Goal: Task Accomplishment & Management: Complete application form

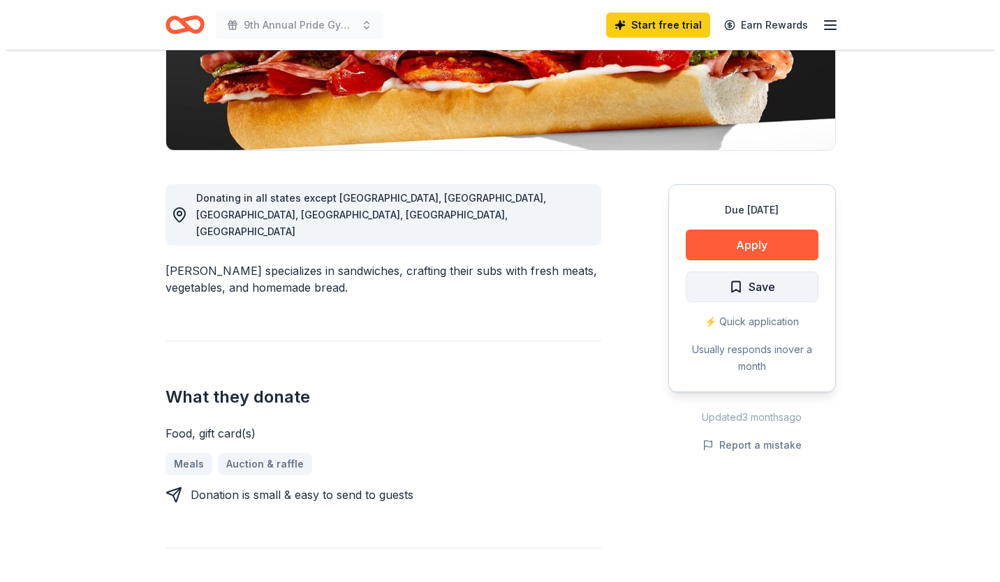
scroll to position [274, 0]
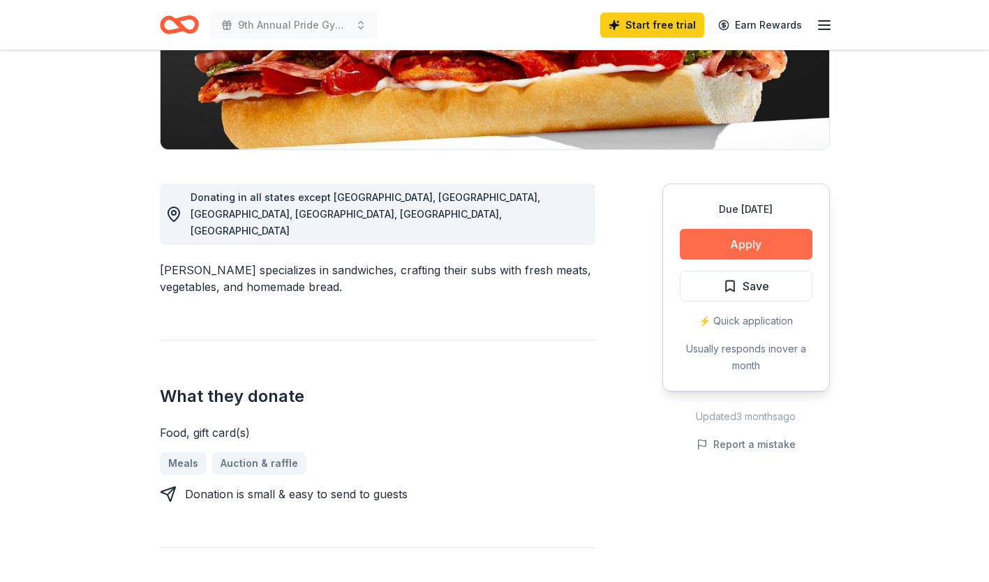
click at [757, 238] on button "Apply" at bounding box center [746, 244] width 133 height 31
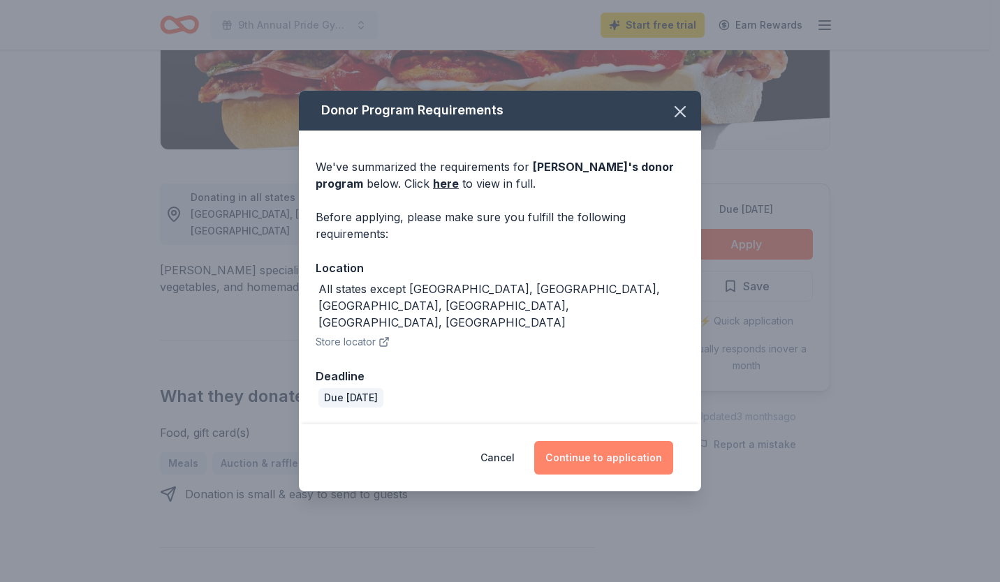
click at [591, 441] on button "Continue to application" at bounding box center [603, 458] width 139 height 34
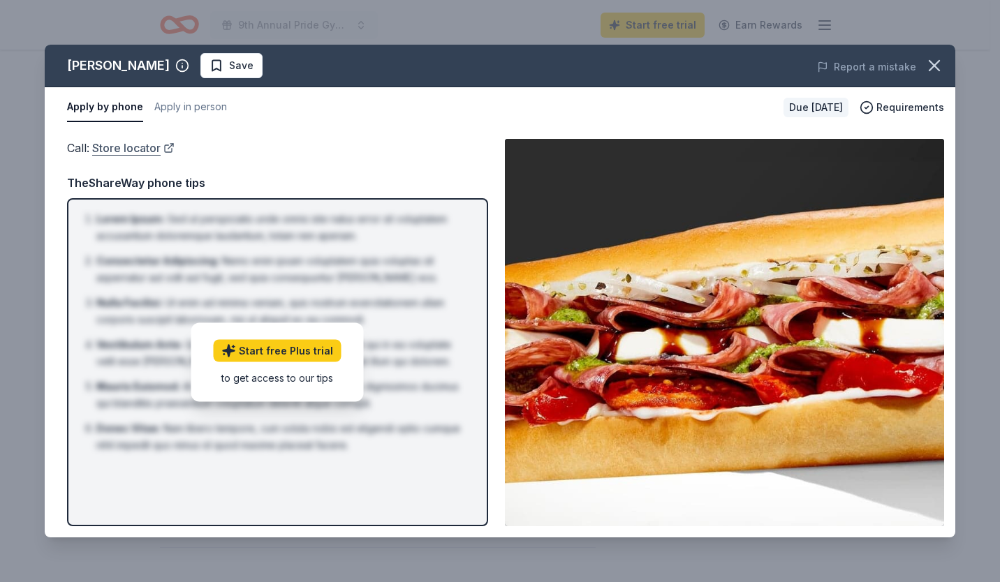
click at [126, 143] on link "Store locator" at bounding box center [133, 148] width 82 height 18
click at [283, 345] on link "Start free Plus trial" at bounding box center [278, 350] width 128 height 22
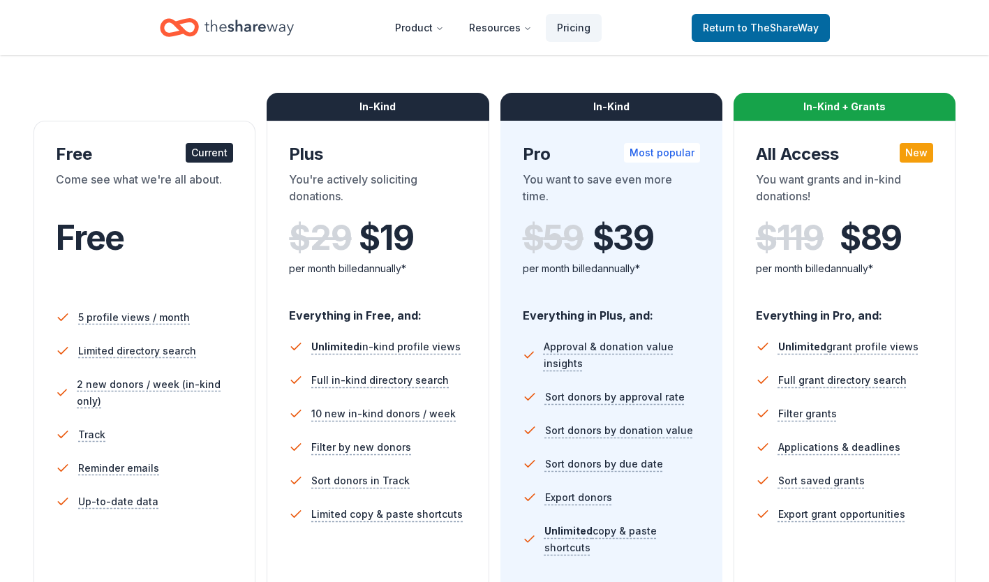
scroll to position [200, 0]
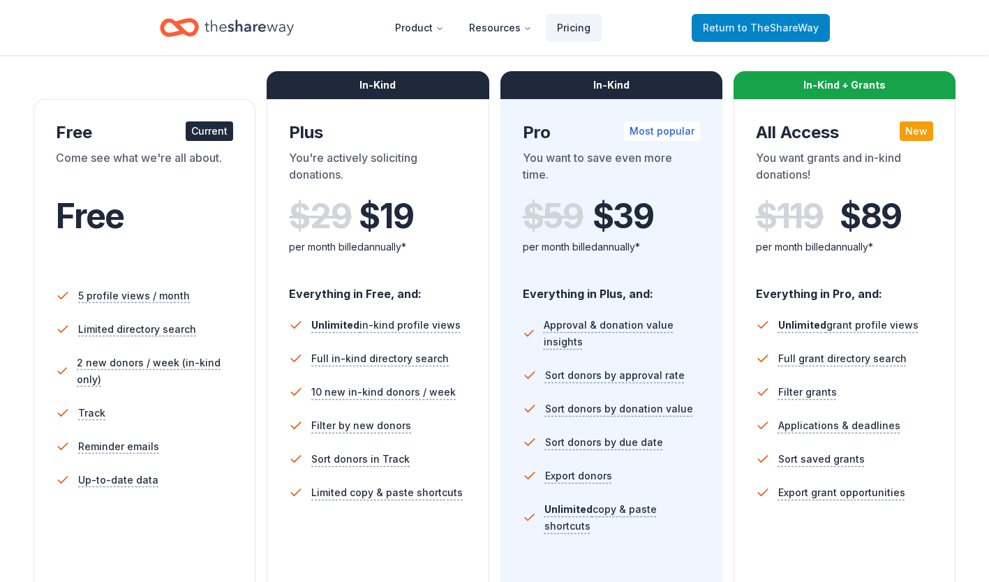
click at [739, 28] on span "Return to TheShareWay" at bounding box center [761, 28] width 116 height 17
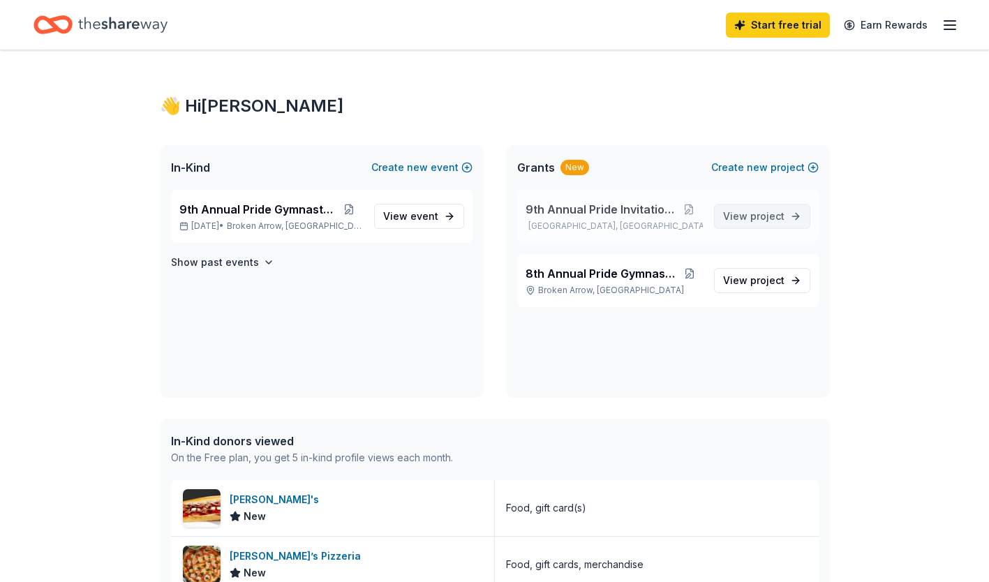
click at [740, 215] on span "View project" at bounding box center [753, 216] width 61 height 17
click at [418, 214] on span "event" at bounding box center [424, 216] width 28 height 12
click at [234, 205] on span "9th Annual Pride Gymnastics" at bounding box center [257, 209] width 156 height 17
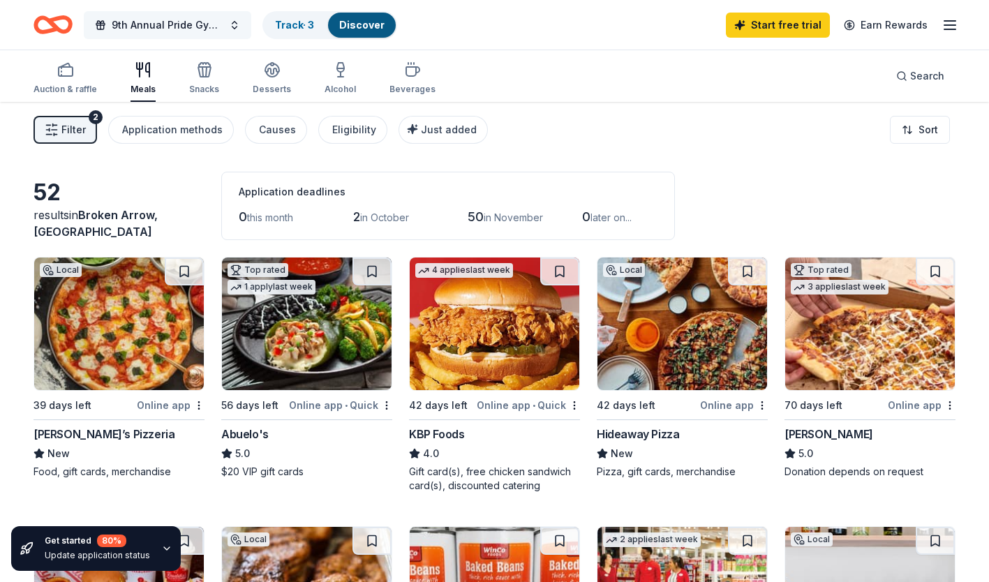
click at [178, 27] on span "9th Annual Pride Gymnastics" at bounding box center [168, 25] width 112 height 17
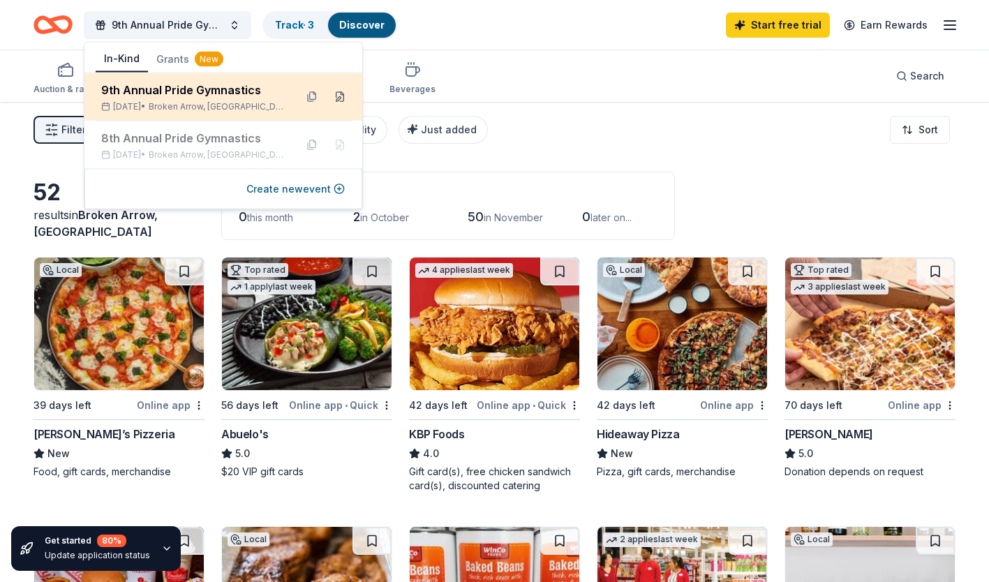
click at [343, 95] on button at bounding box center [340, 97] width 22 height 22
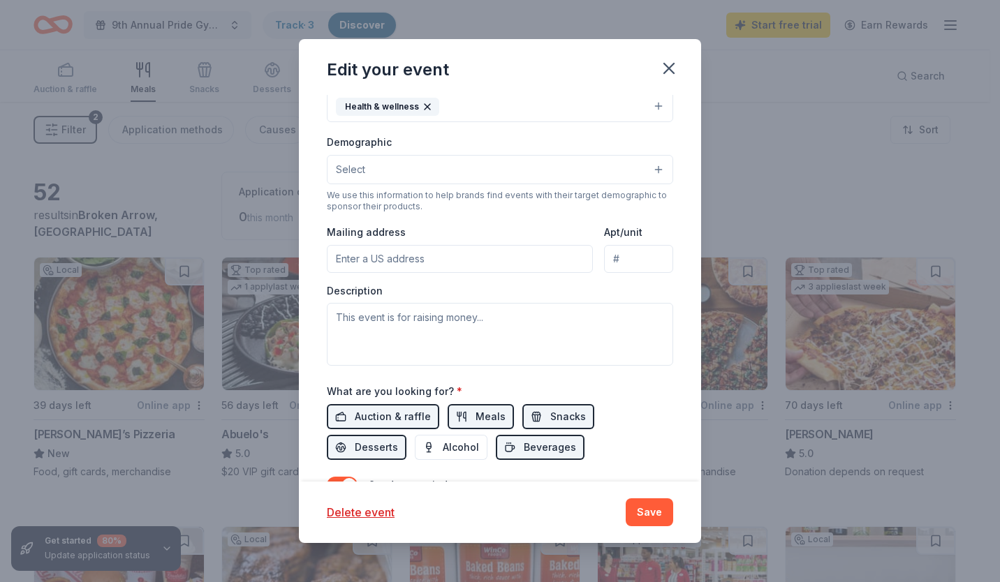
scroll to position [293, 0]
click at [381, 254] on input "Mailing address" at bounding box center [460, 258] width 266 height 28
type input "7801 S Old HWY 51"
click at [650, 259] on input "7801 S Old Hwy 51" at bounding box center [638, 258] width 69 height 28
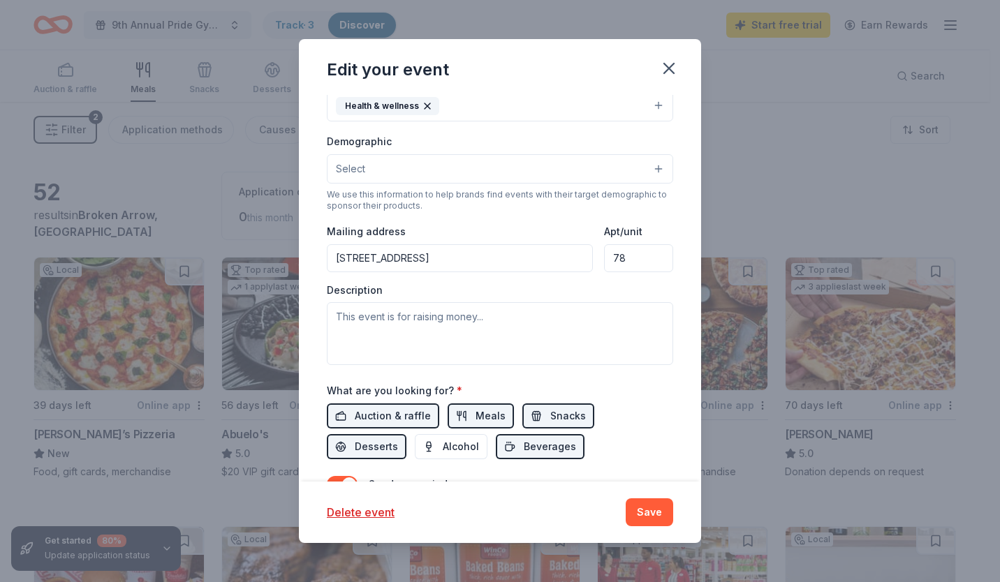
type input "7"
type input "T"
type input "B"
click at [467, 246] on input "7801 S Old HWY 51" at bounding box center [460, 258] width 266 height 28
type input "7801 S Old HWY 51 Broken Arrow, Oklahoma 74014"
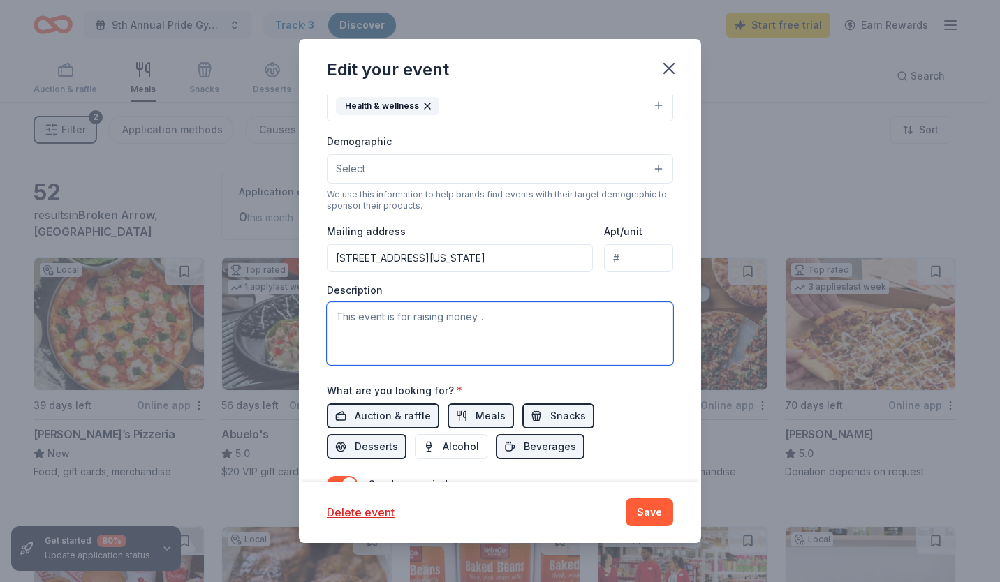
click at [419, 325] on textarea at bounding box center [500, 333] width 346 height 63
click at [348, 320] on textarea at bounding box center [500, 333] width 346 height 63
paste textarea "Good afternoon! We are gearing up for the 8th Annual Pride Invitational Gymnast…"
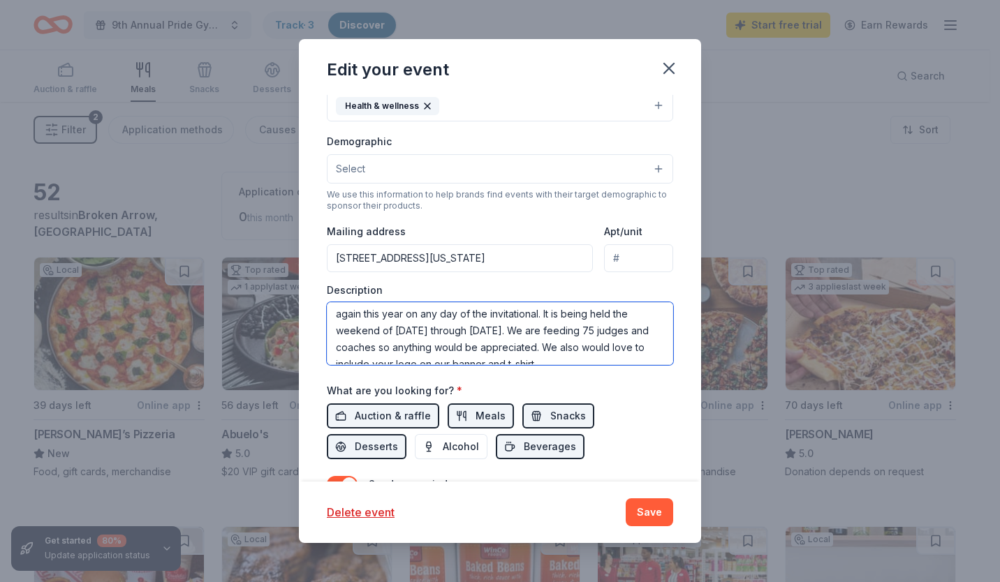
scroll to position [102, 0]
click at [579, 332] on textarea "Good afternoon! We are gearing up for the 8th Annual Pride Invitational Gymnast…" at bounding box center [500, 333] width 346 height 63
paste textarea "lunch sponsor or dinner sponsor again this year on any day of the invitational"
click at [647, 311] on textarea "Good afternoon! We are gearing up for the 8th Annual Pride Invitational Gymnast…" at bounding box center [500, 333] width 346 height 63
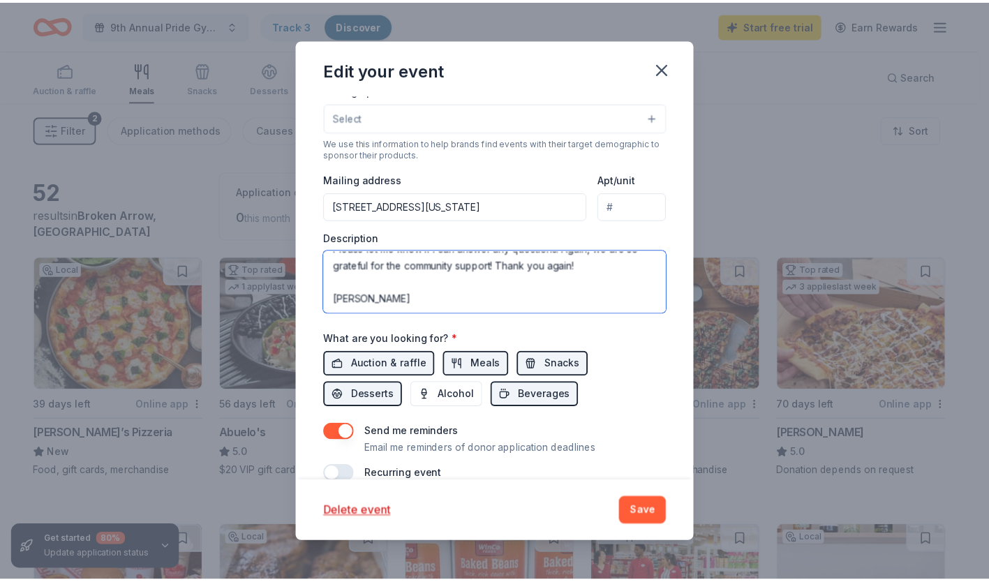
scroll to position [369, 0]
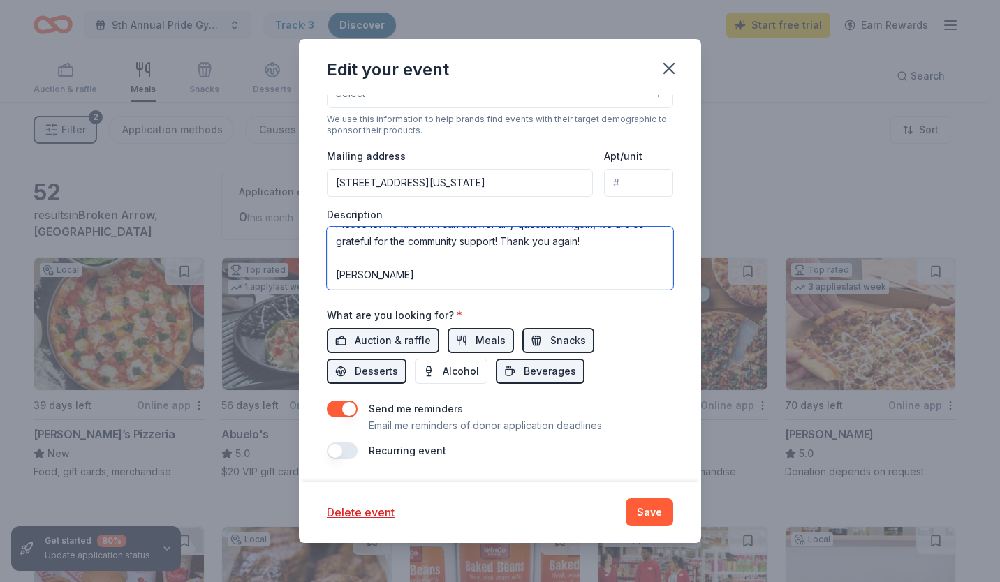
type textarea "Good afternoon! We are gearing up for the 8th Annual Pride Invitational Gymnast…"
click at [348, 452] on button "button" at bounding box center [342, 451] width 31 height 17
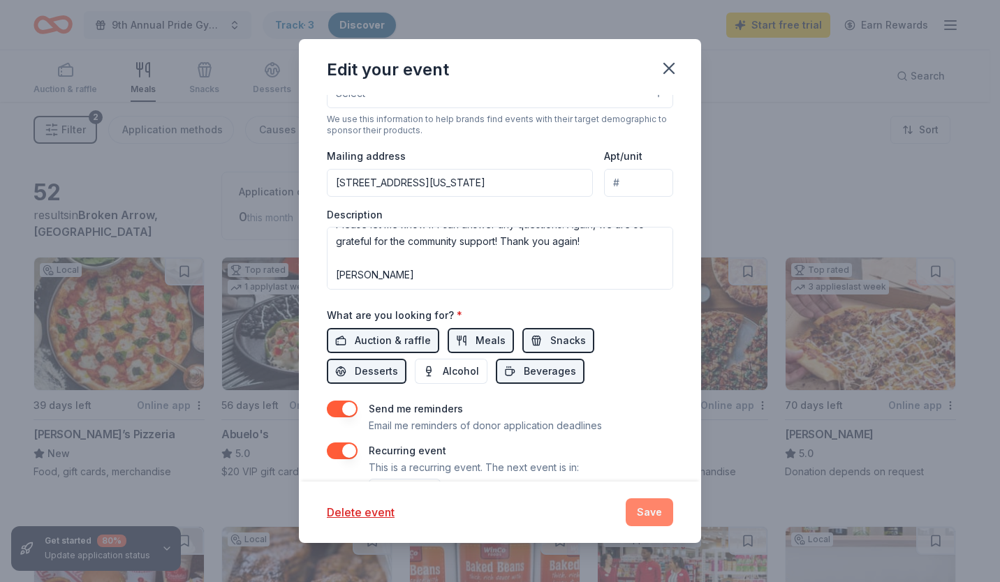
click at [651, 507] on button "Save" at bounding box center [648, 512] width 47 height 28
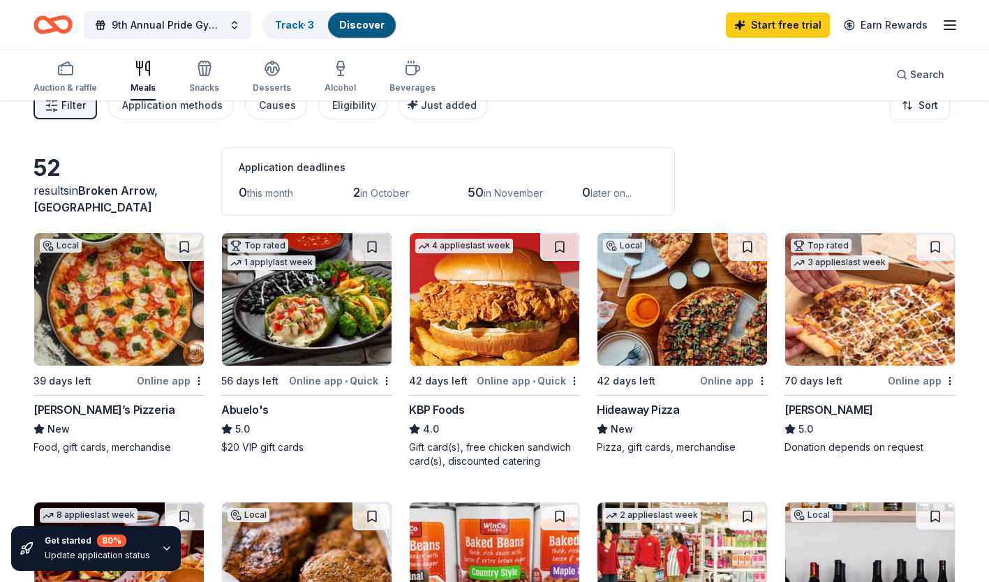
scroll to position [24, 0]
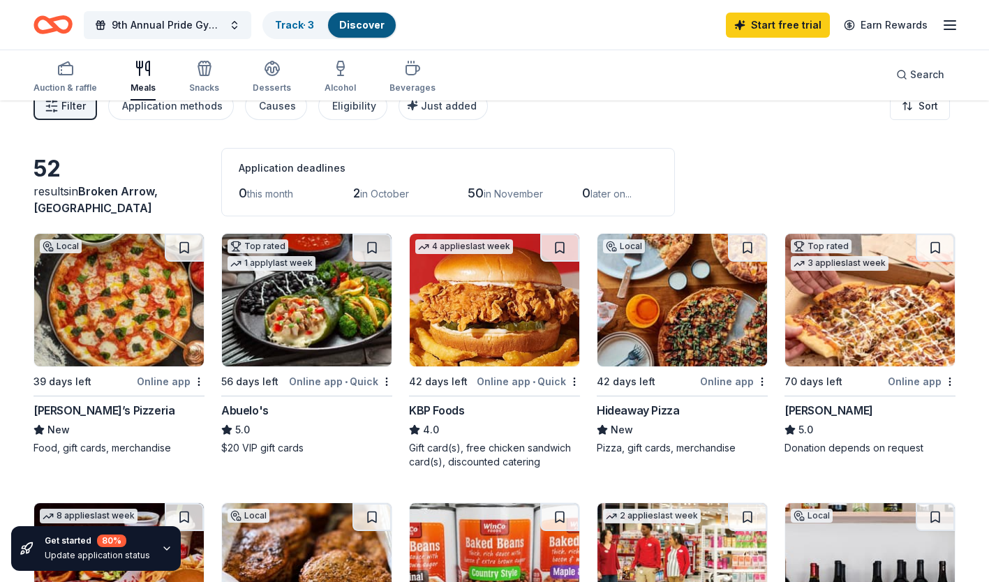
click at [159, 348] on img at bounding box center [119, 300] width 170 height 133
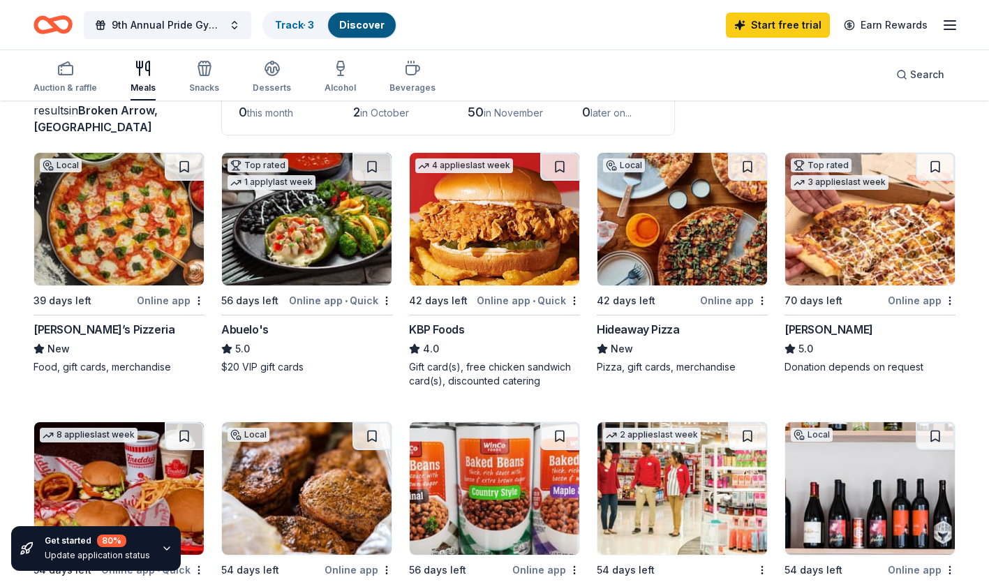
click at [247, 331] on div "Abuelo's" at bounding box center [244, 329] width 47 height 17
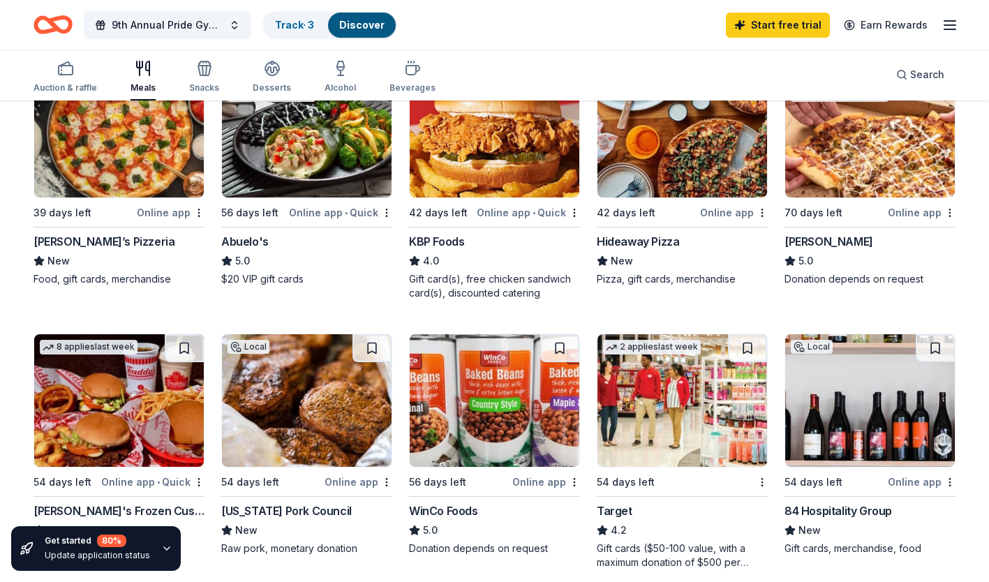
scroll to position [193, 0]
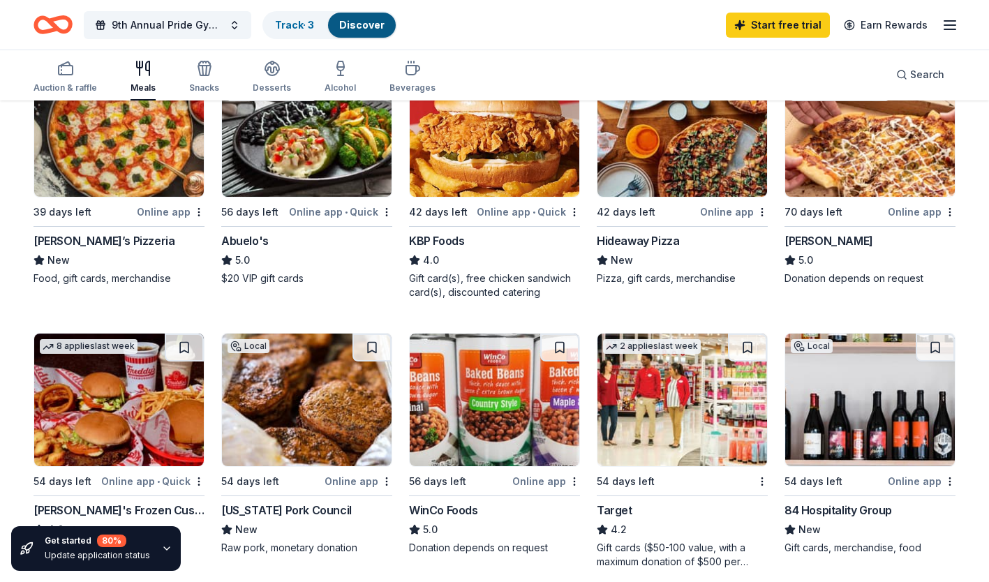
click at [443, 242] on div "KBP Foods" at bounding box center [436, 240] width 55 height 17
click at [632, 256] on div "New" at bounding box center [682, 260] width 171 height 17
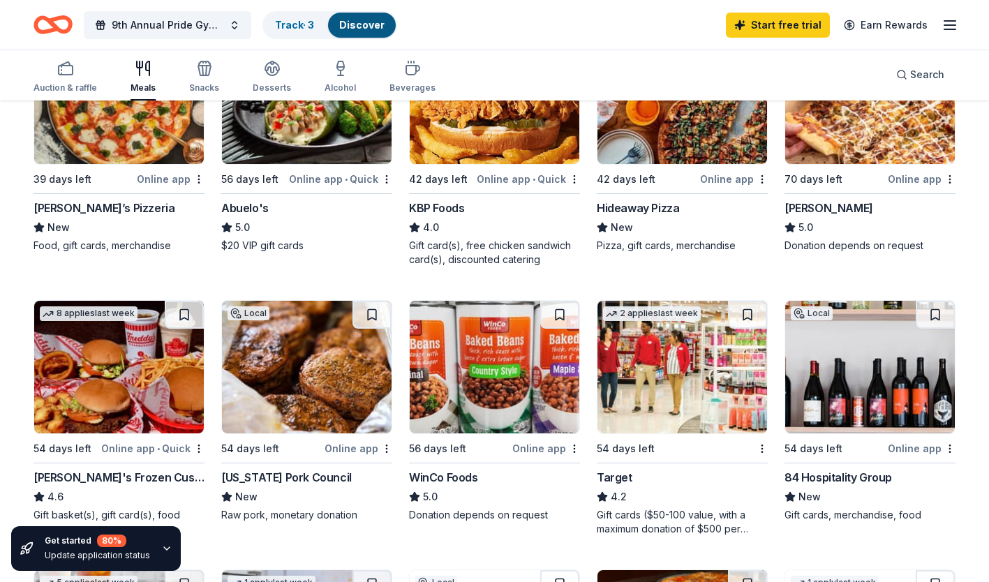
scroll to position [207, 0]
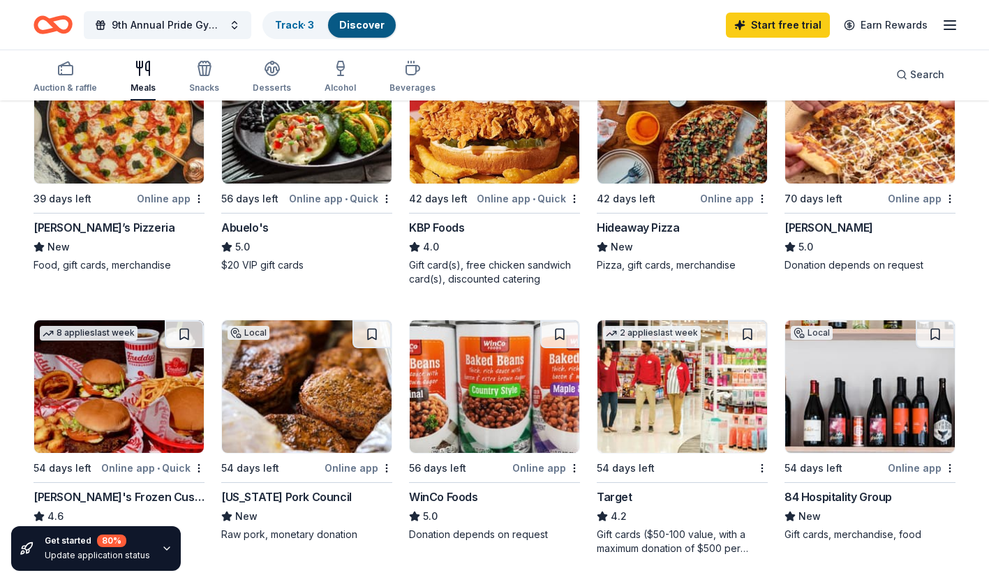
click at [810, 228] on div "Casey's" at bounding box center [829, 227] width 89 height 17
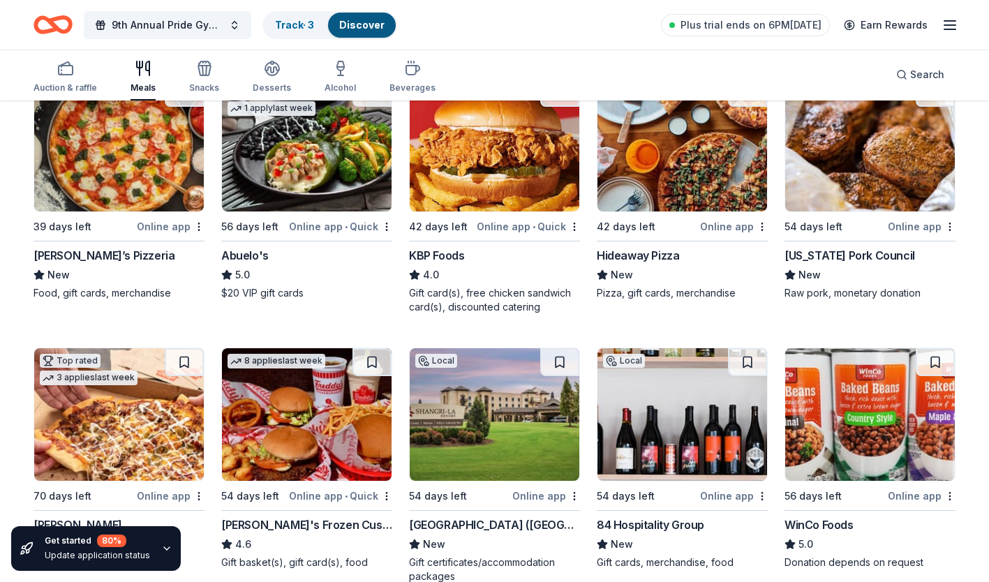
scroll to position [222, 0]
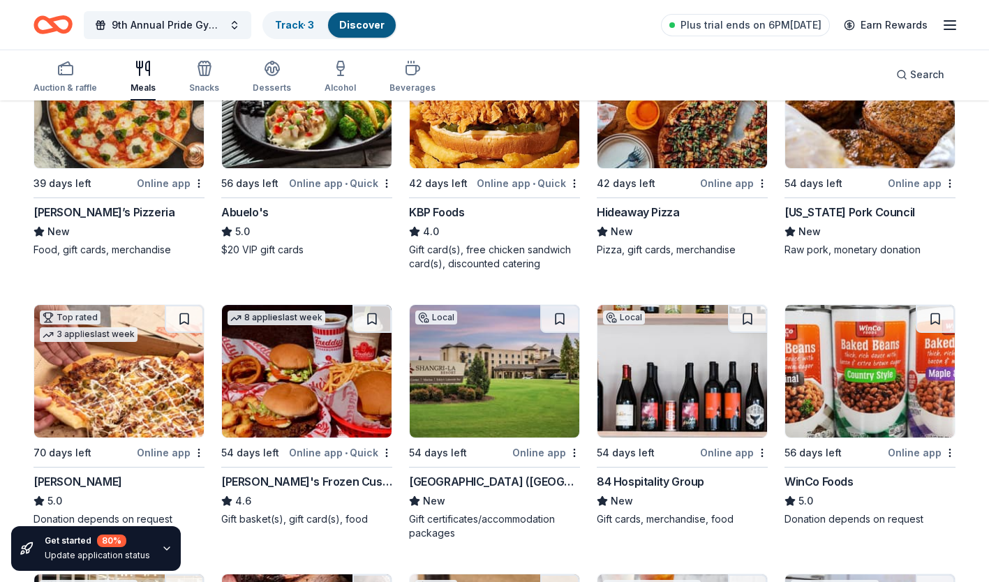
click at [833, 207] on div "Oklahoma Pork Council" at bounding box center [850, 212] width 131 height 17
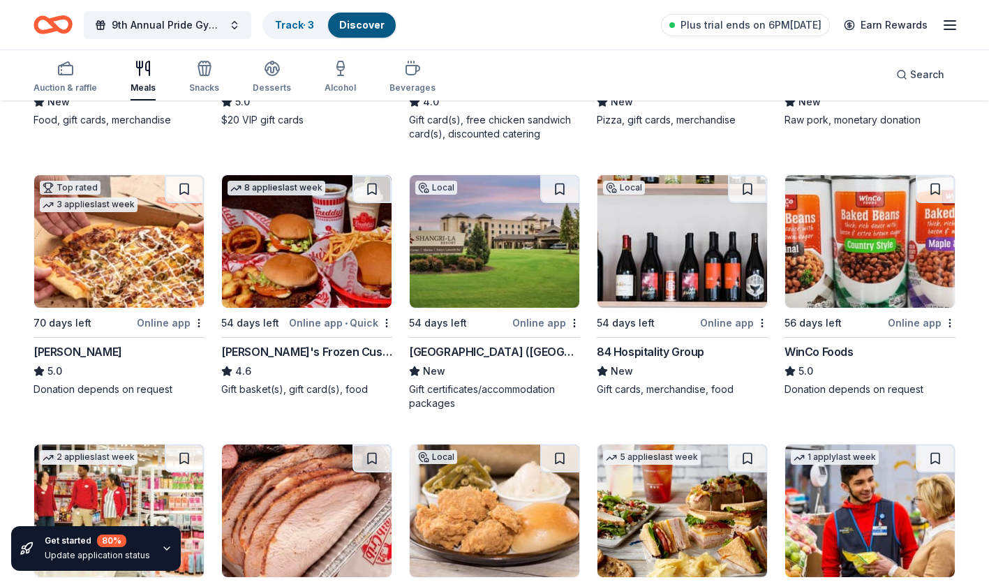
scroll to position [351, 0]
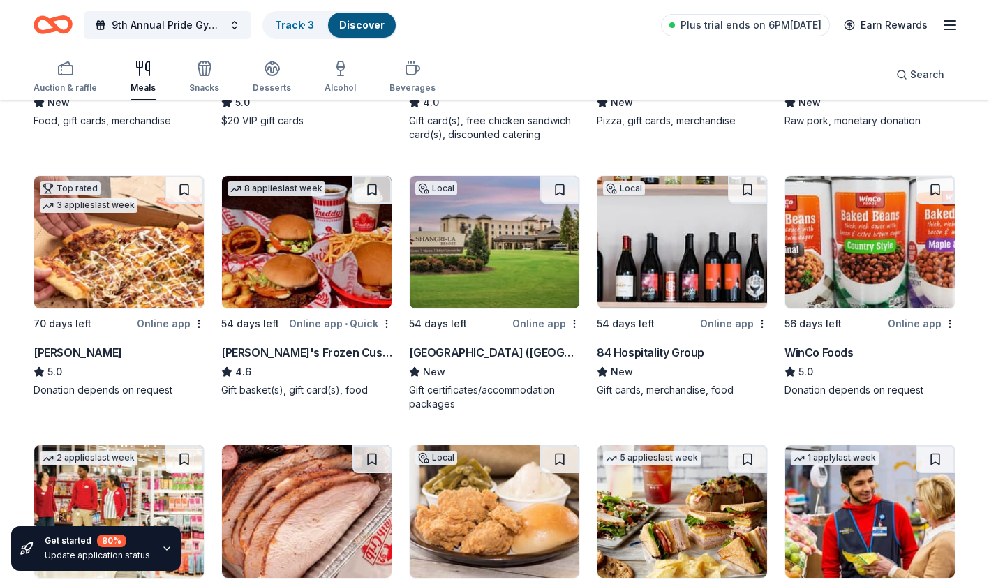
click at [95, 385] on div "Donation depends on request" at bounding box center [119, 390] width 171 height 14
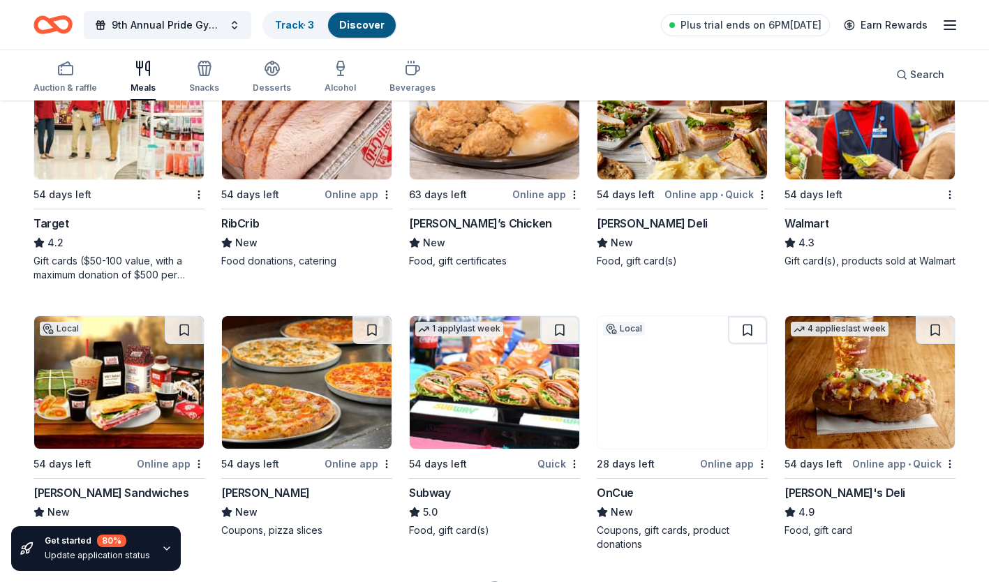
scroll to position [750, 0]
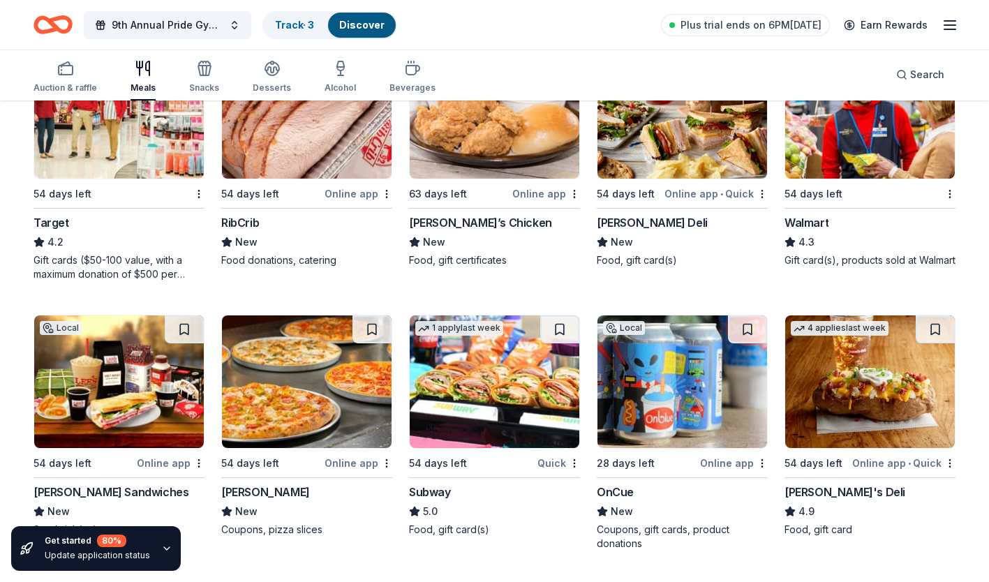
click at [456, 223] on div "Charlie’s Chicken" at bounding box center [480, 222] width 143 height 17
click at [626, 216] on div "[PERSON_NAME] Deli" at bounding box center [652, 222] width 111 height 17
click at [626, 239] on span "New" at bounding box center [622, 242] width 22 height 17
click at [835, 260] on div "Gift card(s), products sold at Walmart" at bounding box center [870, 260] width 171 height 14
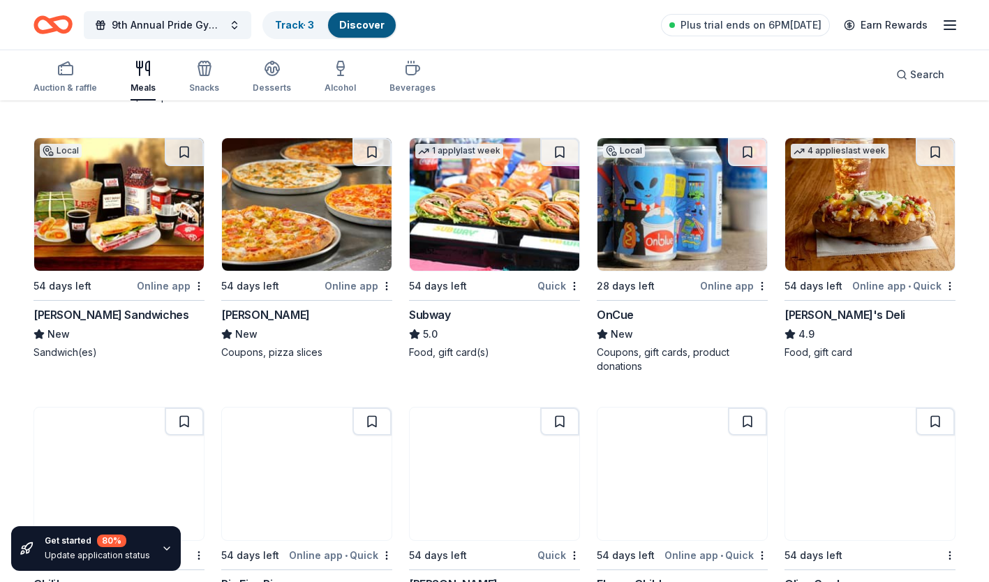
scroll to position [935, 0]
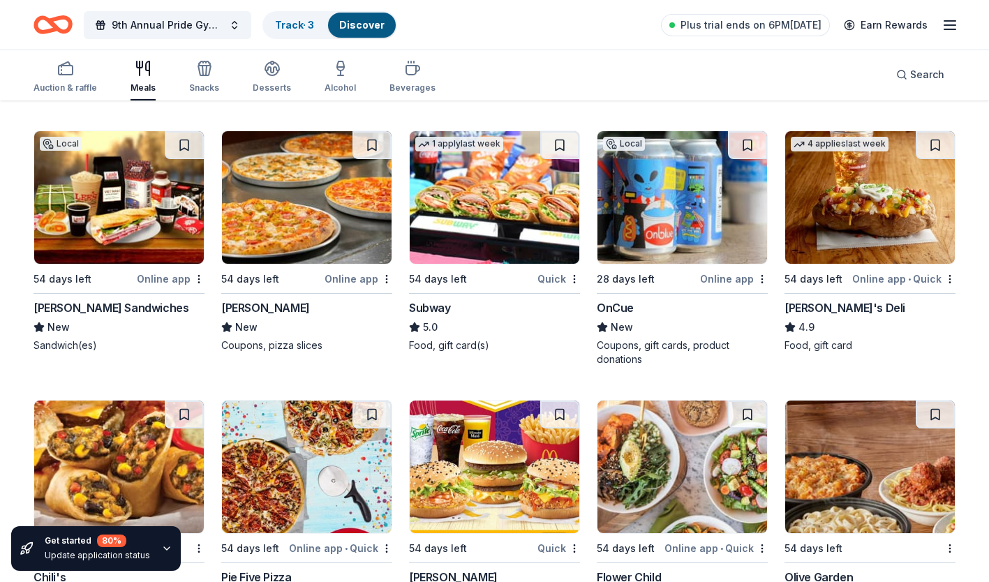
click at [67, 337] on div "Lee's Sandwiches New Sandwich(es)" at bounding box center [119, 325] width 171 height 53
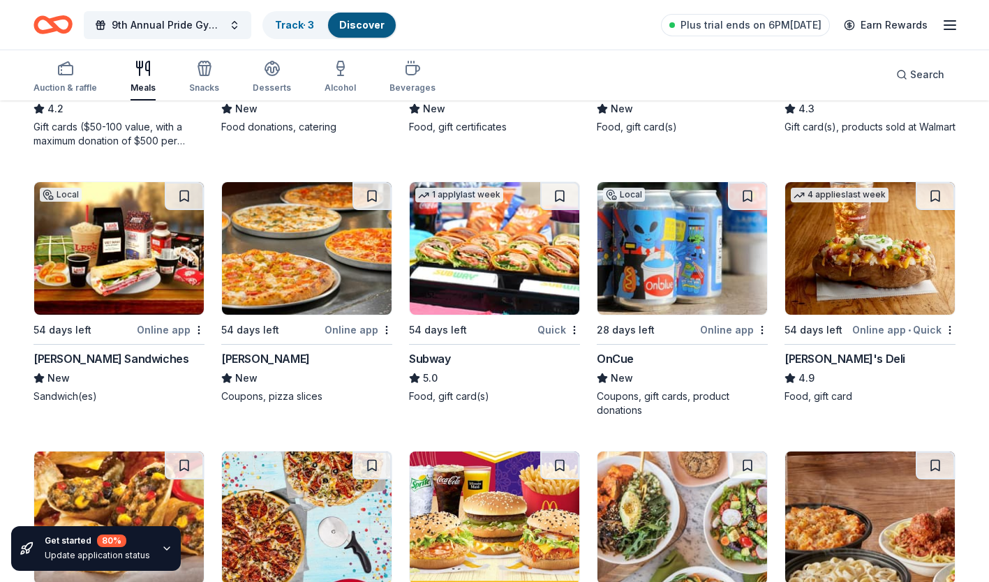
scroll to position [884, 0]
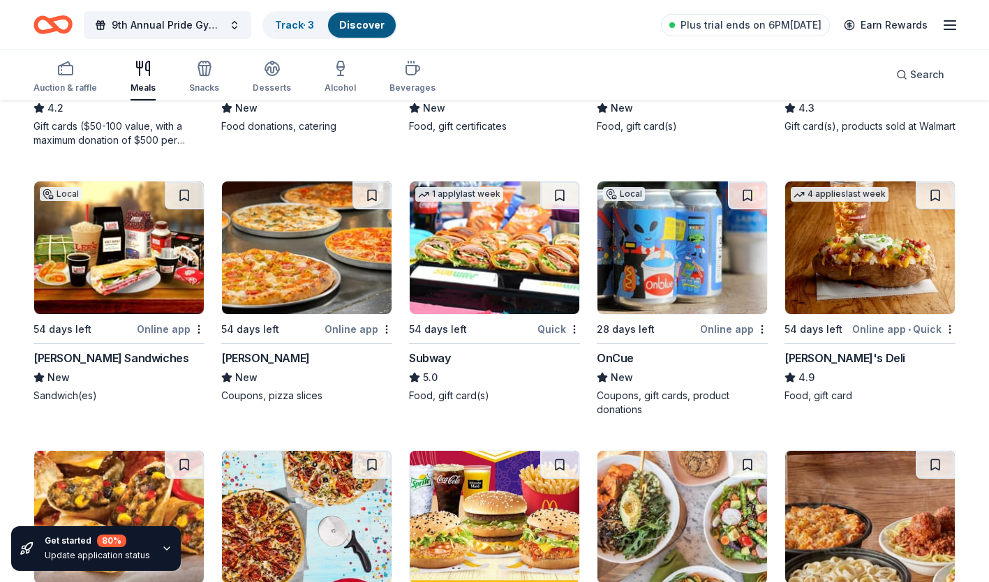
click at [256, 352] on div "Mazzio's" at bounding box center [265, 358] width 89 height 17
click at [463, 361] on div "Subway" at bounding box center [494, 358] width 171 height 17
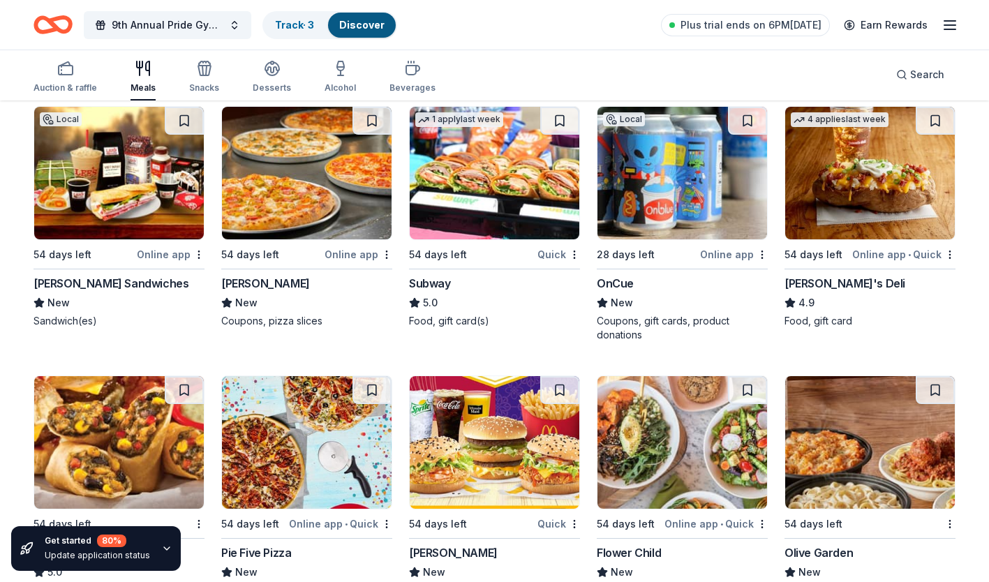
scroll to position [960, 0]
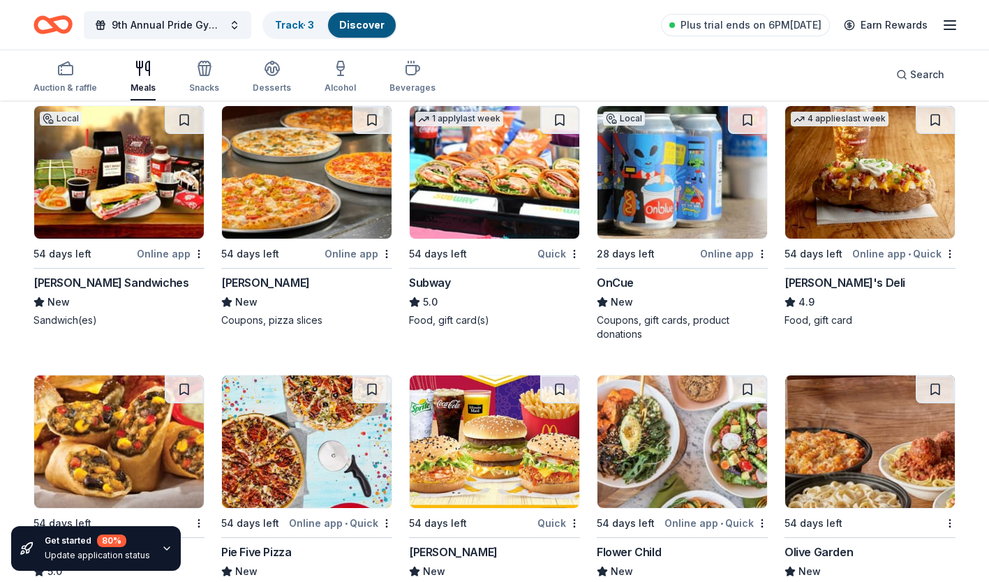
click at [607, 283] on div "OnCue" at bounding box center [615, 282] width 37 height 17
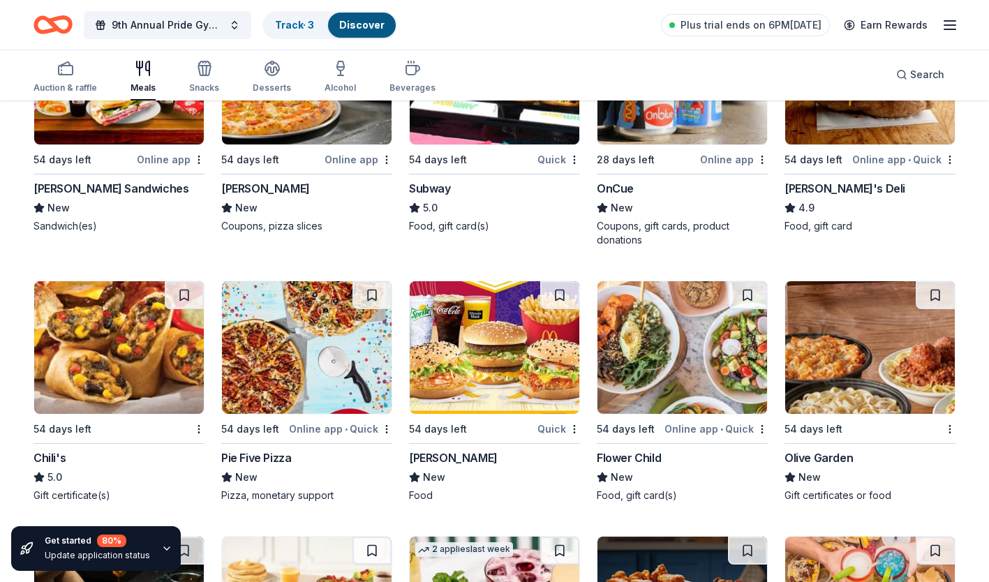
scroll to position [1055, 0]
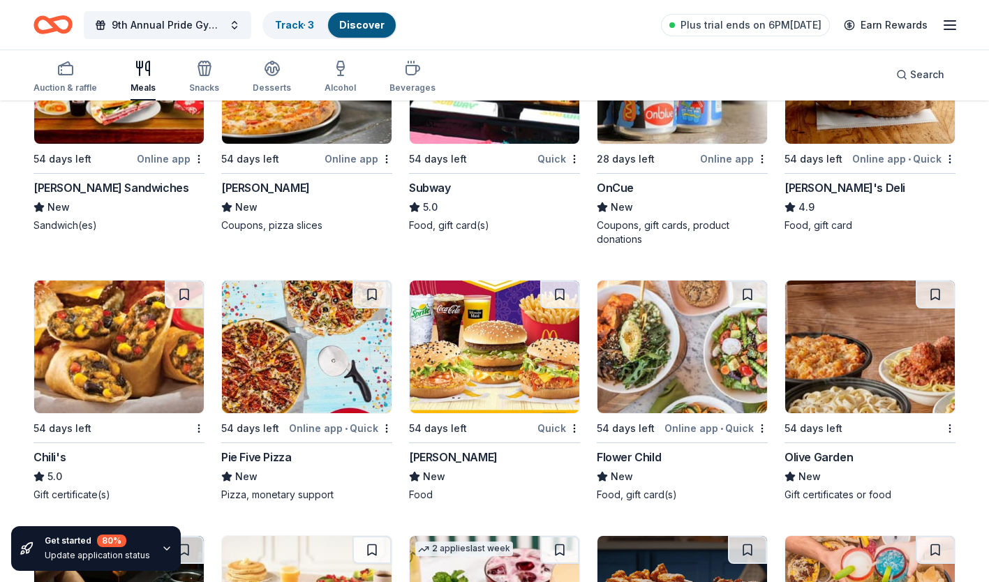
click at [814, 216] on div "Jason's Deli 4.9 Food, gift card" at bounding box center [870, 205] width 171 height 53
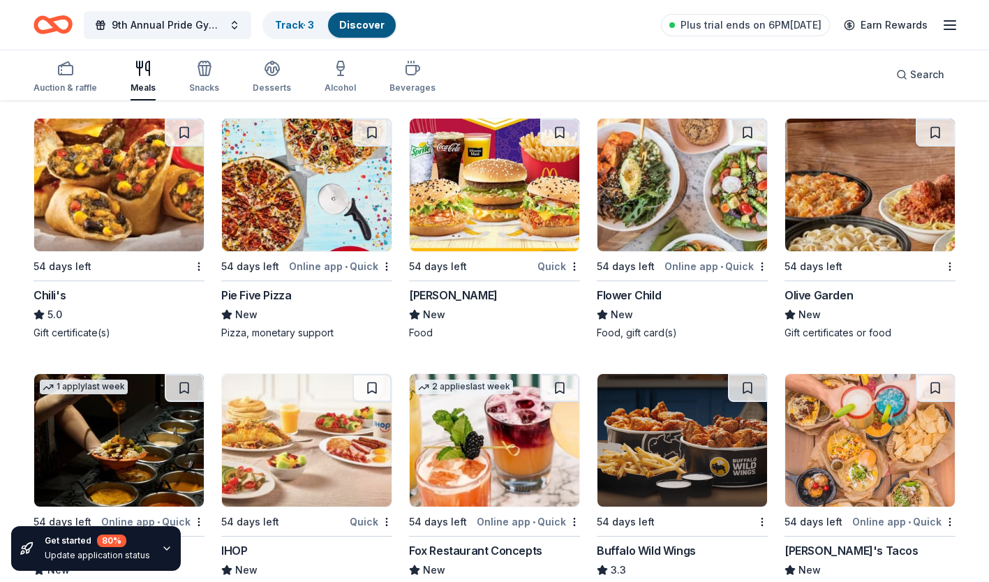
scroll to position [1216, 0]
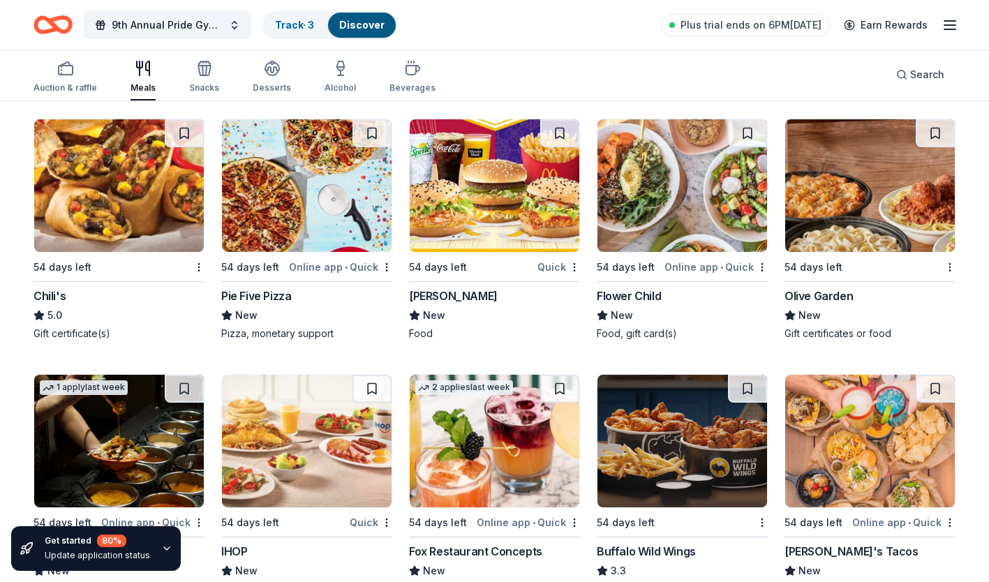
click at [69, 330] on div "Gift certificate(s)" at bounding box center [119, 334] width 171 height 14
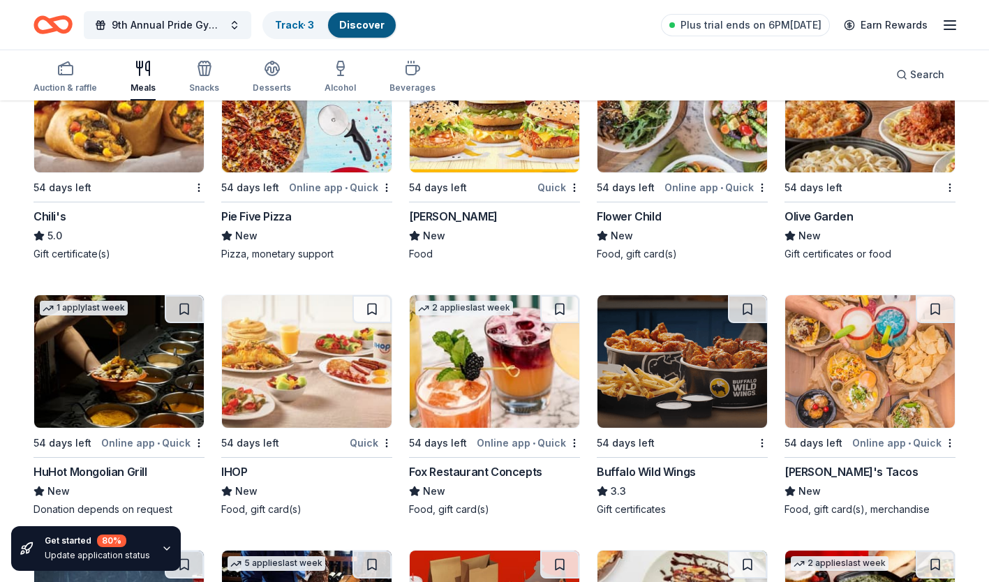
scroll to position [1295, 0]
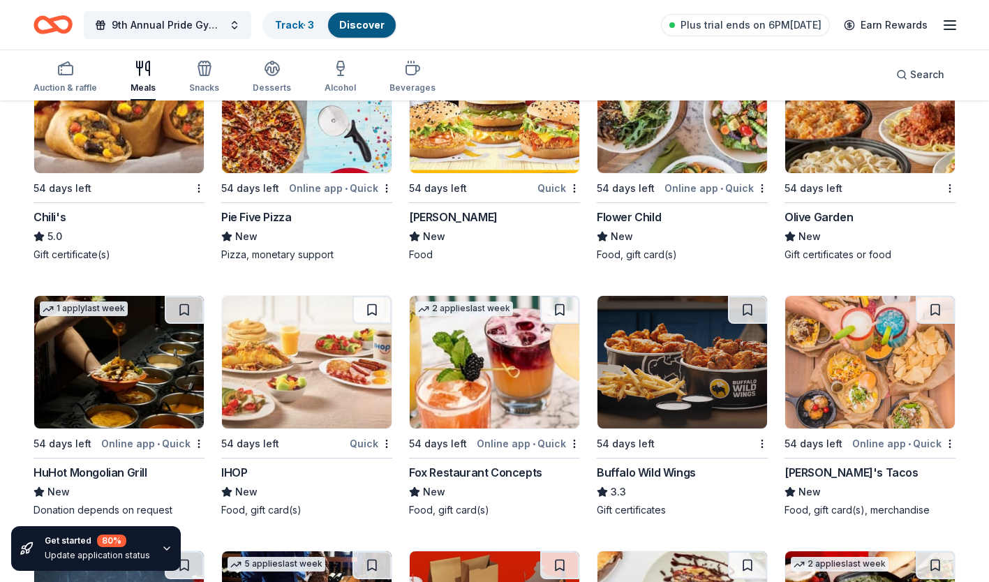
click at [251, 247] on div "Pie Five Pizza New Pizza, monetary support" at bounding box center [306, 235] width 171 height 53
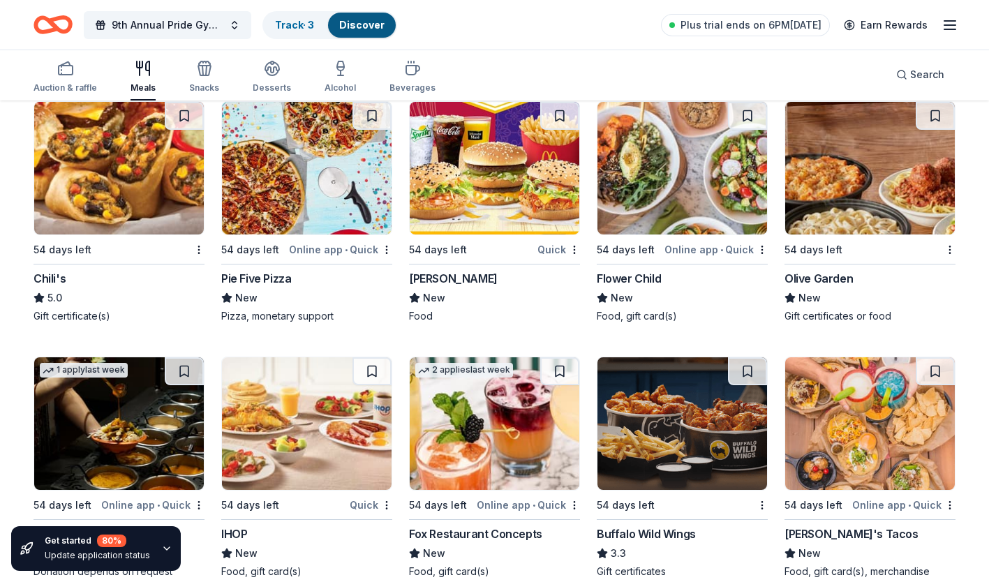
scroll to position [1233, 0]
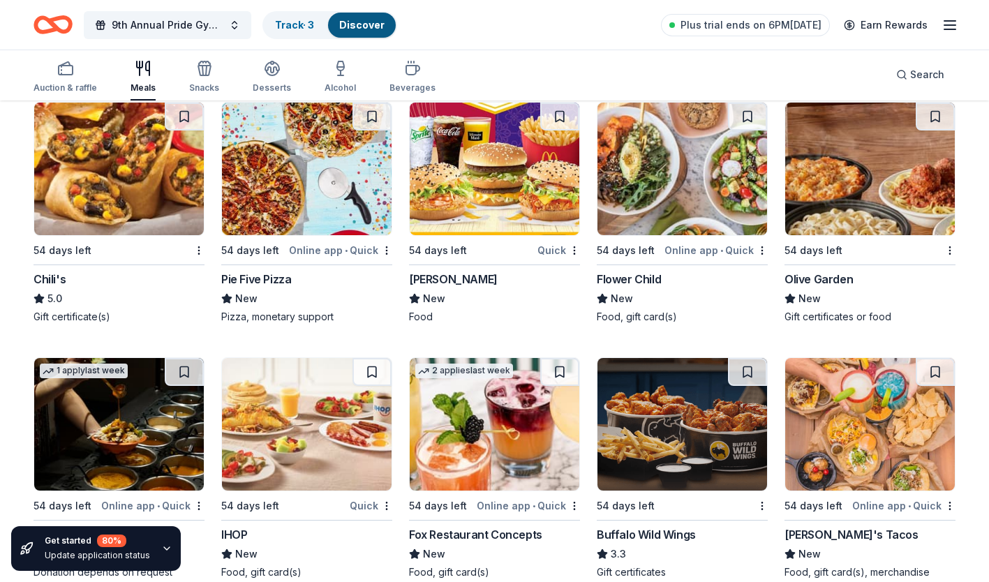
click at [443, 278] on div "McDonald's" at bounding box center [453, 279] width 89 height 17
click at [625, 276] on div "Flower Child" at bounding box center [629, 279] width 64 height 17
click at [823, 279] on div "Olive Garden" at bounding box center [819, 279] width 68 height 17
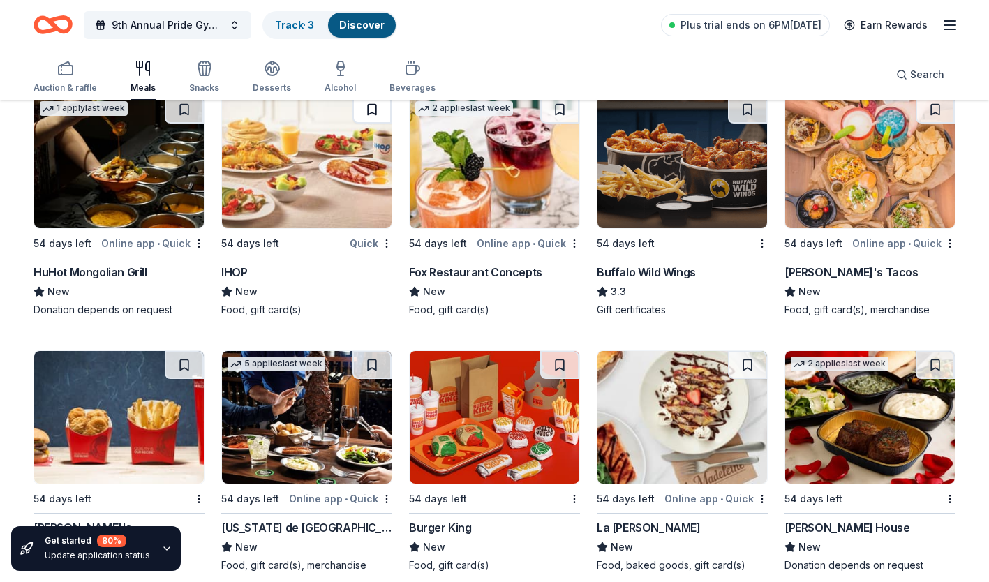
scroll to position [1496, 0]
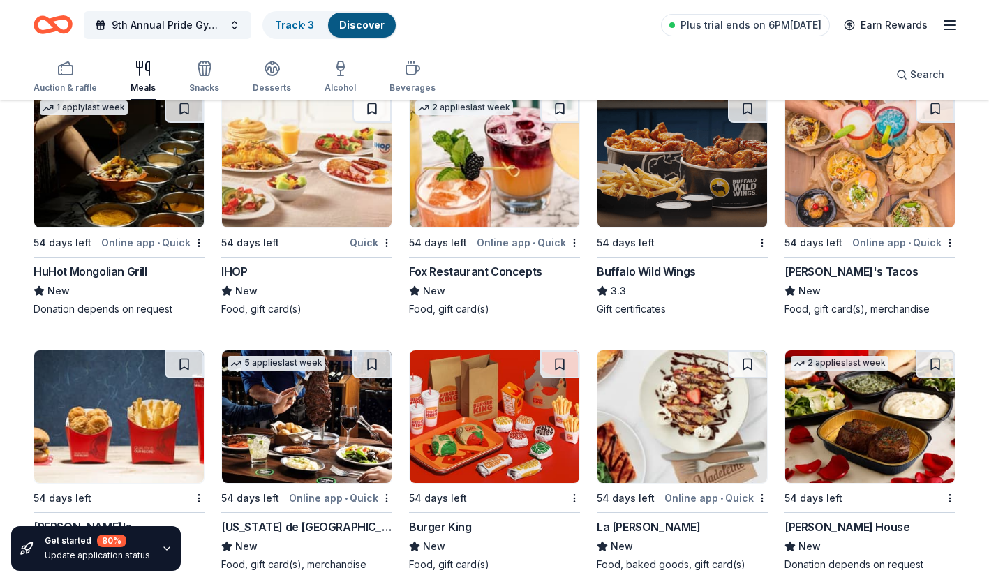
click at [61, 302] on div "Donation depends on request" at bounding box center [119, 309] width 171 height 14
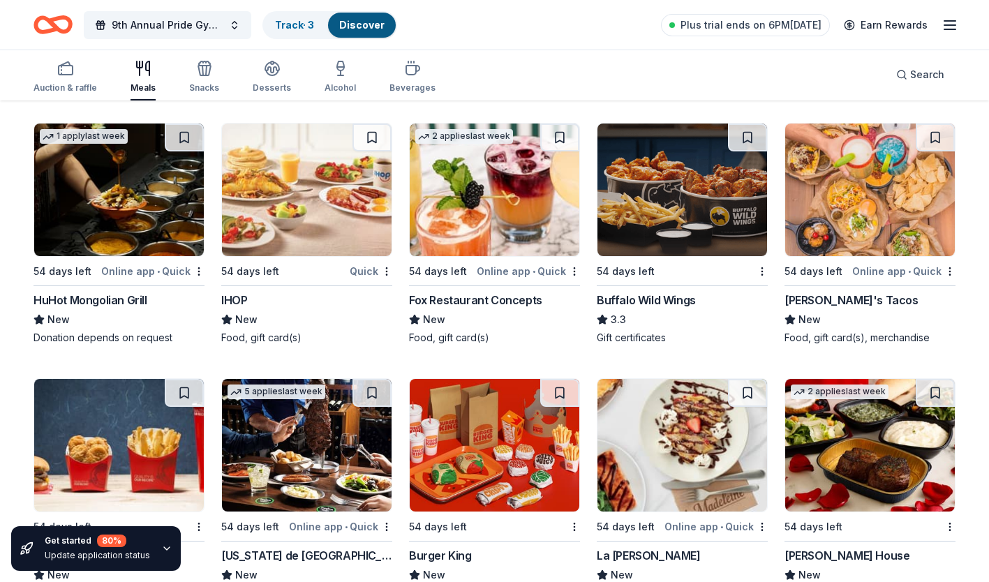
scroll to position [1467, 0]
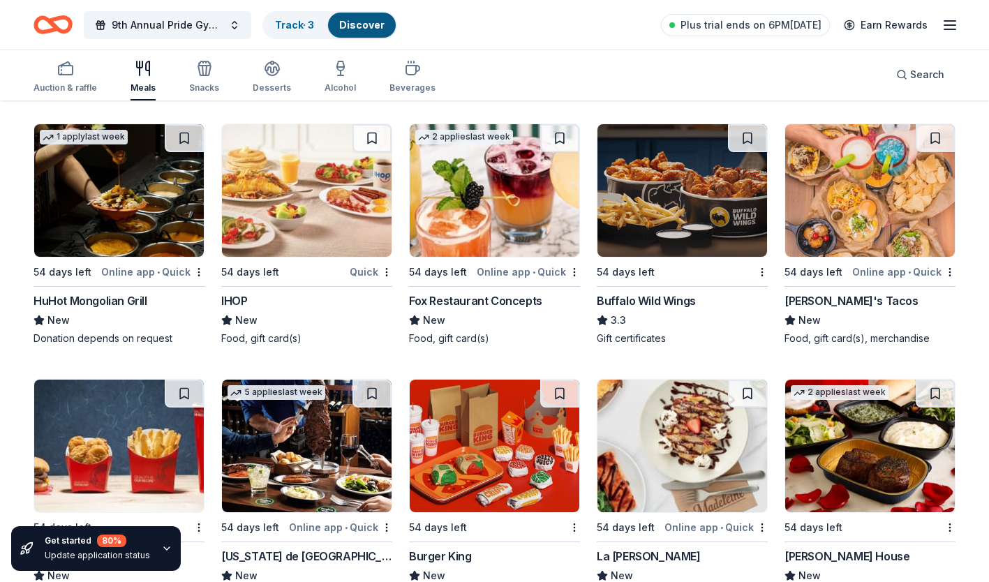
click at [250, 295] on div "IHOP" at bounding box center [306, 301] width 171 height 17
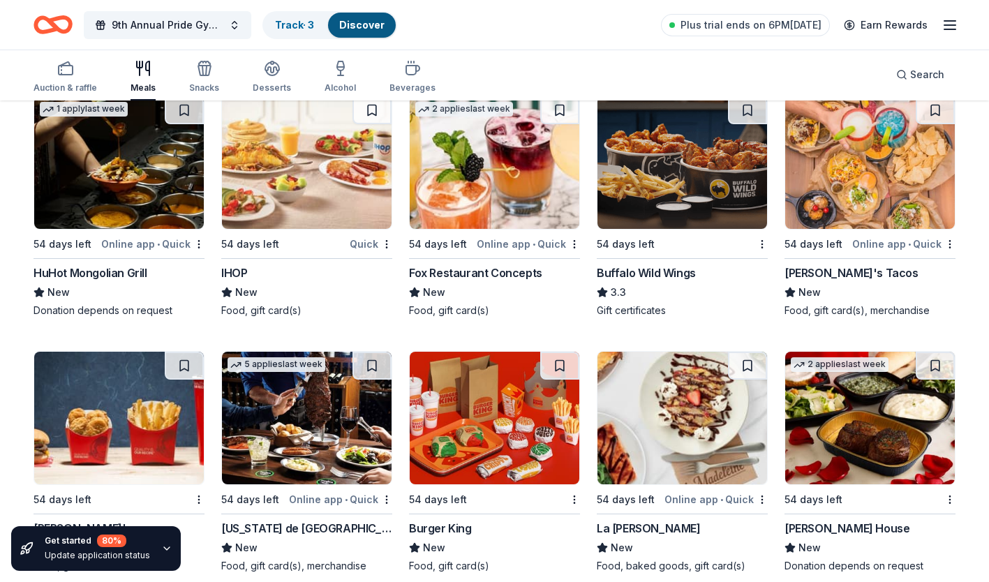
scroll to position [1498, 0]
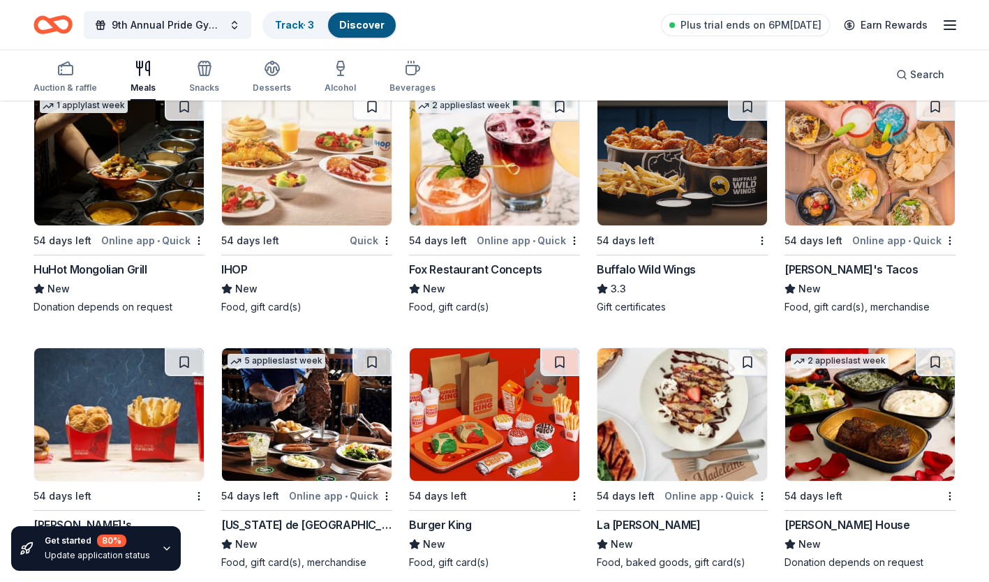
click at [658, 271] on div "Buffalo Wild Wings" at bounding box center [646, 269] width 99 height 17
click at [829, 269] on div "Torchy's Tacos" at bounding box center [852, 269] width 134 height 17
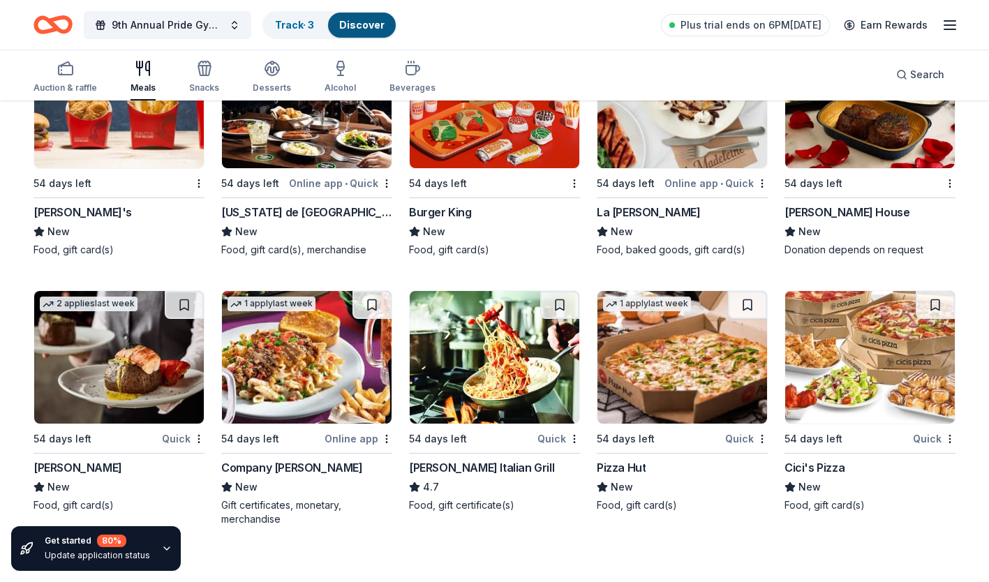
scroll to position [1812, 0]
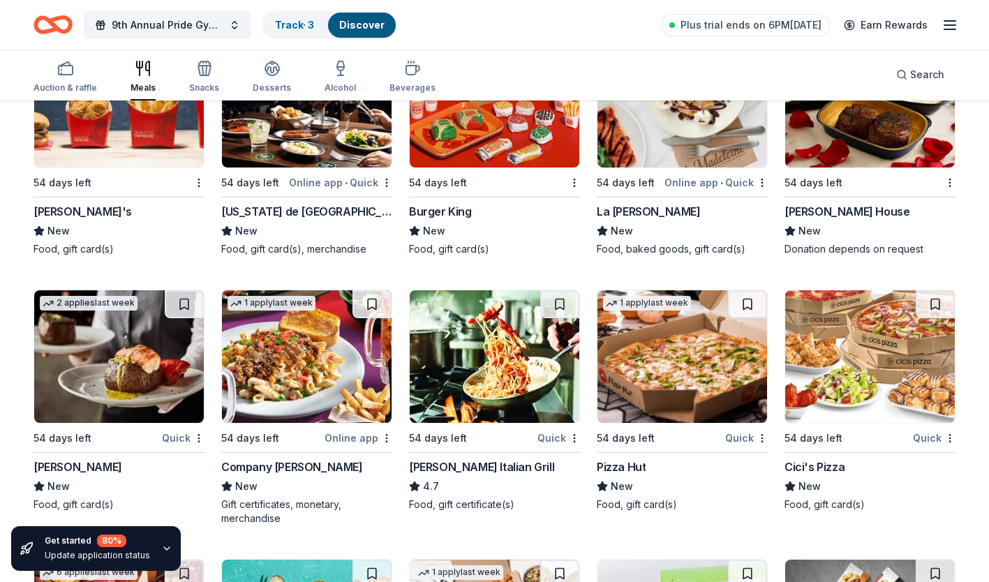
click at [63, 207] on div "Wendy's" at bounding box center [83, 211] width 98 height 17
click at [457, 205] on div "Burger King" at bounding box center [440, 211] width 63 height 17
click at [634, 214] on div "La Madeleine" at bounding box center [649, 211] width 104 height 17
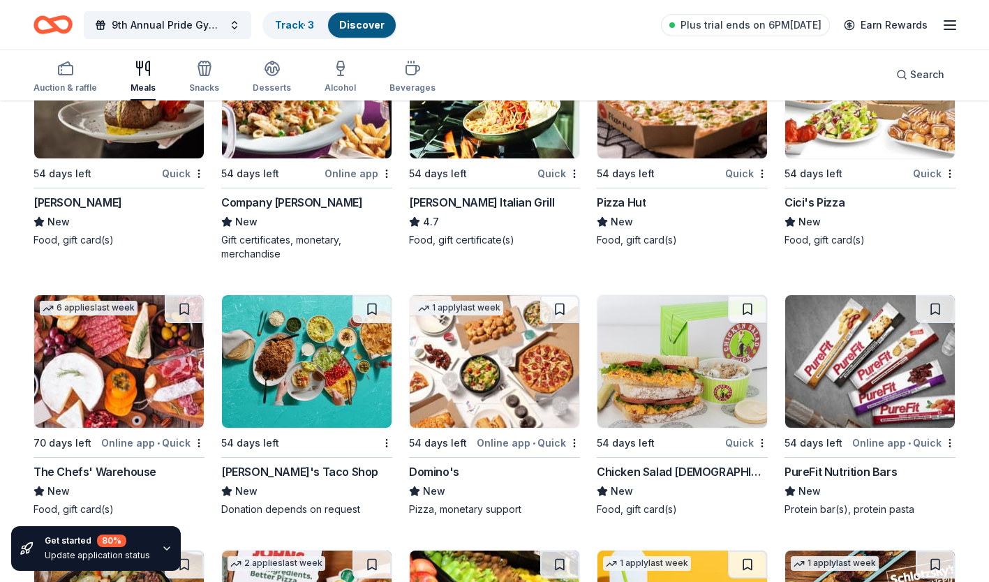
scroll to position [2006, 0]
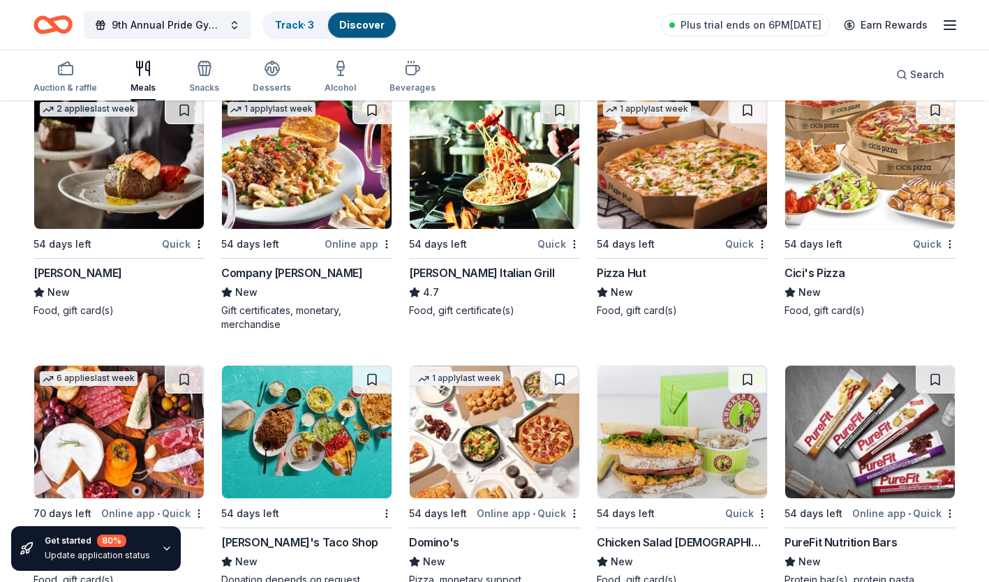
click at [459, 269] on div "Carrabba's Italian Grill" at bounding box center [481, 273] width 145 height 17
click at [613, 274] on div "Pizza Hut" at bounding box center [621, 273] width 49 height 17
click at [815, 271] on div "Cici's Pizza" at bounding box center [815, 273] width 60 height 17
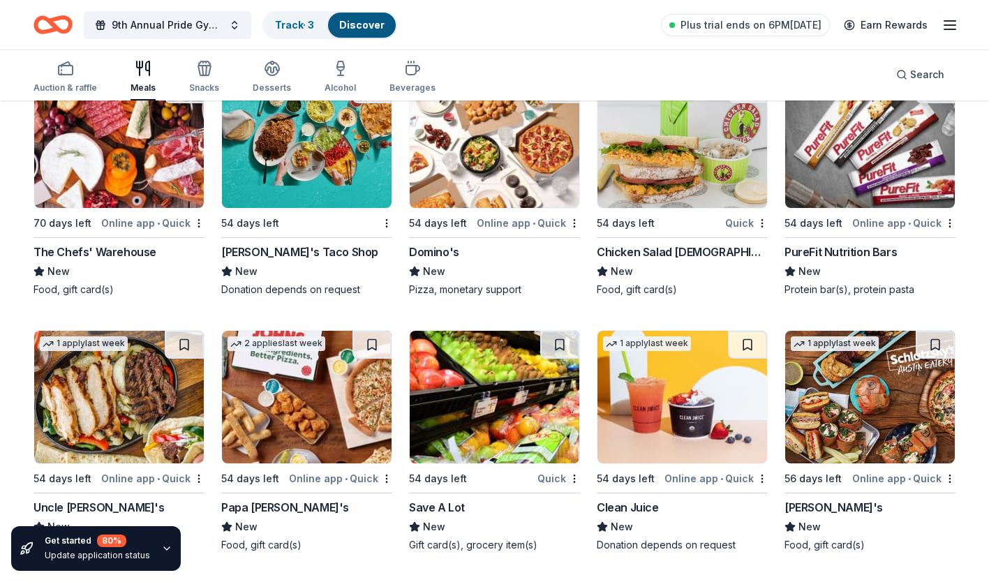
scroll to position [2298, 0]
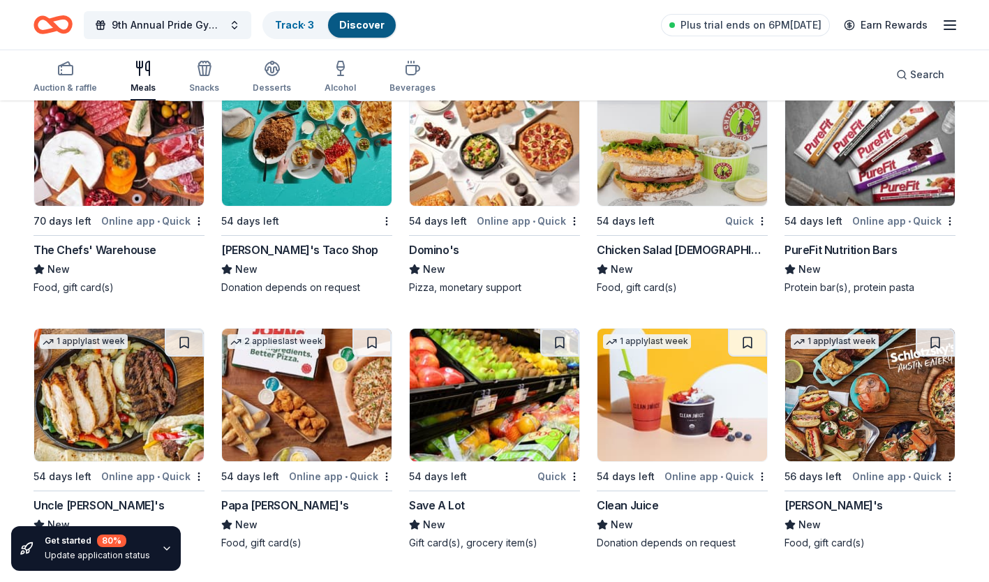
click at [290, 244] on div "Fuzzy's Taco Shop" at bounding box center [299, 250] width 157 height 17
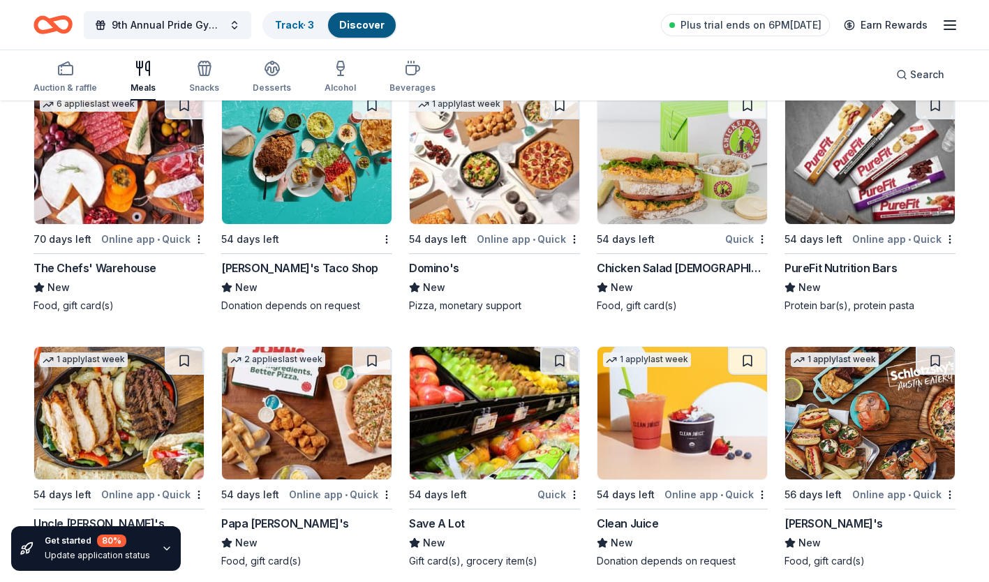
scroll to position [2281, 0]
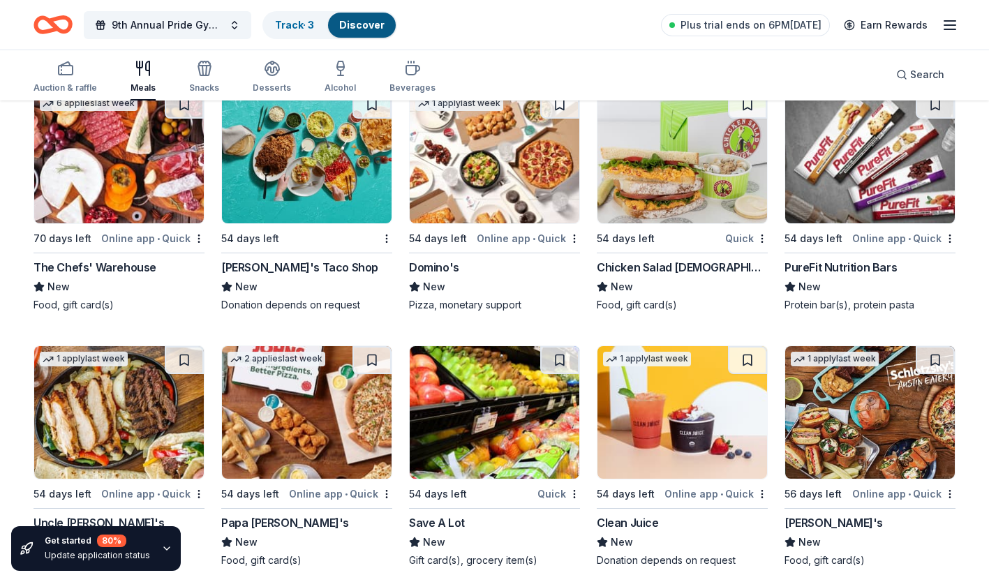
click at [468, 302] on div "Pizza, monetary support" at bounding box center [494, 305] width 171 height 14
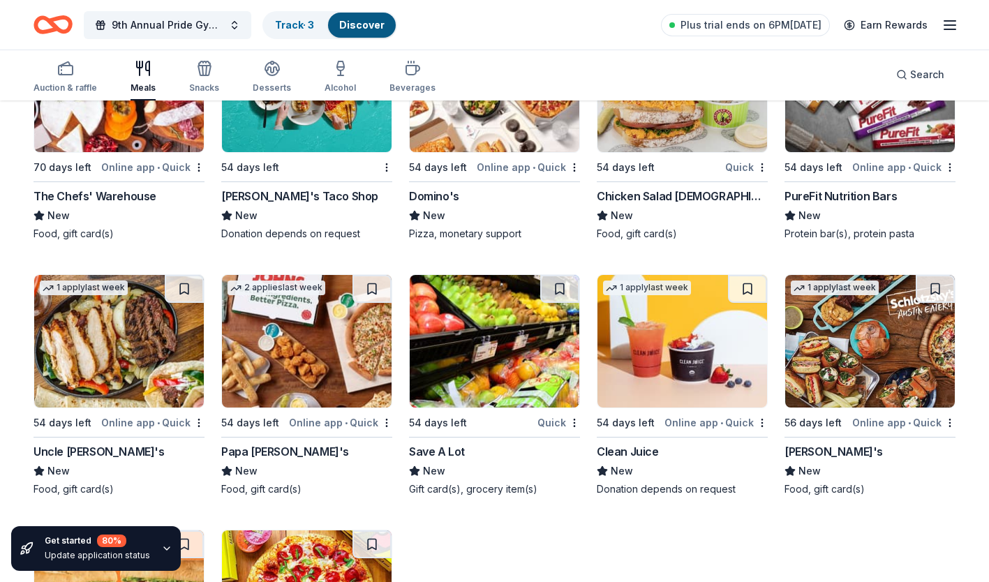
scroll to position [2355, 0]
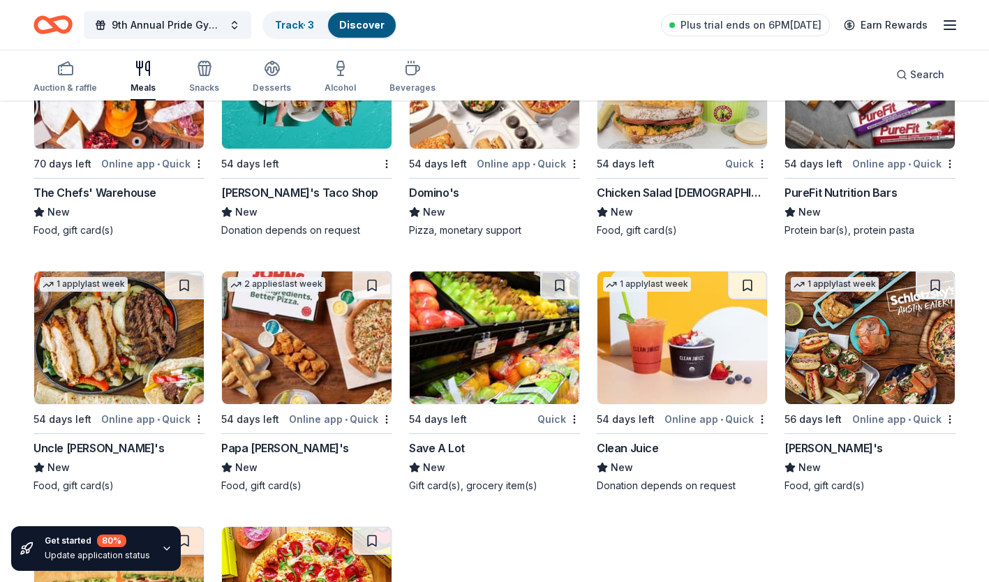
click at [619, 190] on div "Chicken Salad Chick" at bounding box center [682, 192] width 171 height 17
click at [820, 213] on div "New" at bounding box center [870, 212] width 171 height 17
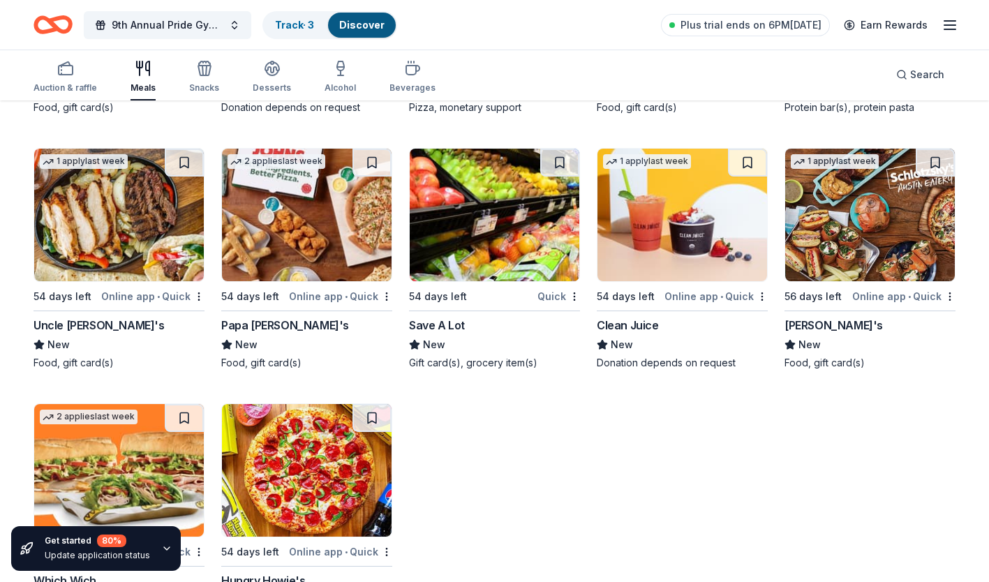
scroll to position [2491, 0]
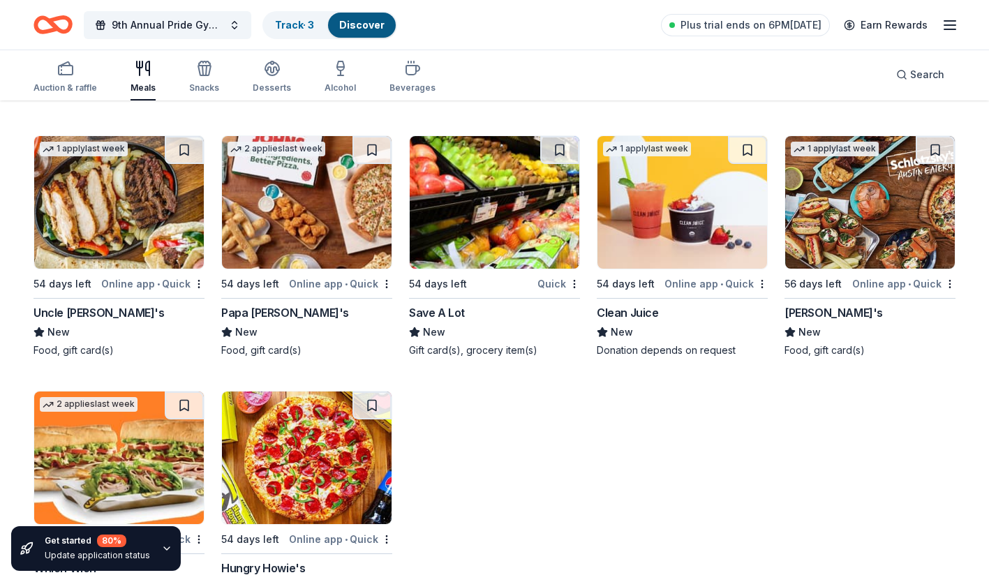
click at [84, 309] on div "Uncle Julio's" at bounding box center [99, 312] width 131 height 17
click at [256, 311] on div "Papa John's" at bounding box center [285, 312] width 128 height 17
click at [436, 313] on div "Save A Lot" at bounding box center [437, 312] width 56 height 17
click at [633, 316] on div "Clean Juice" at bounding box center [628, 312] width 62 height 17
drag, startPoint x: 810, startPoint y: 313, endPoint x: 795, endPoint y: 311, distance: 14.7
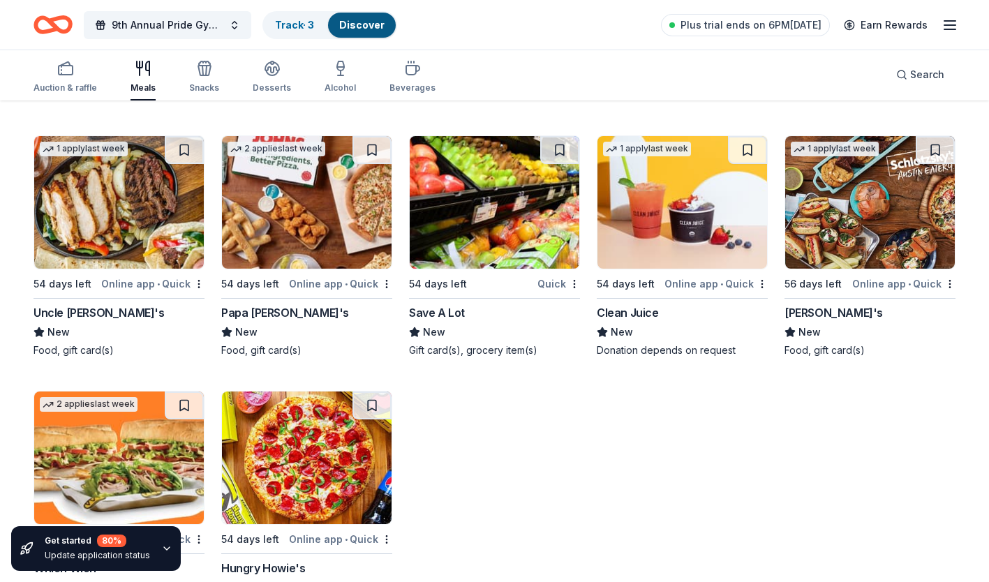
click at [795, 311] on div "Schlotzsky's" at bounding box center [834, 312] width 98 height 17
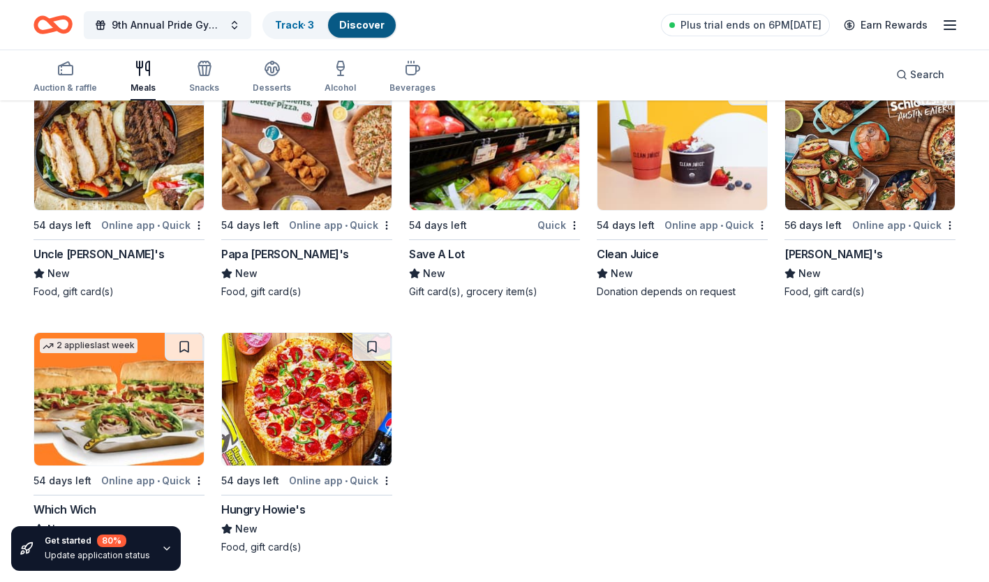
click at [73, 505] on div "Which Wich" at bounding box center [65, 509] width 63 height 17
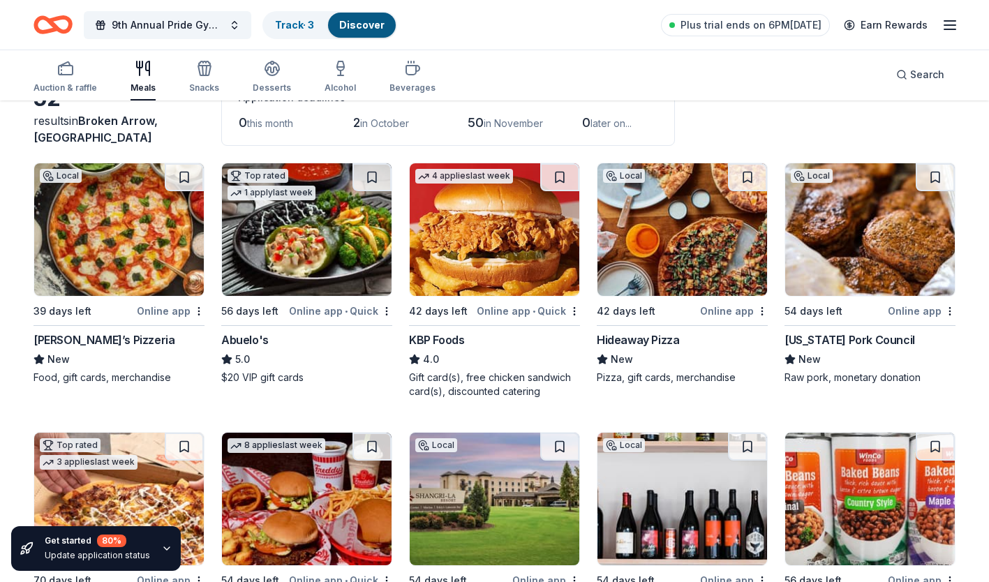
scroll to position [0, 0]
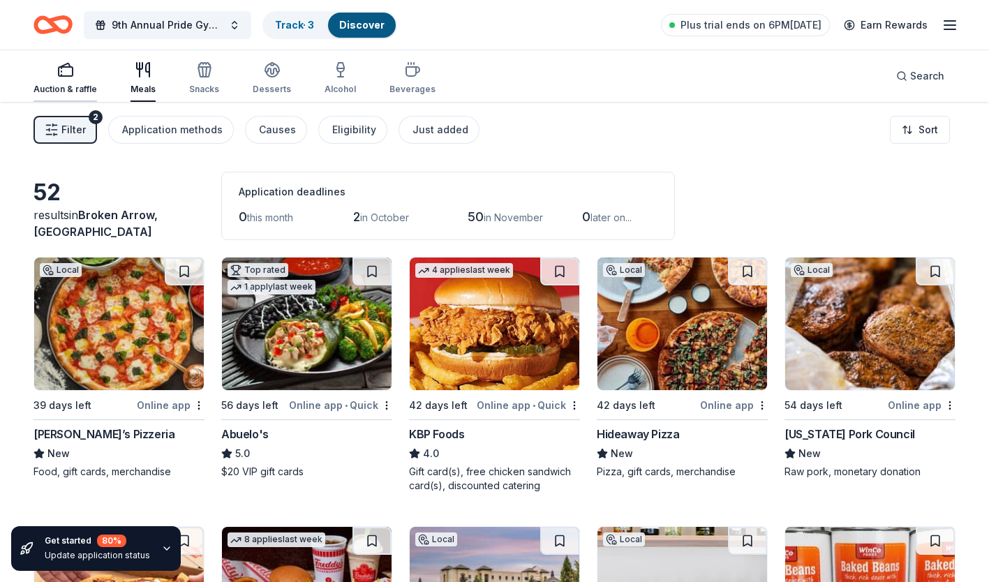
click at [65, 76] on rect "button" at bounding box center [66, 71] width 14 height 9
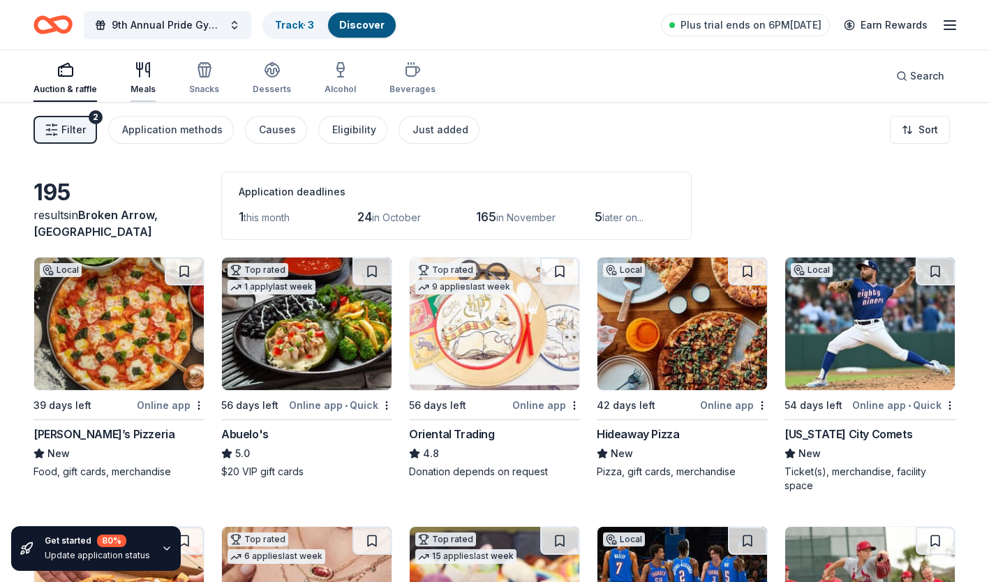
click at [153, 68] on div "button" at bounding box center [143, 69] width 25 height 17
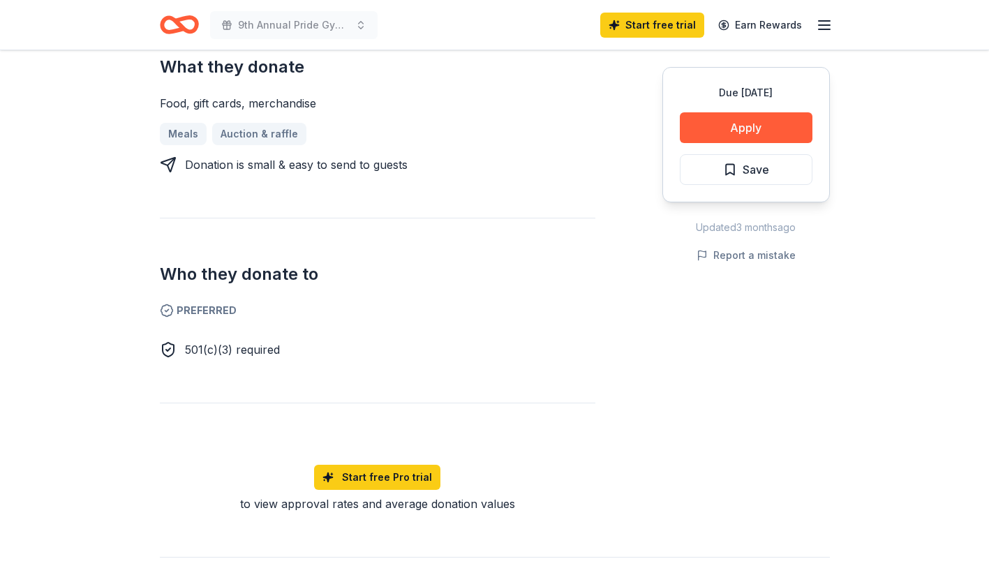
scroll to position [605, 0]
click at [209, 302] on span "Preferred" at bounding box center [378, 310] width 436 height 17
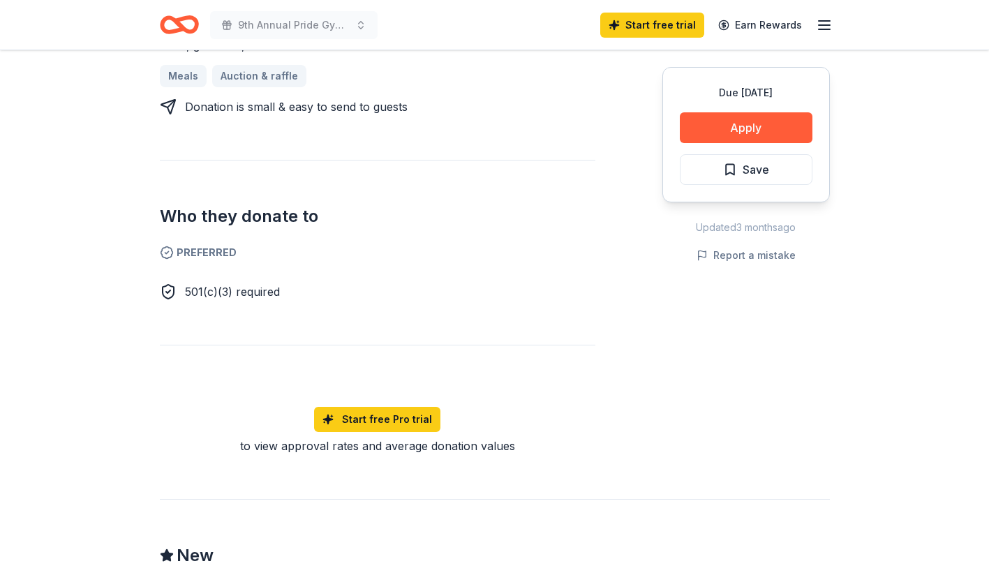
scroll to position [643, 0]
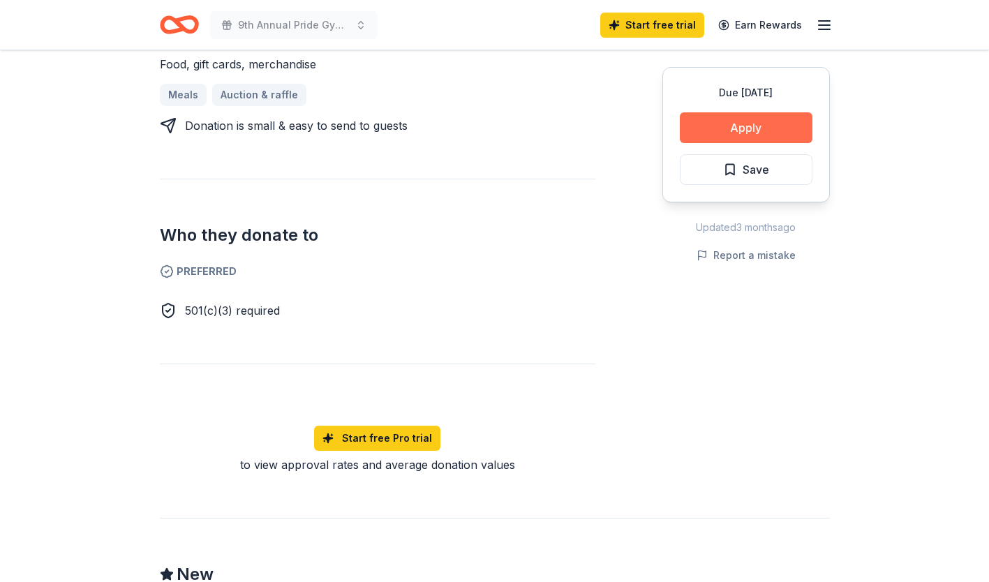
click at [729, 128] on button "Apply" at bounding box center [746, 127] width 133 height 31
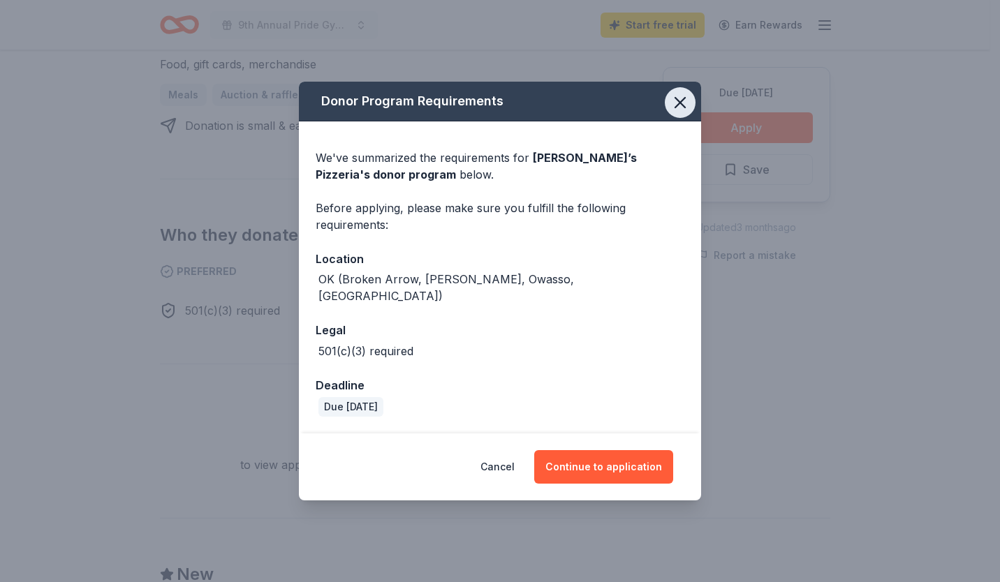
click at [678, 110] on icon "button" at bounding box center [680, 103] width 20 height 20
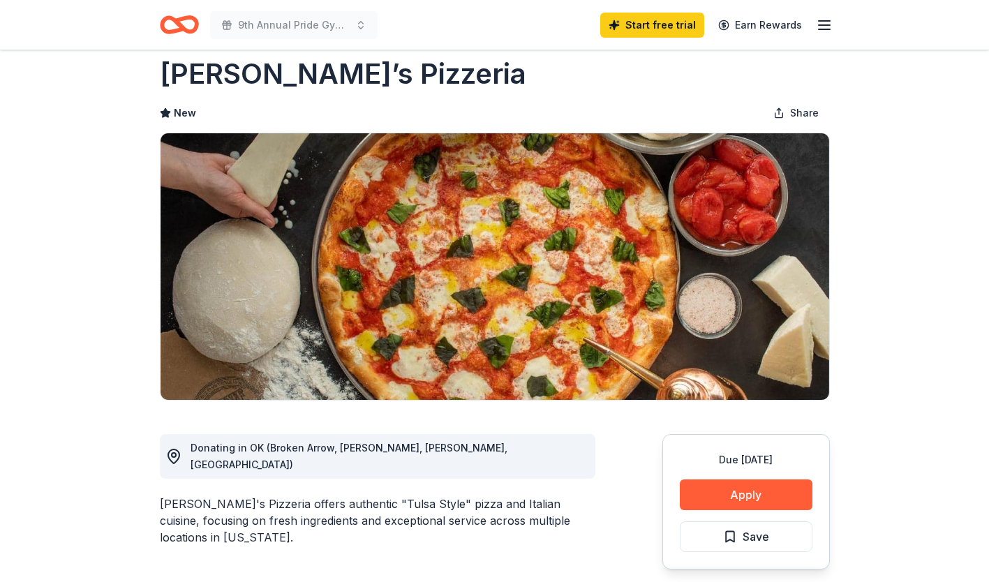
scroll to position [0, 0]
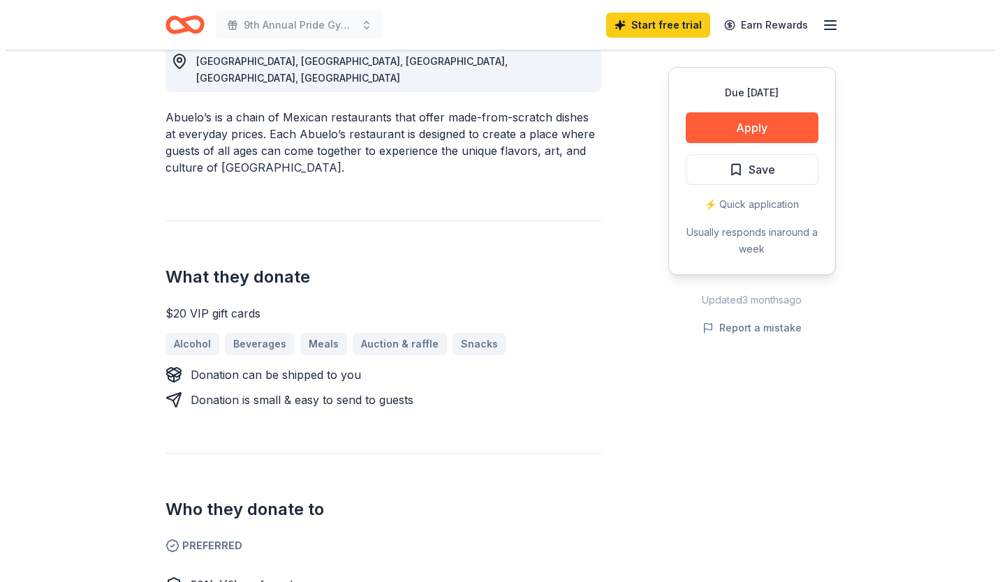
scroll to position [427, 0]
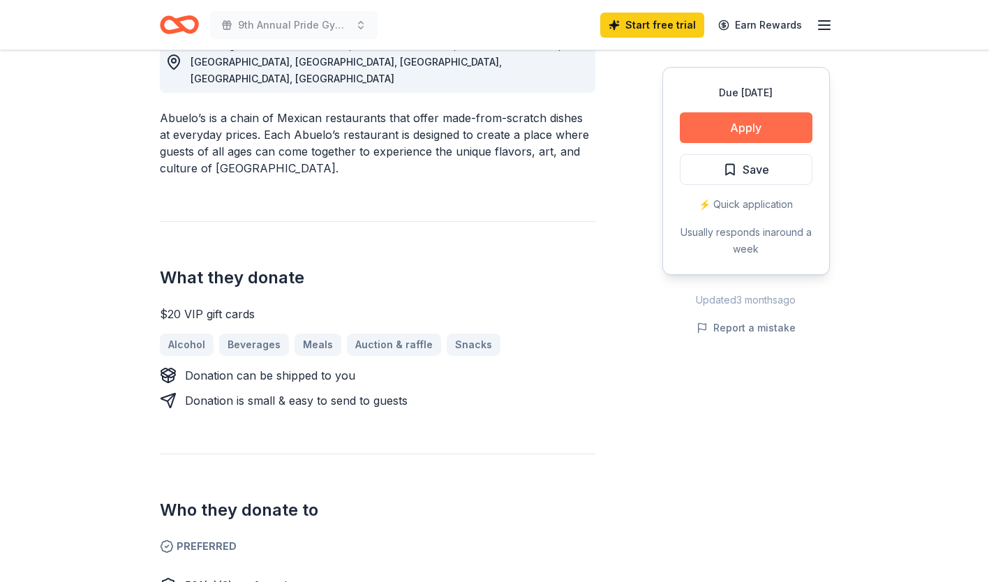
click at [740, 121] on button "Apply" at bounding box center [746, 127] width 133 height 31
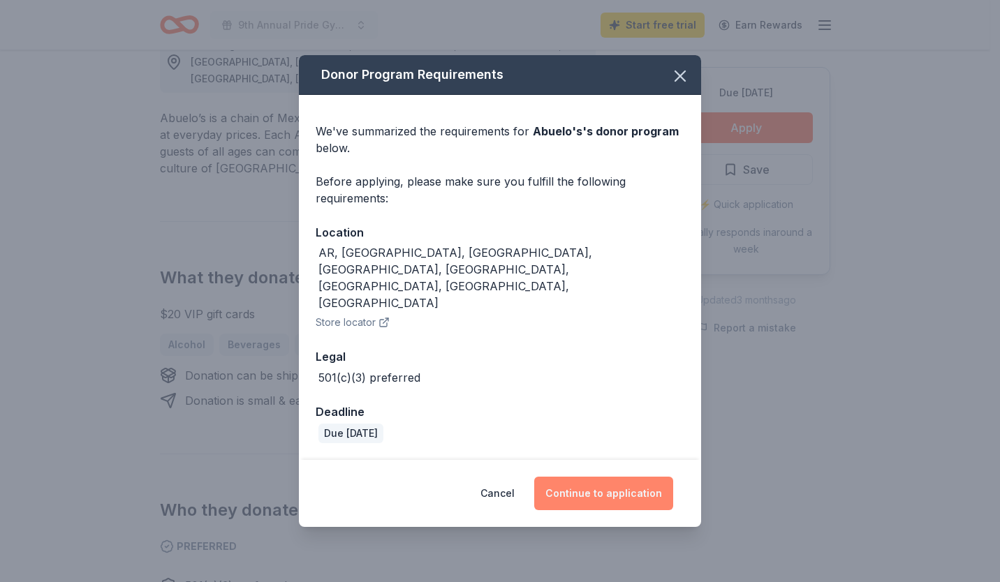
click at [594, 477] on button "Continue to application" at bounding box center [603, 494] width 139 height 34
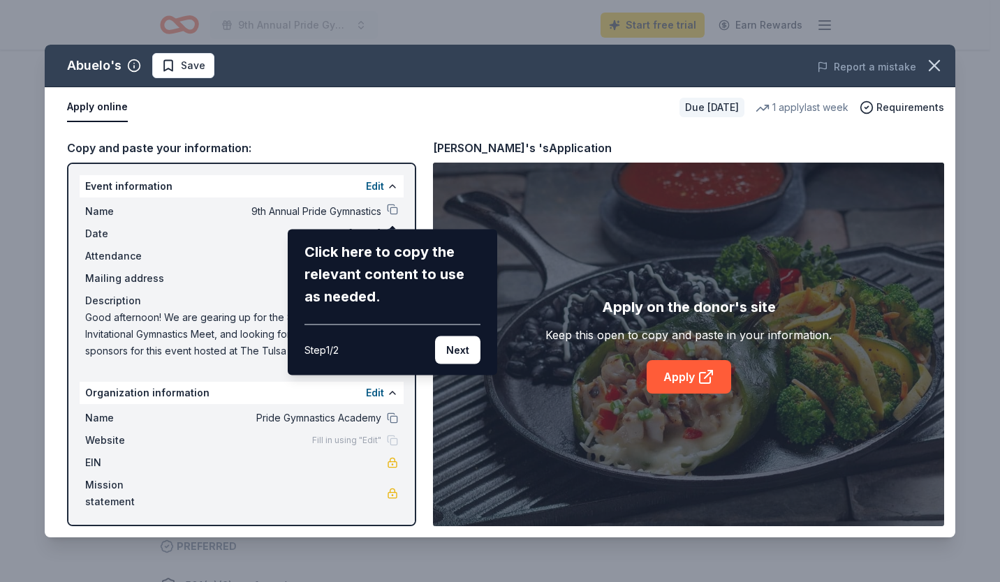
click at [392, 209] on div "Abuelo's Save Report a mistake Apply online Due in 56 days 1 apply last week Re…" at bounding box center [500, 291] width 910 height 493
click at [344, 263] on div "Click here to copy the relevant content to use as needed." at bounding box center [392, 274] width 176 height 67
click at [392, 208] on div "Abuelo's Save Report a mistake Apply online Due in 56 days 1 apply last week Re…" at bounding box center [500, 291] width 910 height 493
click at [349, 209] on div "Abuelo's Save Report a mistake Apply online Due in 56 days 1 apply last week Re…" at bounding box center [500, 291] width 910 height 493
click at [459, 350] on button "Next" at bounding box center [457, 350] width 45 height 28
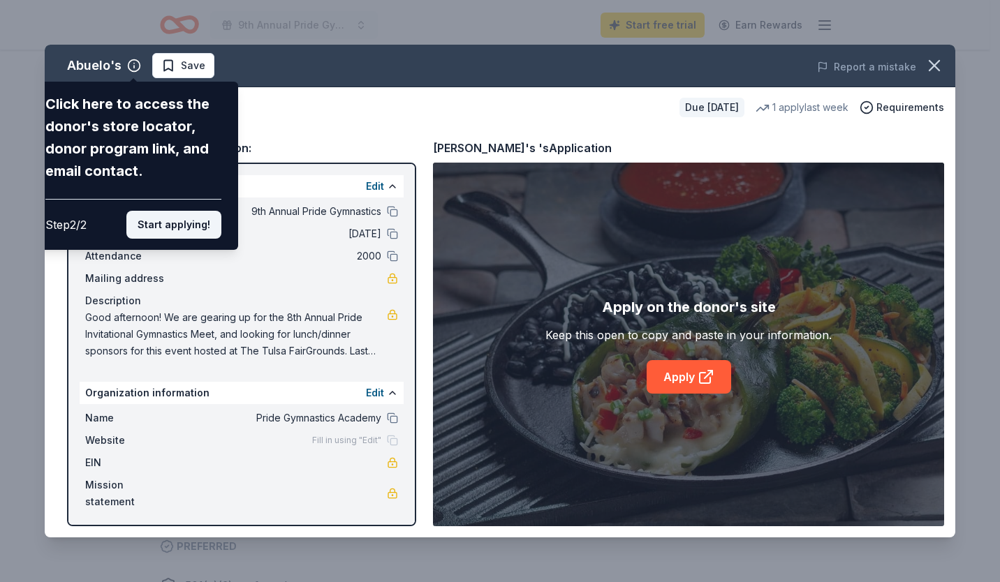
click at [162, 223] on button "Start applying!" at bounding box center [173, 225] width 95 height 28
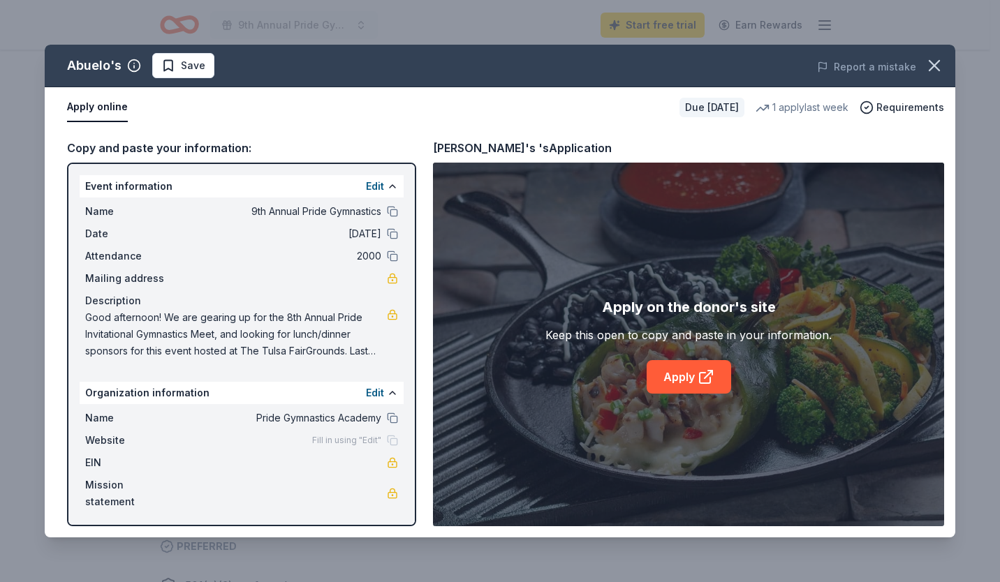
click at [348, 339] on span "Good afternoon! We are gearing up for the 8th Annual Pride Invitational Gymnast…" at bounding box center [236, 334] width 302 height 50
click at [389, 416] on button at bounding box center [392, 418] width 11 height 11
click at [676, 376] on link "Apply" at bounding box center [688, 377] width 84 height 34
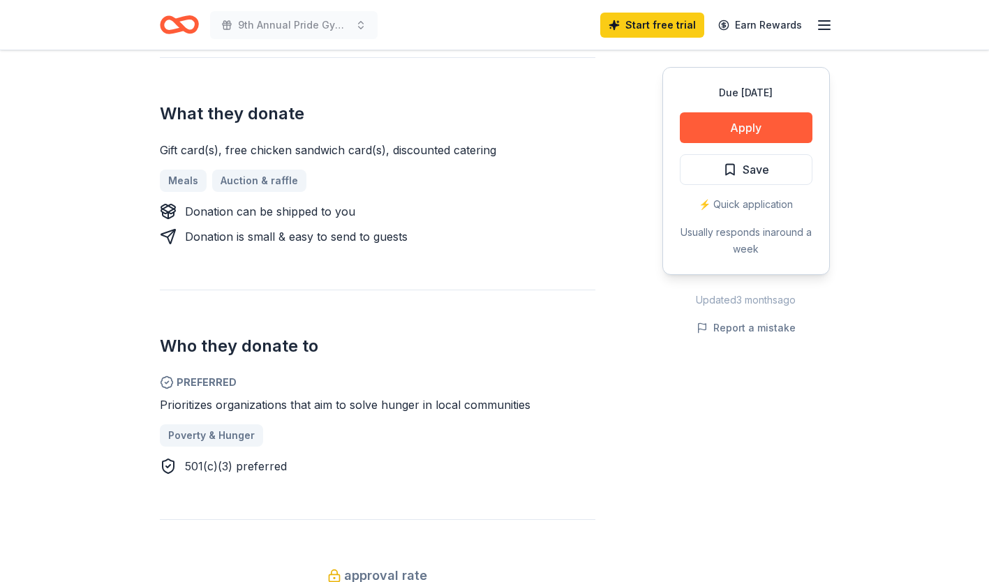
scroll to position [524, 0]
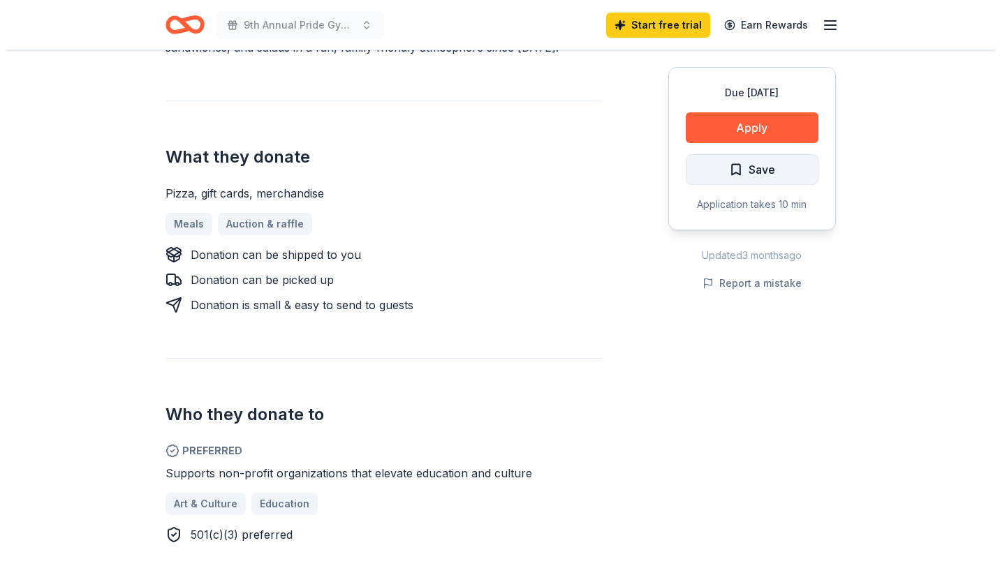
scroll to position [508, 0]
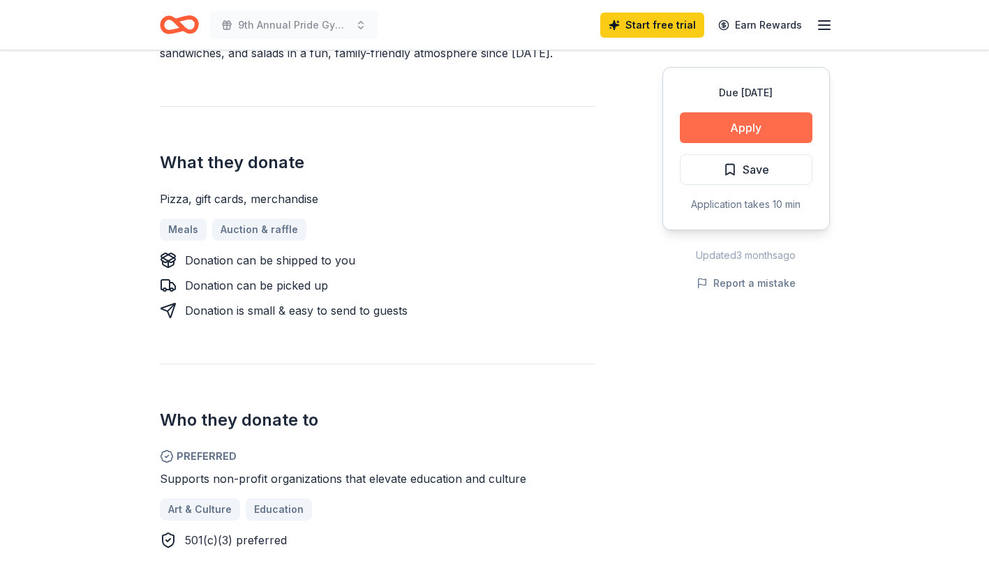
click at [733, 124] on button "Apply" at bounding box center [746, 127] width 133 height 31
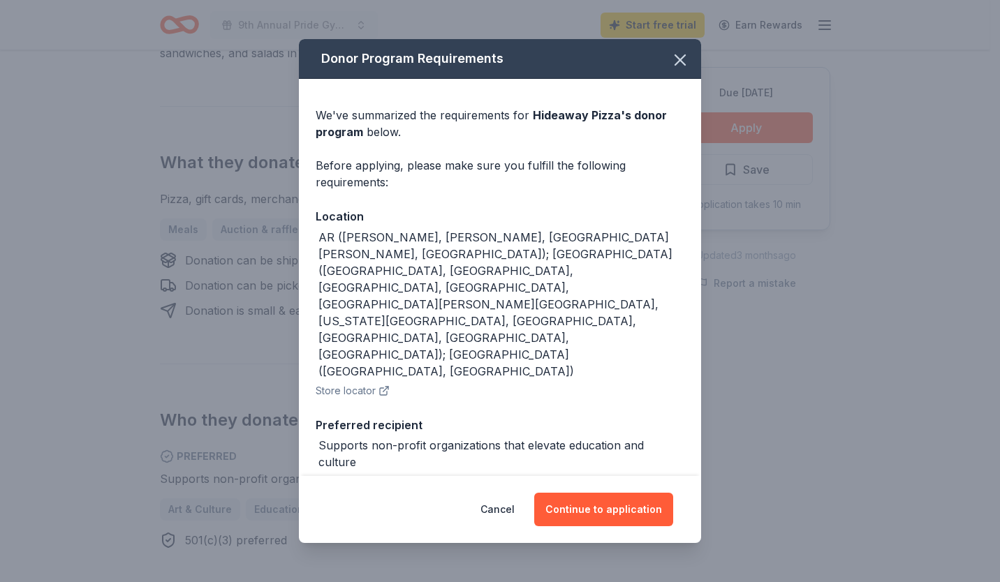
scroll to position [39, 0]
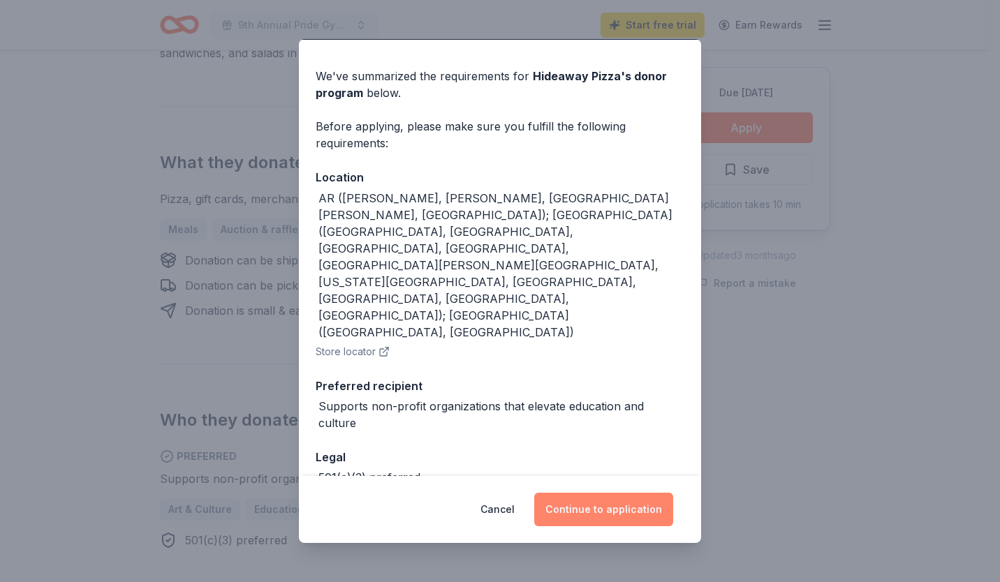
click at [584, 505] on button "Continue to application" at bounding box center [603, 510] width 139 height 34
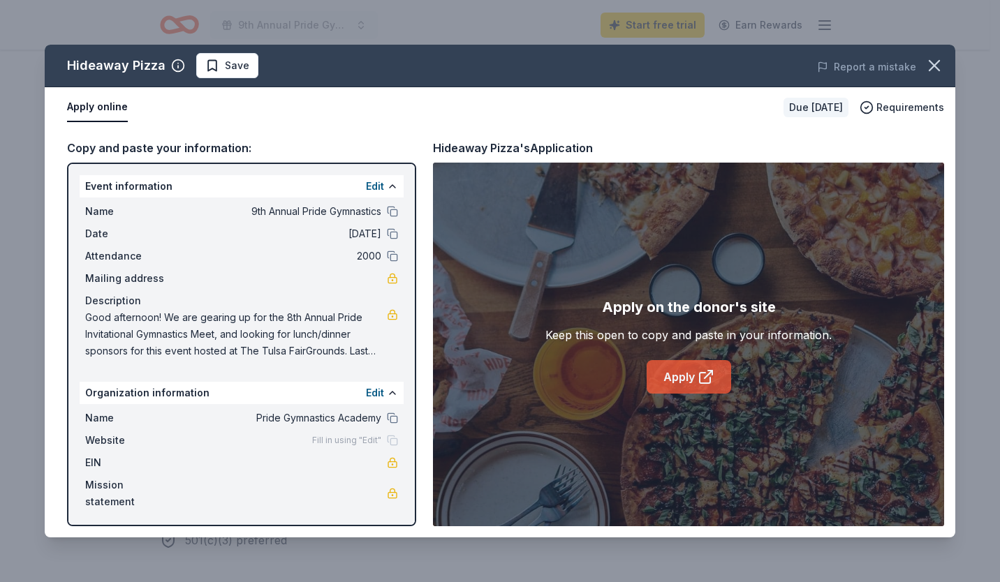
click at [672, 380] on link "Apply" at bounding box center [688, 377] width 84 height 34
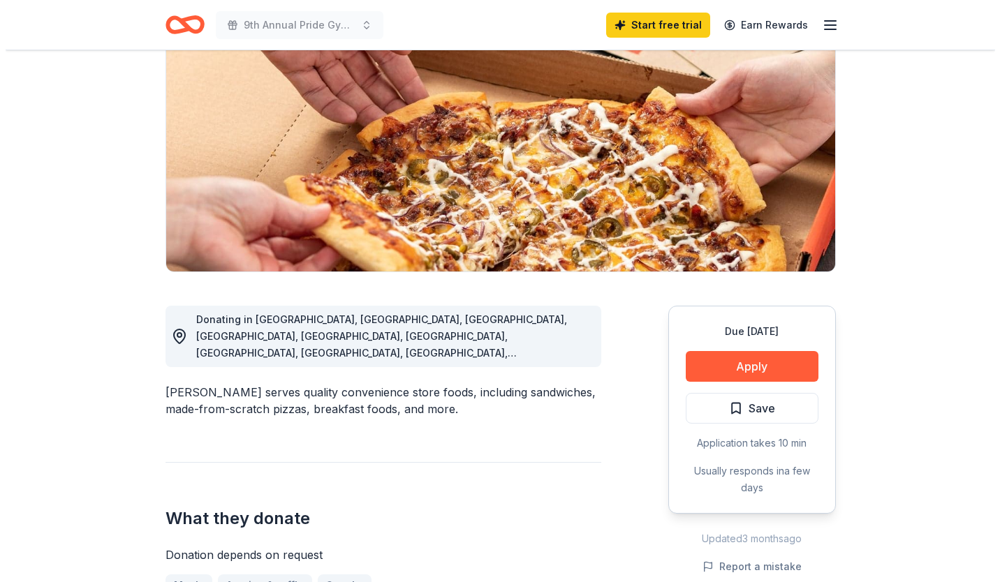
scroll to position [200, 0]
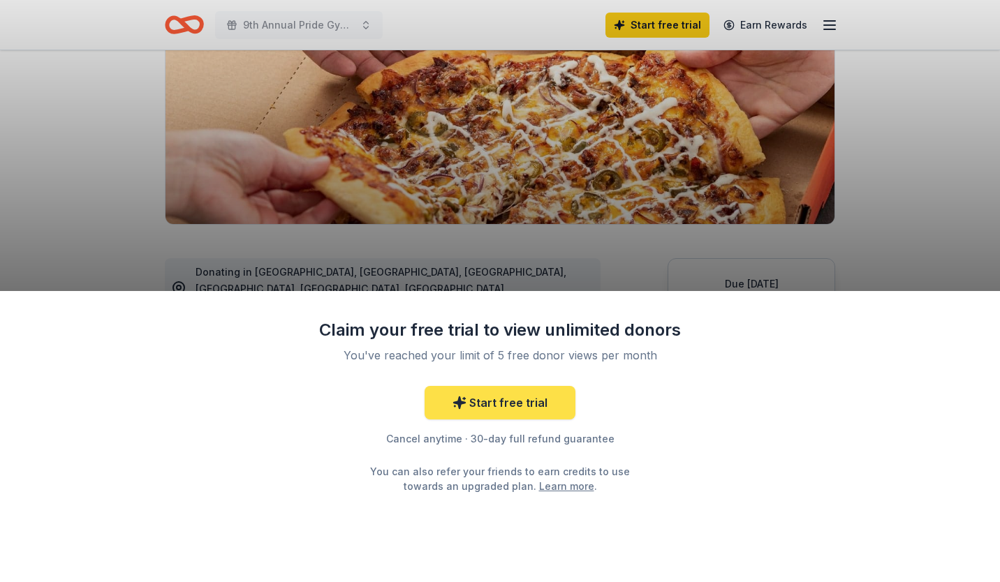
click at [493, 403] on link "Start free trial" at bounding box center [499, 403] width 151 height 34
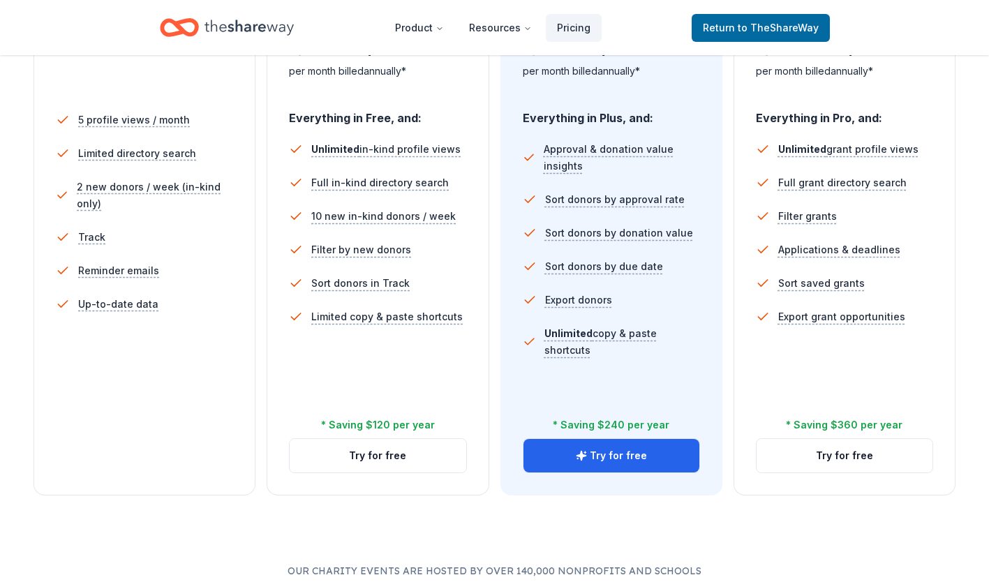
scroll to position [377, 0]
click at [374, 452] on button "Try for free" at bounding box center [378, 455] width 176 height 34
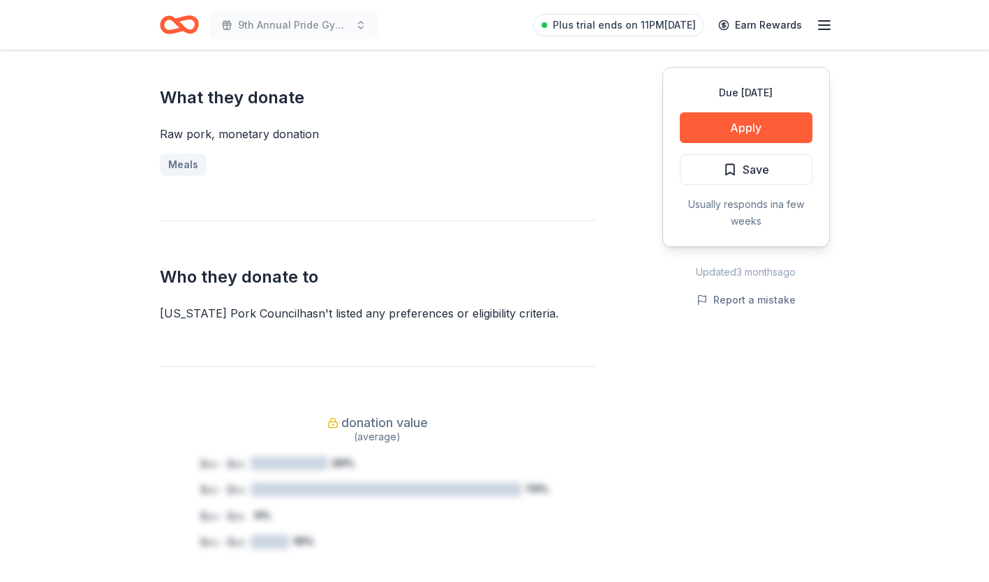
scroll to position [565, 0]
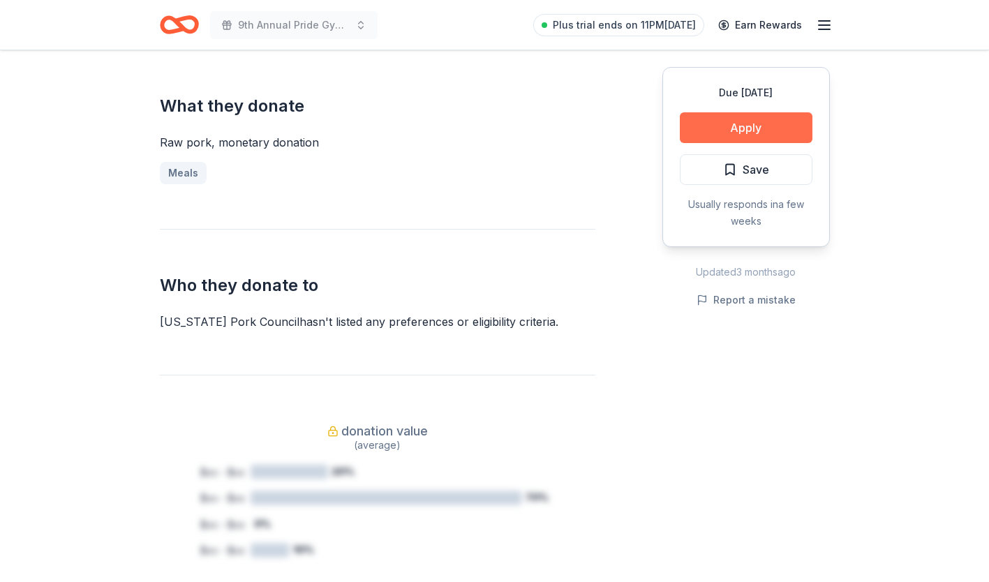
click at [728, 138] on button "Apply" at bounding box center [746, 127] width 133 height 31
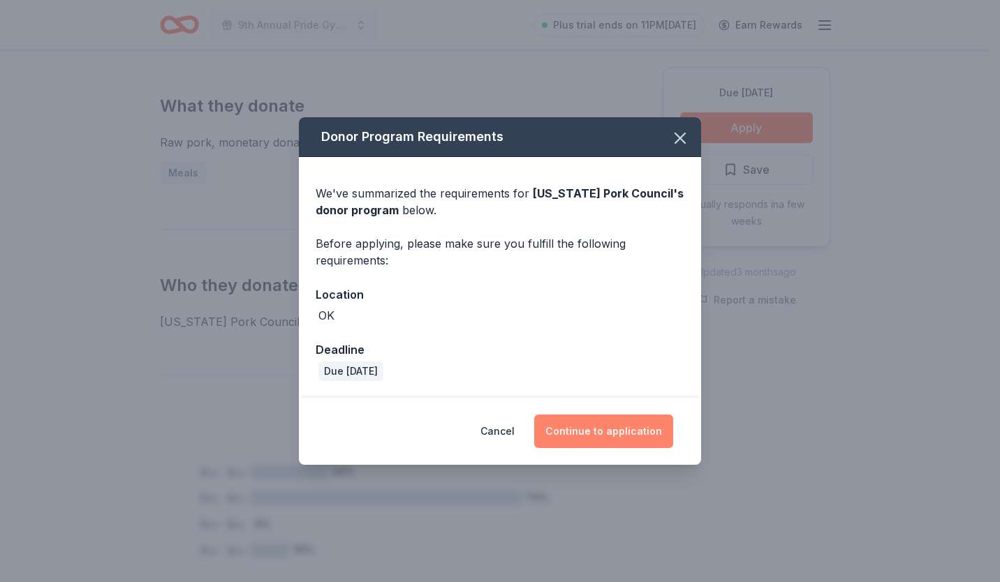
click at [601, 430] on button "Continue to application" at bounding box center [603, 432] width 139 height 34
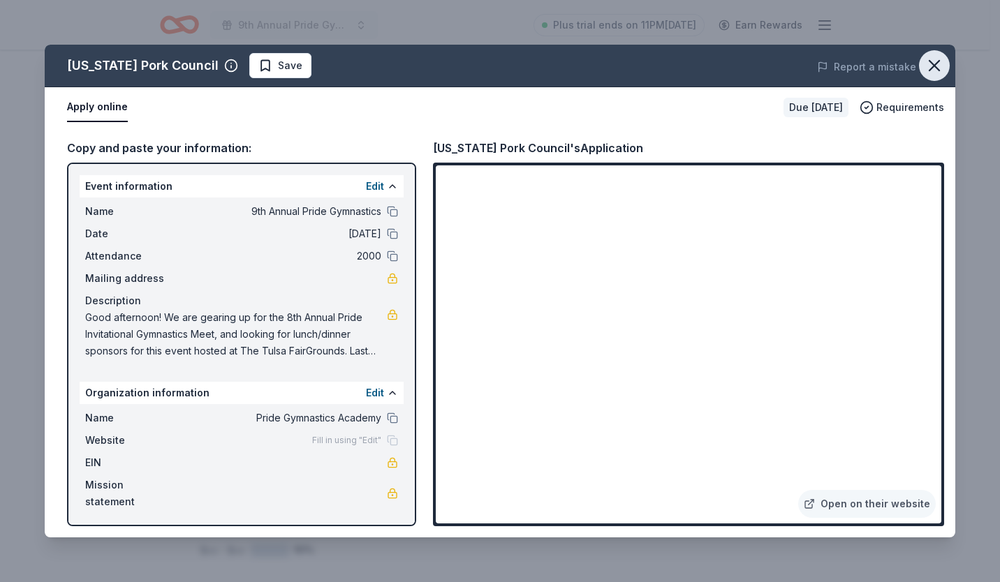
click at [938, 66] on icon "button" at bounding box center [934, 66] width 20 height 20
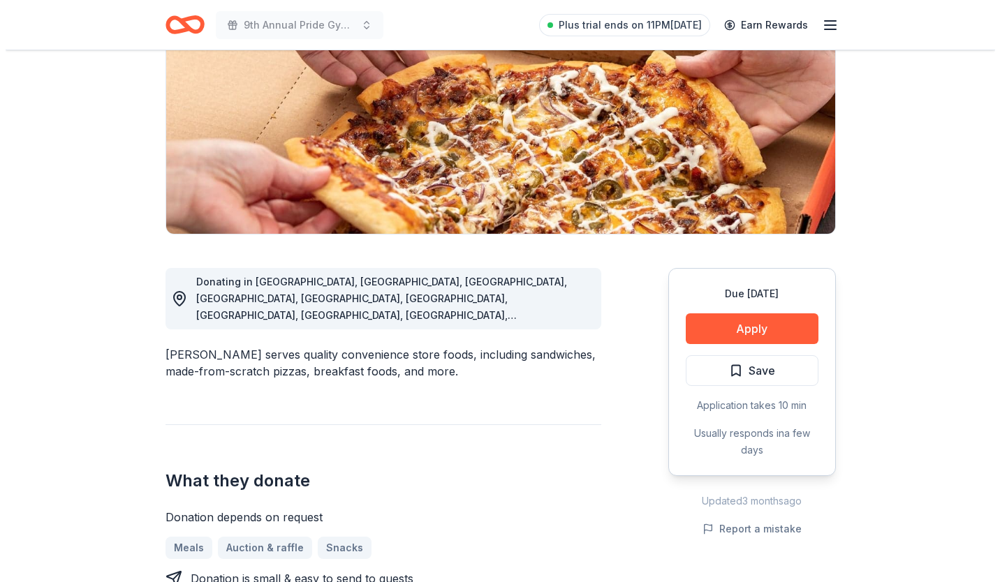
scroll to position [217, 0]
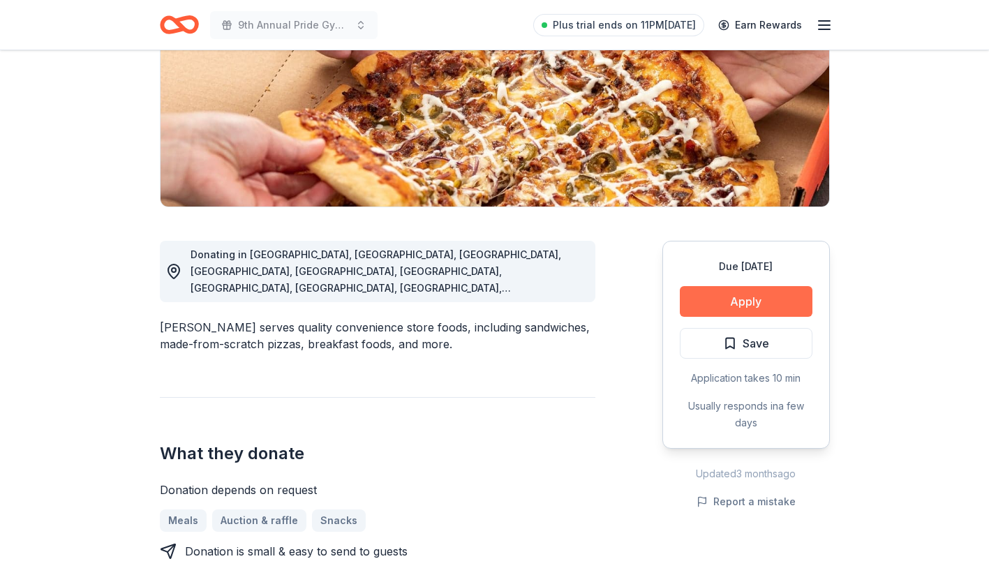
click at [720, 304] on button "Apply" at bounding box center [746, 301] width 133 height 31
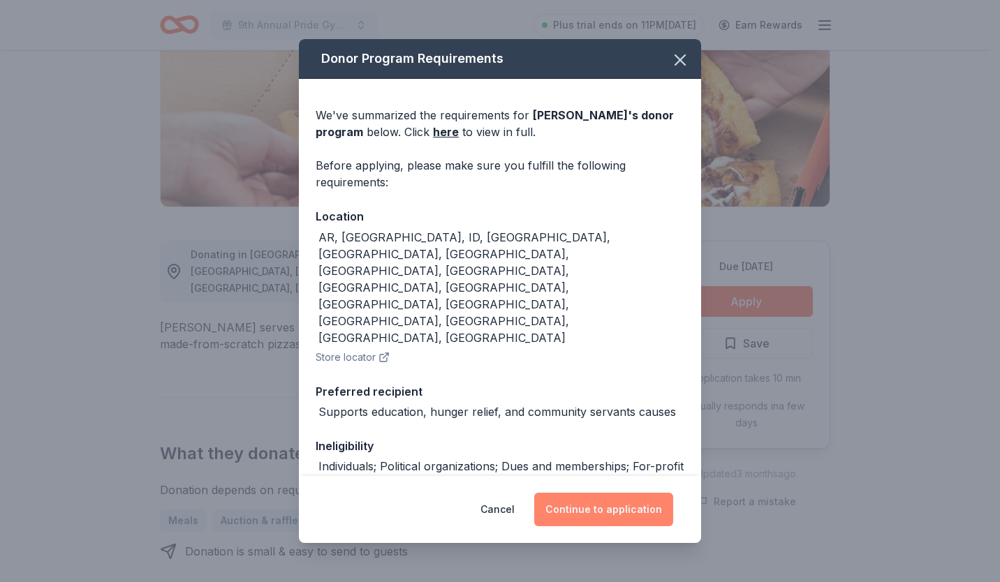
click at [607, 507] on button "Continue to application" at bounding box center [603, 510] width 139 height 34
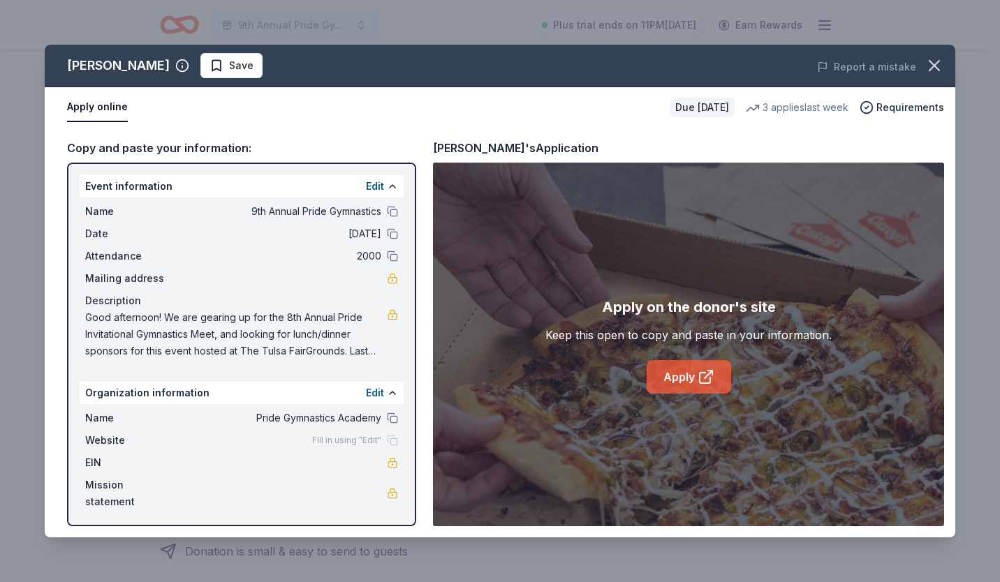
click at [683, 371] on link "Apply" at bounding box center [688, 377] width 84 height 34
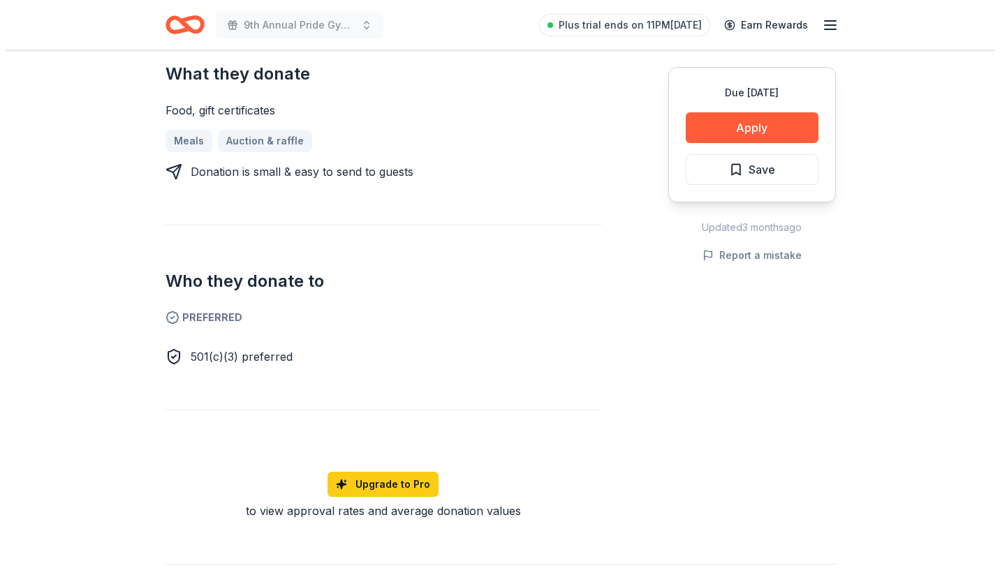
scroll to position [582, 0]
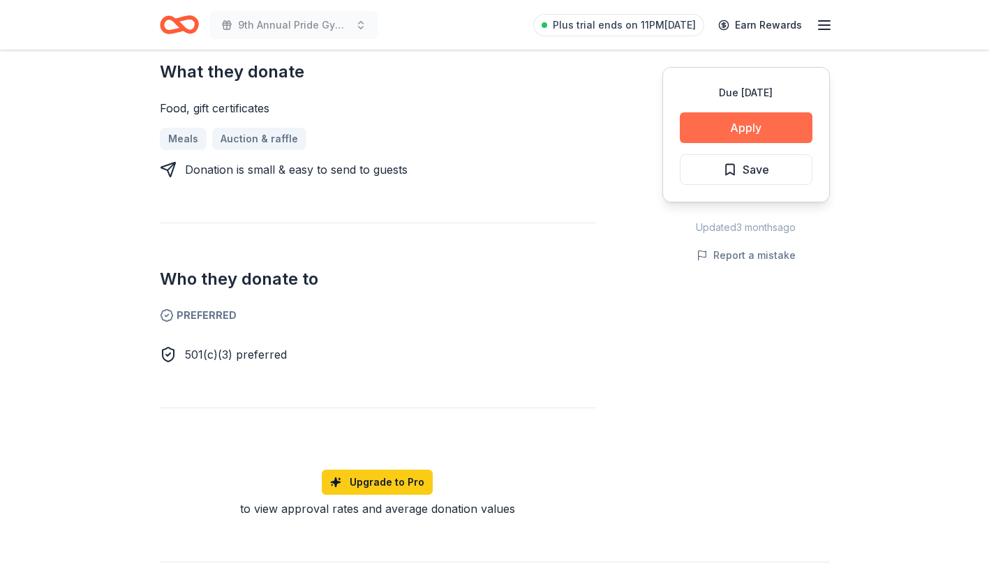
click at [740, 122] on button "Apply" at bounding box center [746, 127] width 133 height 31
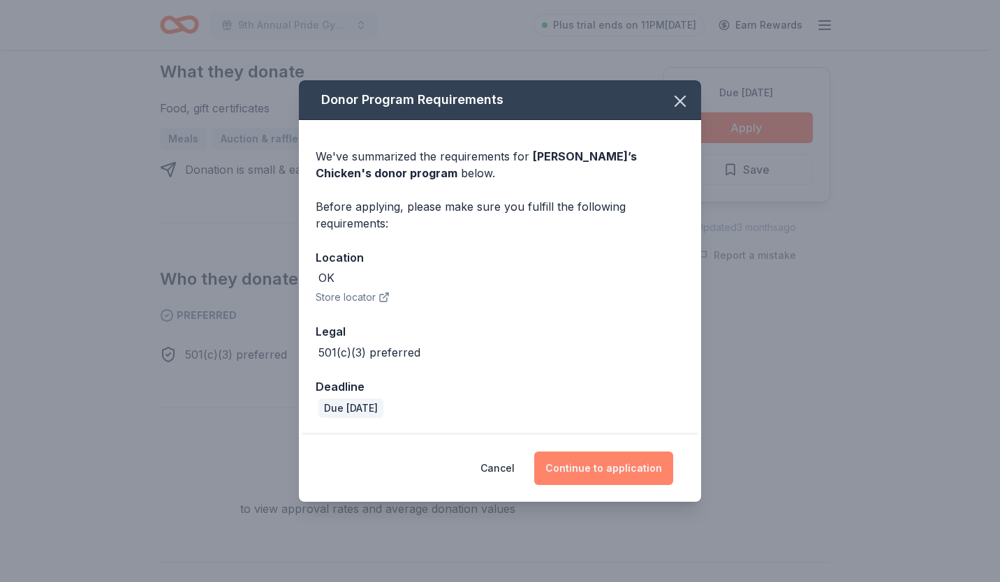
click at [591, 473] on button "Continue to application" at bounding box center [603, 469] width 139 height 34
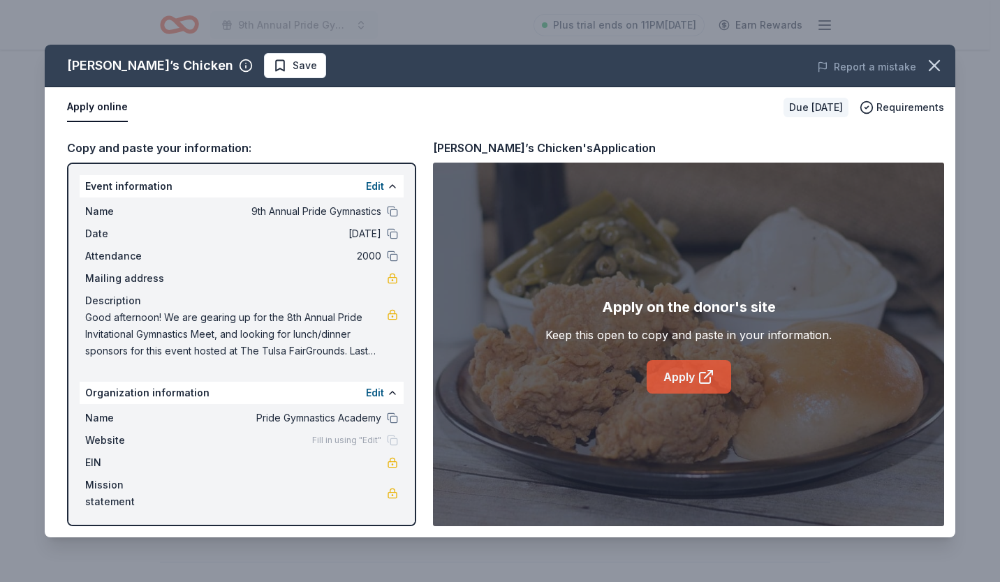
click at [679, 381] on link "Apply" at bounding box center [688, 377] width 84 height 34
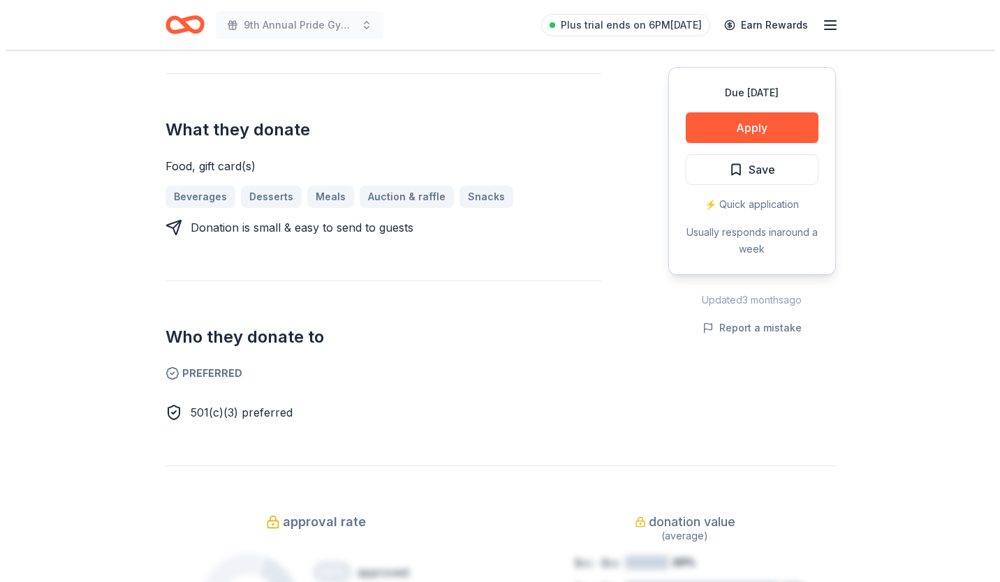
scroll to position [559, 0]
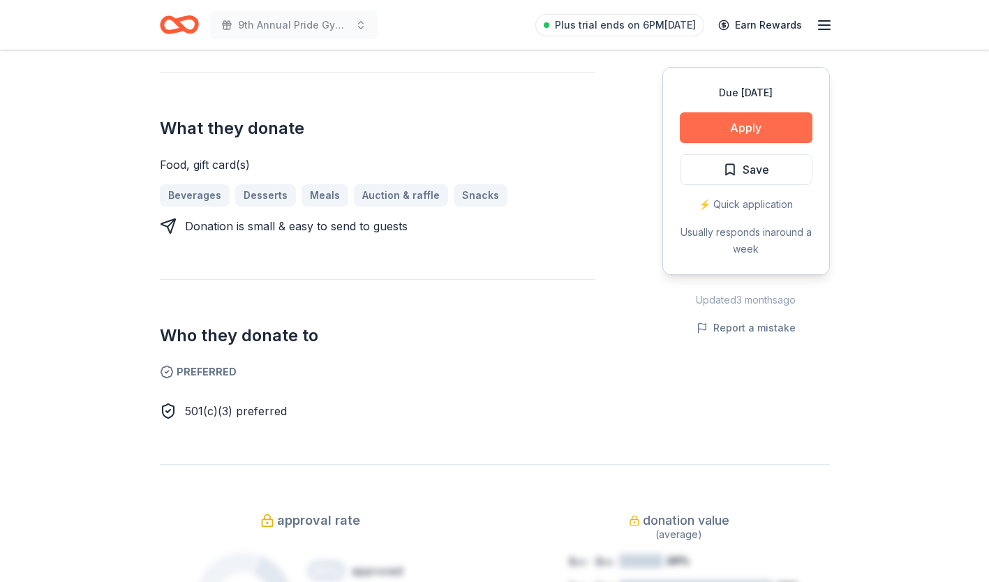
click at [748, 125] on button "Apply" at bounding box center [746, 127] width 133 height 31
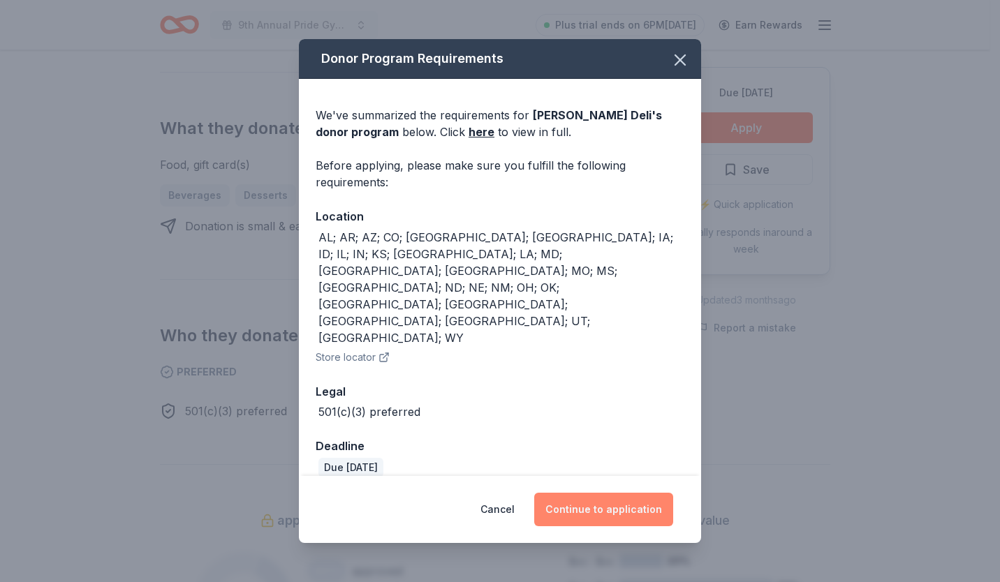
click at [599, 493] on button "Continue to application" at bounding box center [603, 510] width 139 height 34
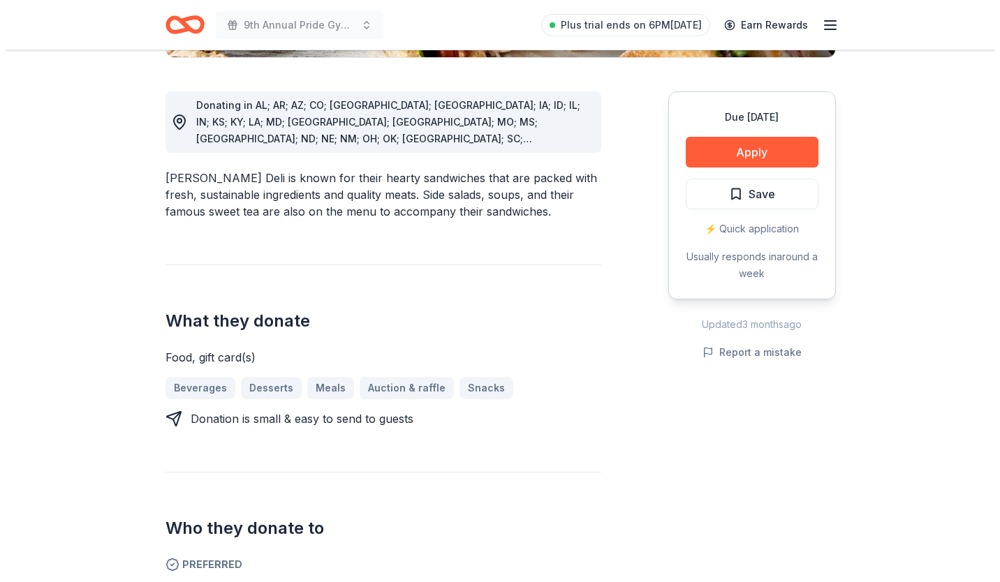
scroll to position [376, 0]
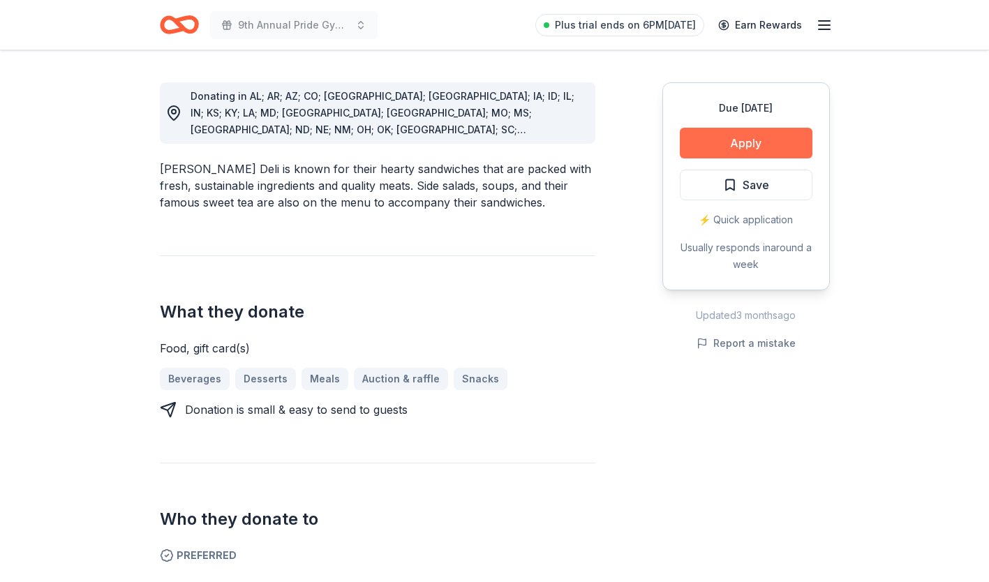
click at [730, 149] on button "Apply" at bounding box center [746, 143] width 133 height 31
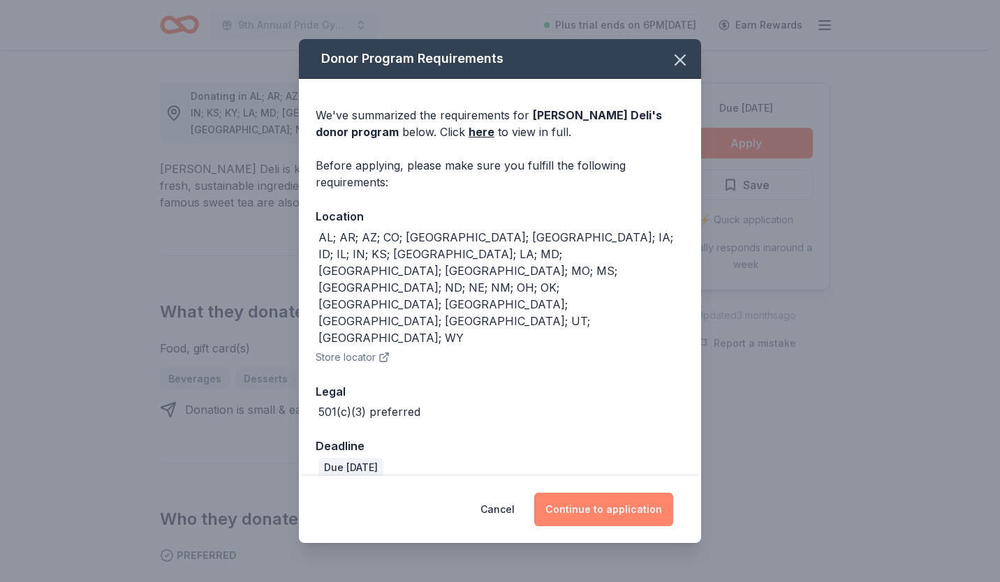
click at [599, 493] on button "Continue to application" at bounding box center [603, 510] width 139 height 34
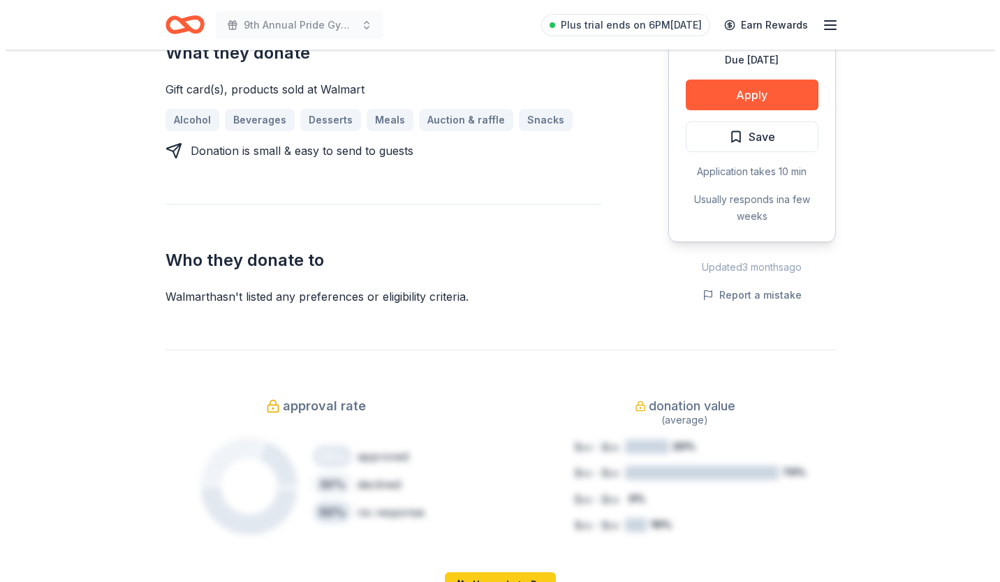
scroll to position [585, 0]
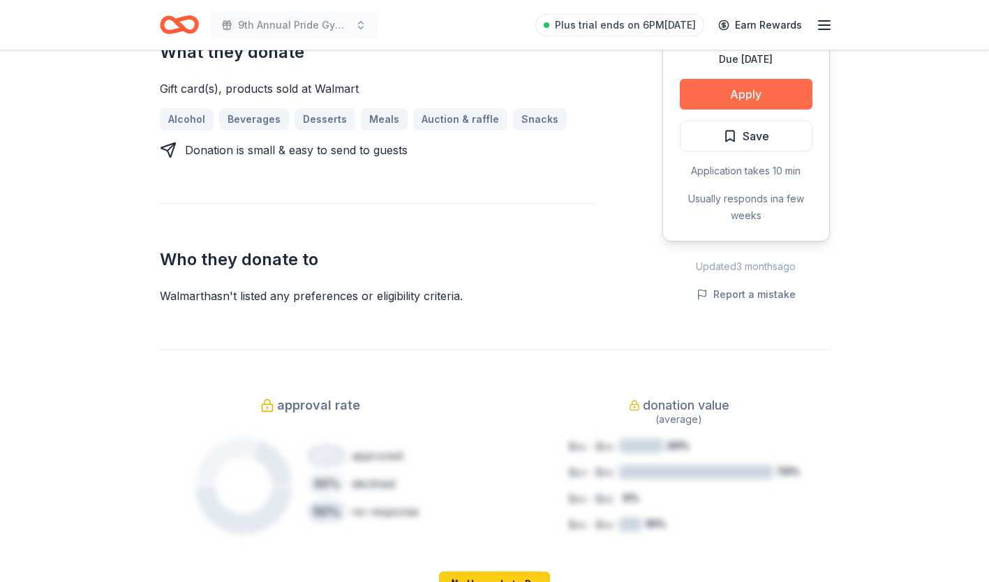
click at [744, 85] on button "Apply" at bounding box center [746, 94] width 133 height 31
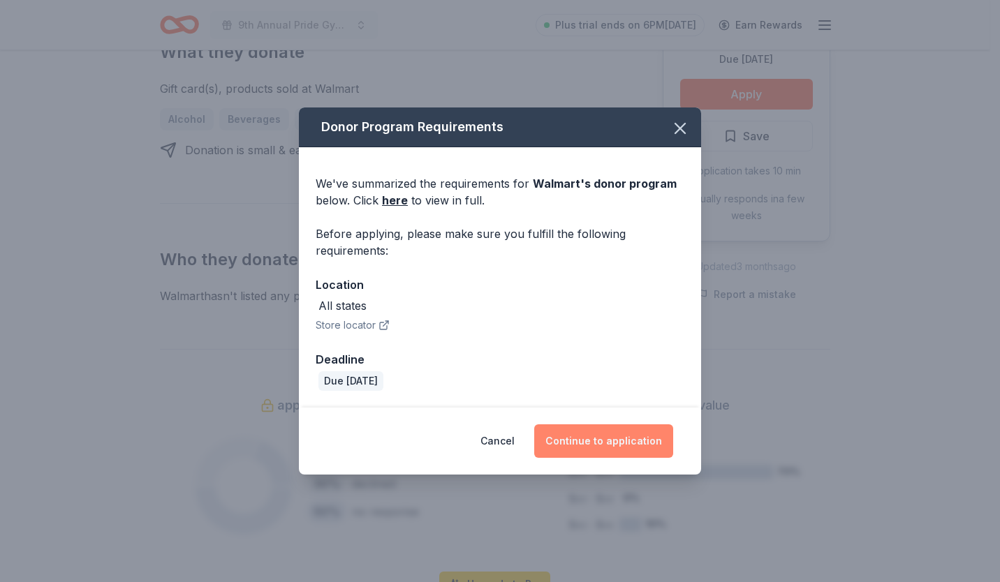
click at [605, 436] on button "Continue to application" at bounding box center [603, 441] width 139 height 34
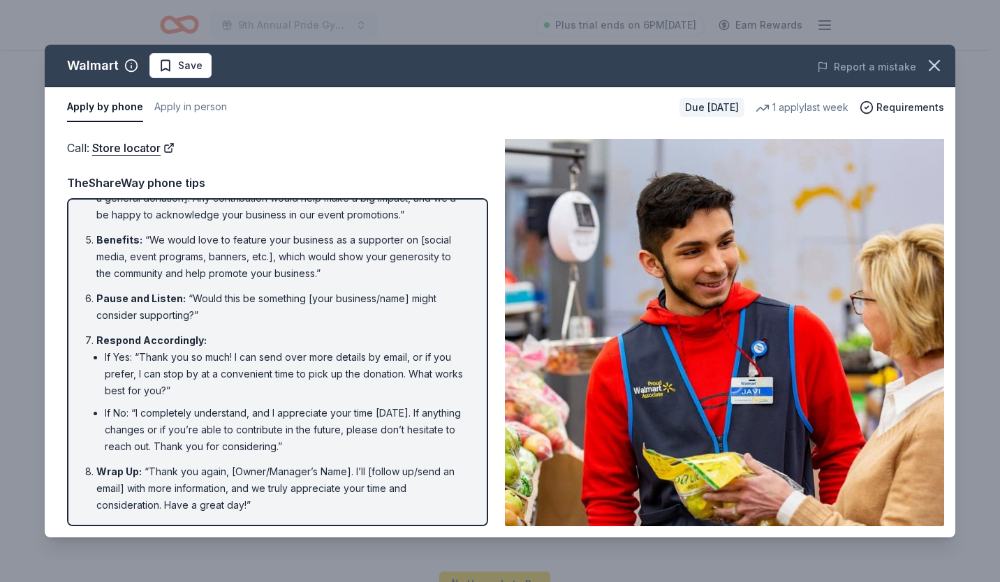
scroll to position [0, 0]
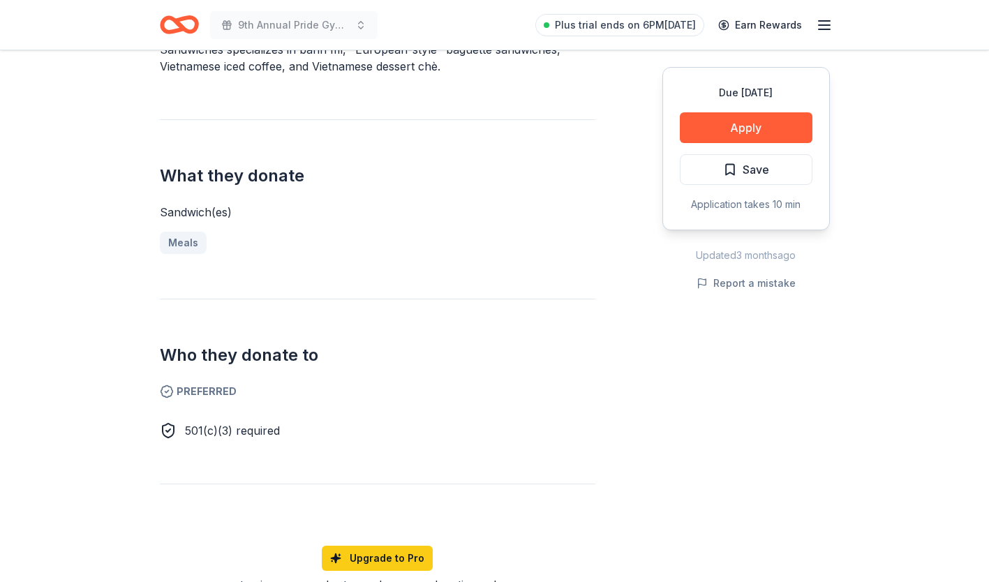
scroll to position [513, 0]
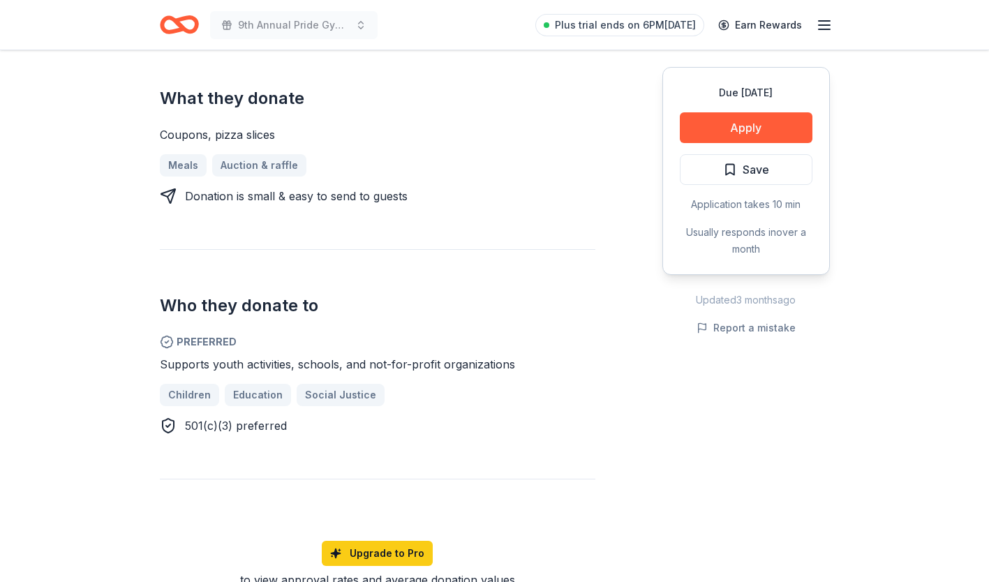
scroll to position [573, 0]
click at [727, 130] on button "Apply" at bounding box center [746, 127] width 133 height 31
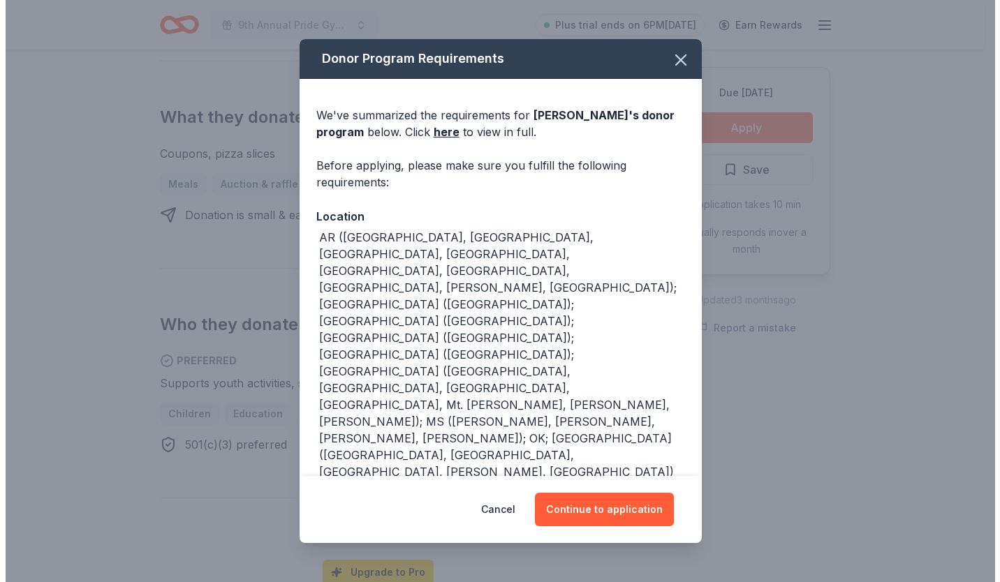
scroll to position [593, 0]
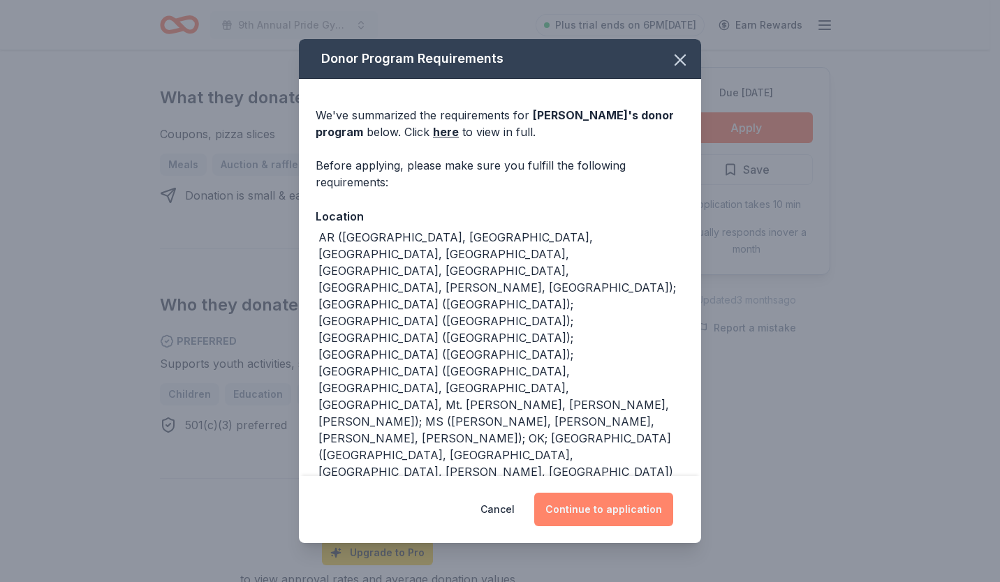
click at [586, 514] on button "Continue to application" at bounding box center [603, 510] width 139 height 34
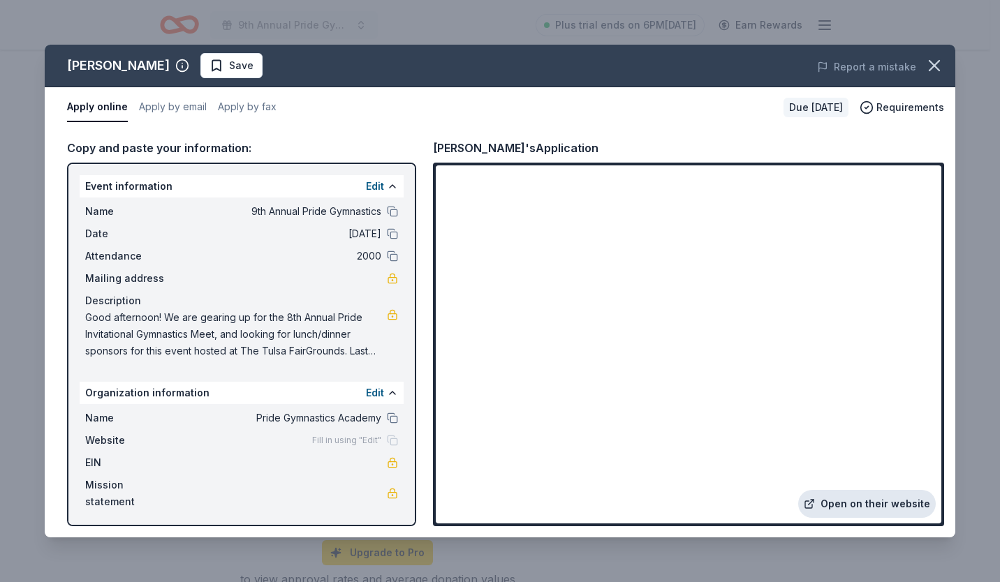
click at [857, 504] on link "Open on their website" at bounding box center [867, 504] width 138 height 28
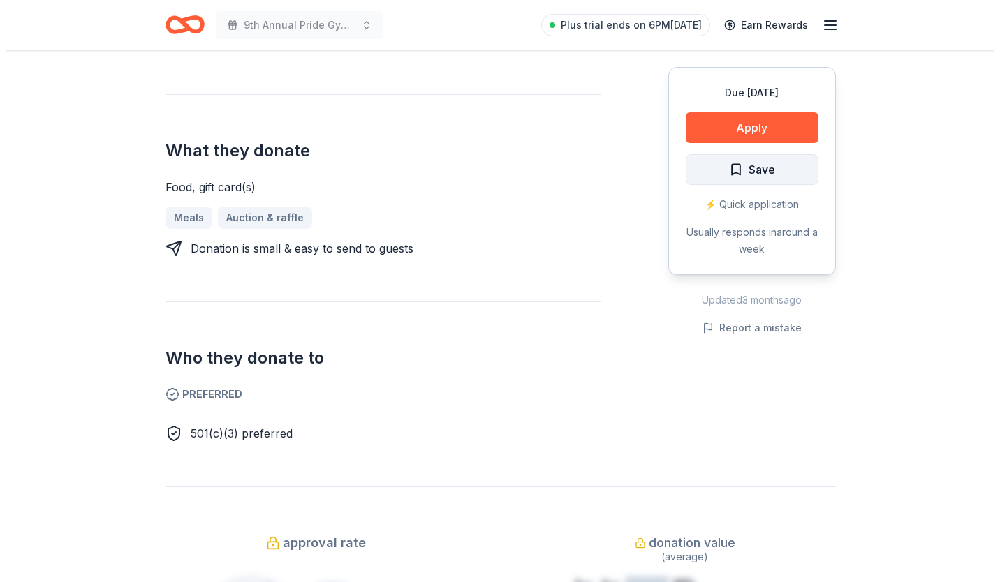
scroll to position [486, 0]
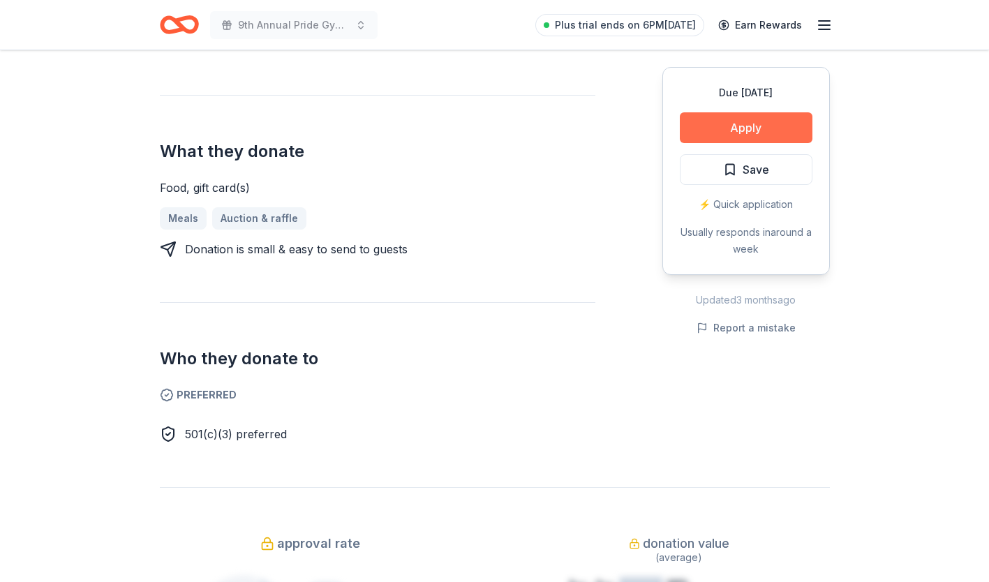
click at [737, 124] on button "Apply" at bounding box center [746, 127] width 133 height 31
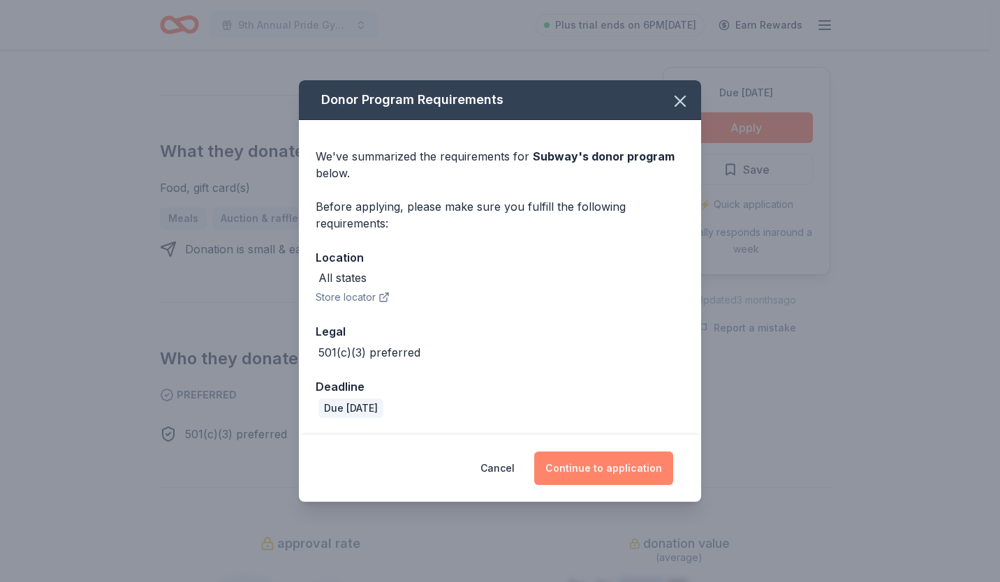
click at [598, 473] on button "Continue to application" at bounding box center [603, 469] width 139 height 34
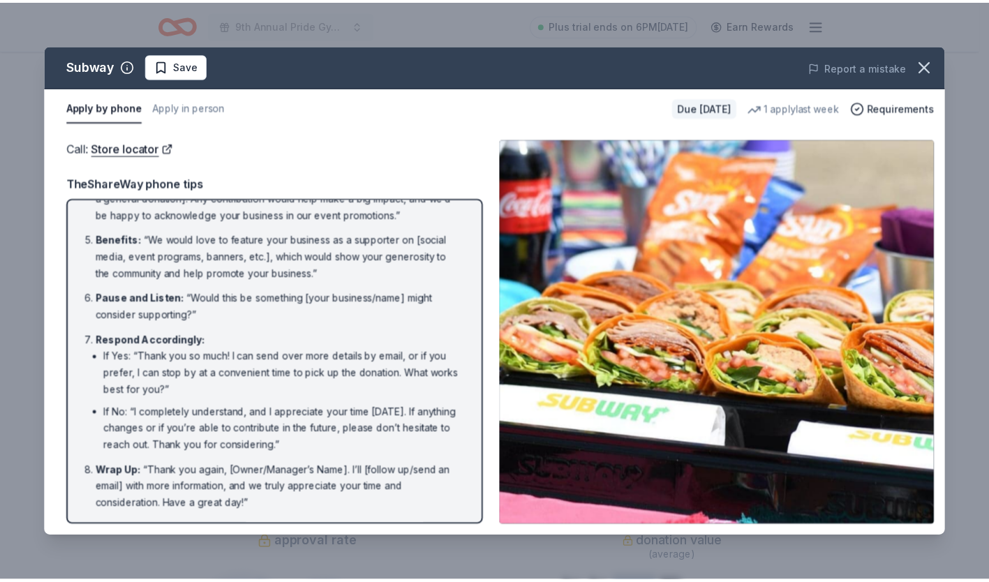
scroll to position [0, 0]
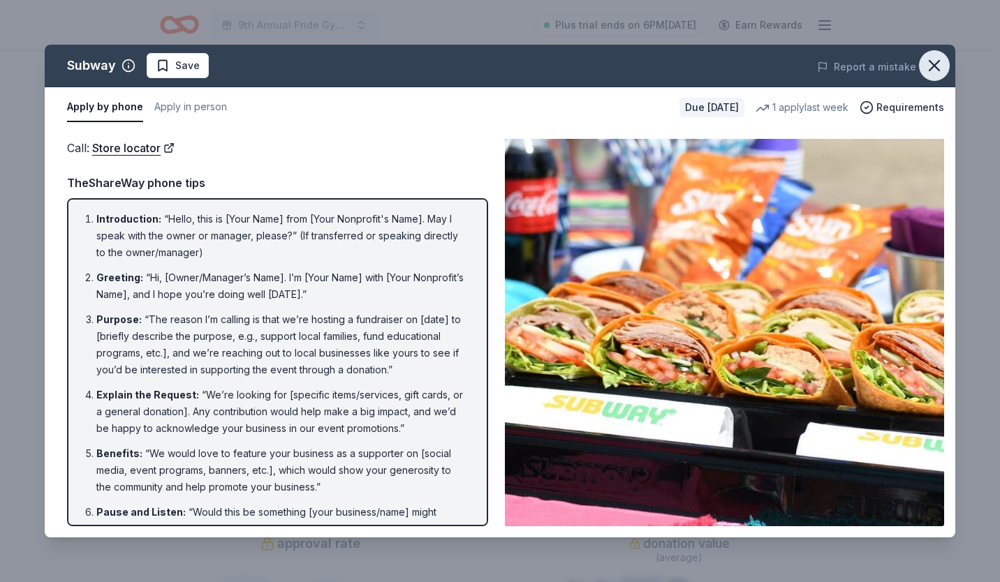
click at [935, 61] on icon "button" at bounding box center [934, 66] width 20 height 20
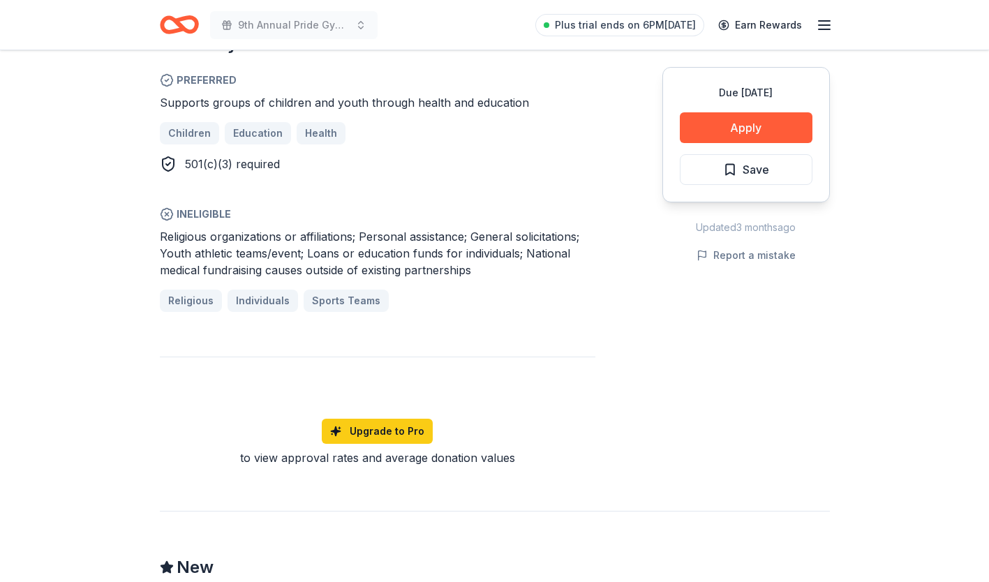
scroll to position [828, 0]
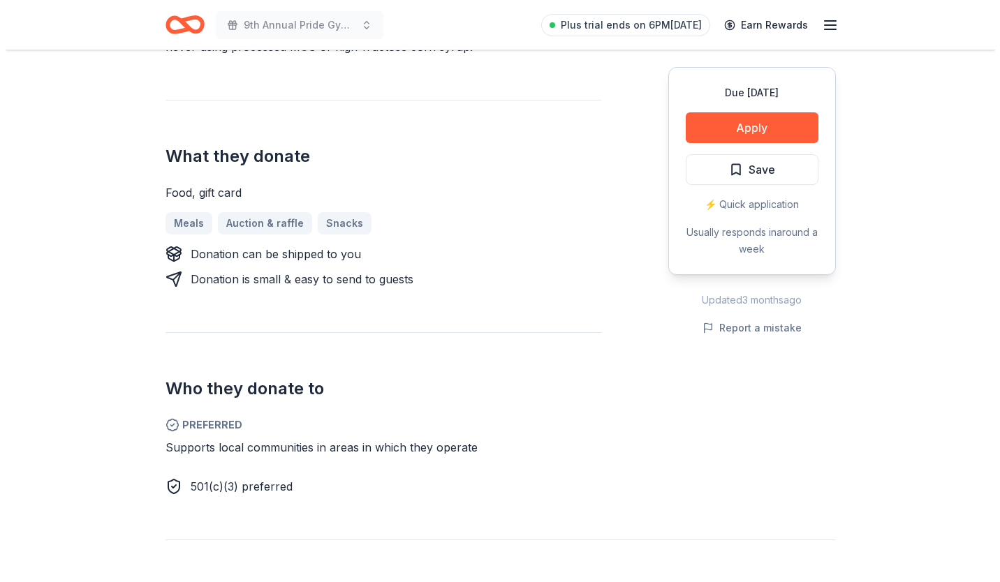
scroll to position [538, 0]
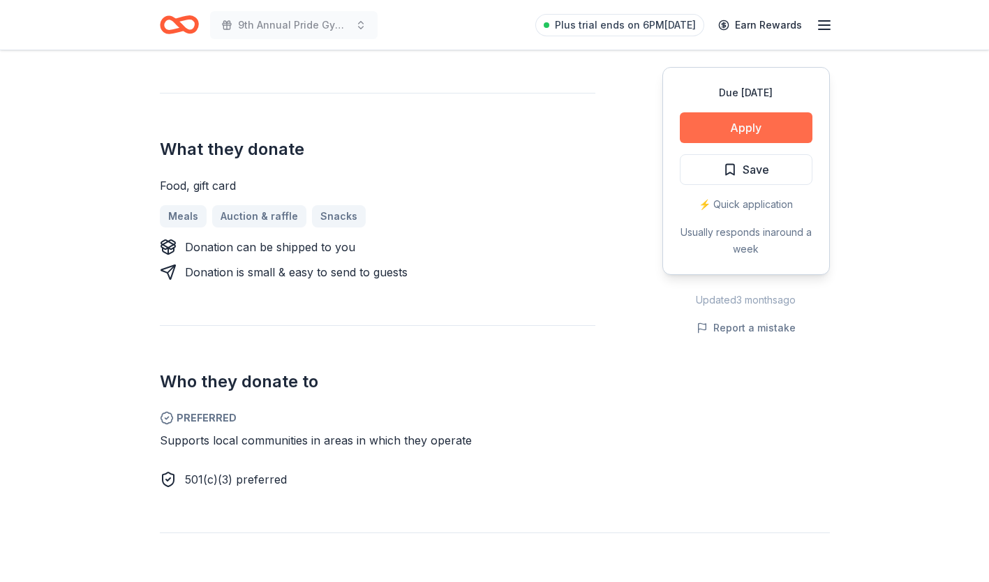
click at [752, 119] on button "Apply" at bounding box center [746, 127] width 133 height 31
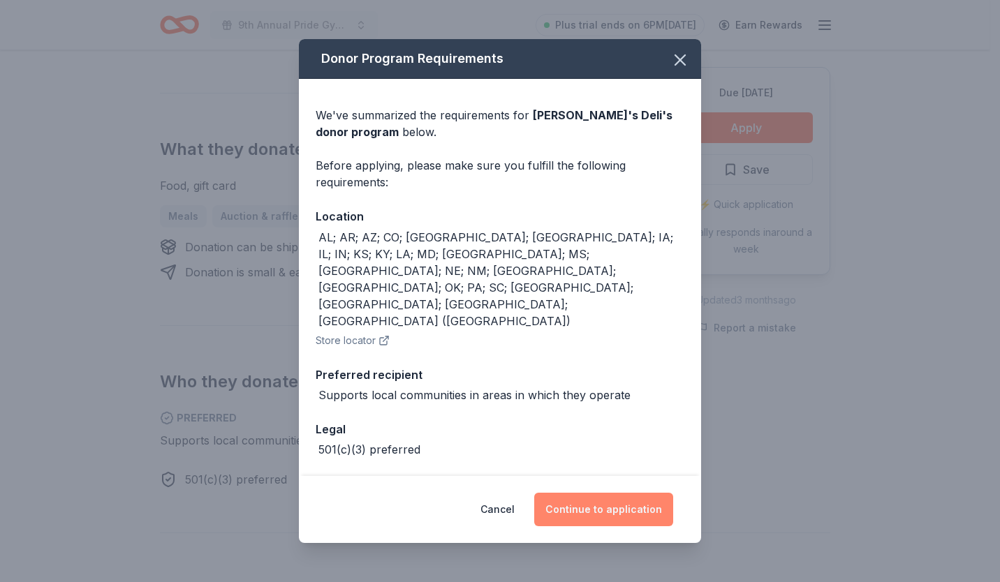
click at [614, 502] on button "Continue to application" at bounding box center [603, 510] width 139 height 34
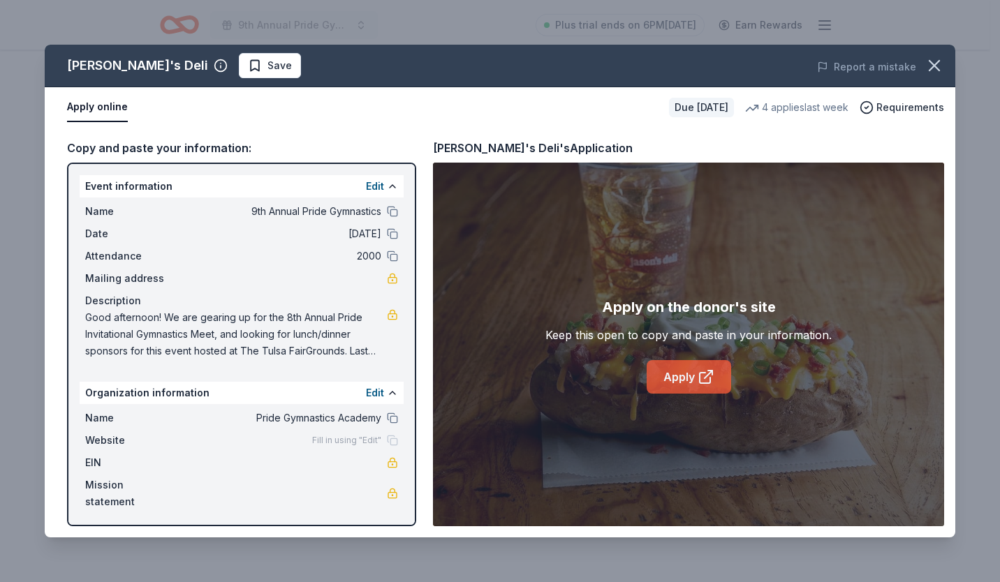
click at [679, 366] on link "Apply" at bounding box center [688, 377] width 84 height 34
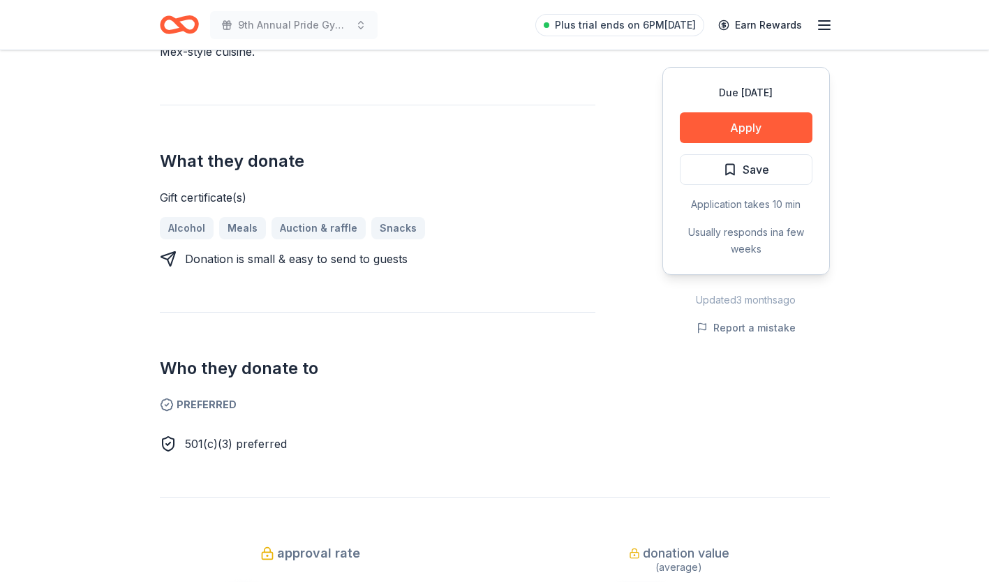
scroll to position [477, 0]
click at [754, 121] on button "Apply" at bounding box center [746, 127] width 133 height 31
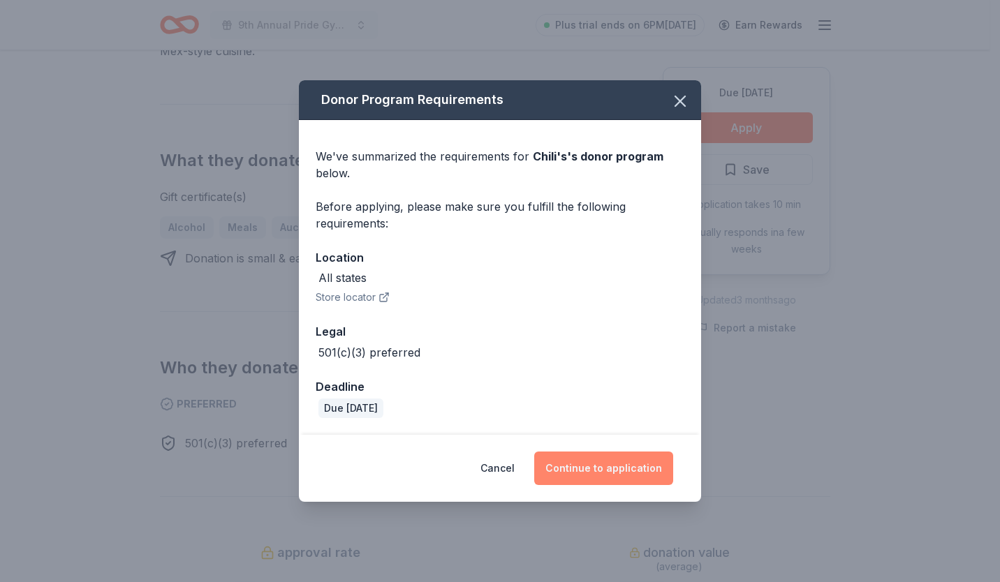
click at [598, 465] on button "Continue to application" at bounding box center [603, 469] width 139 height 34
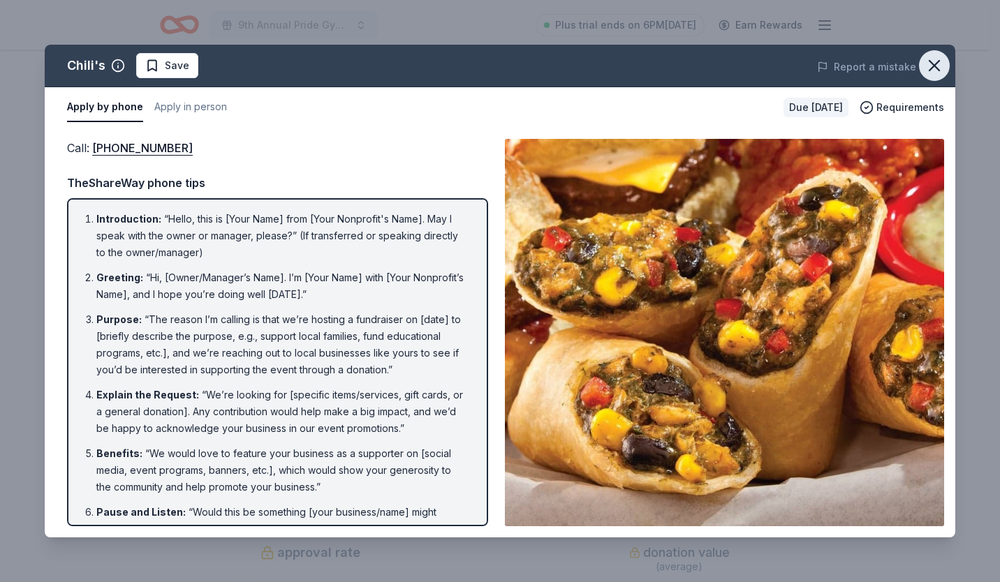
click at [940, 65] on icon "button" at bounding box center [934, 66] width 20 height 20
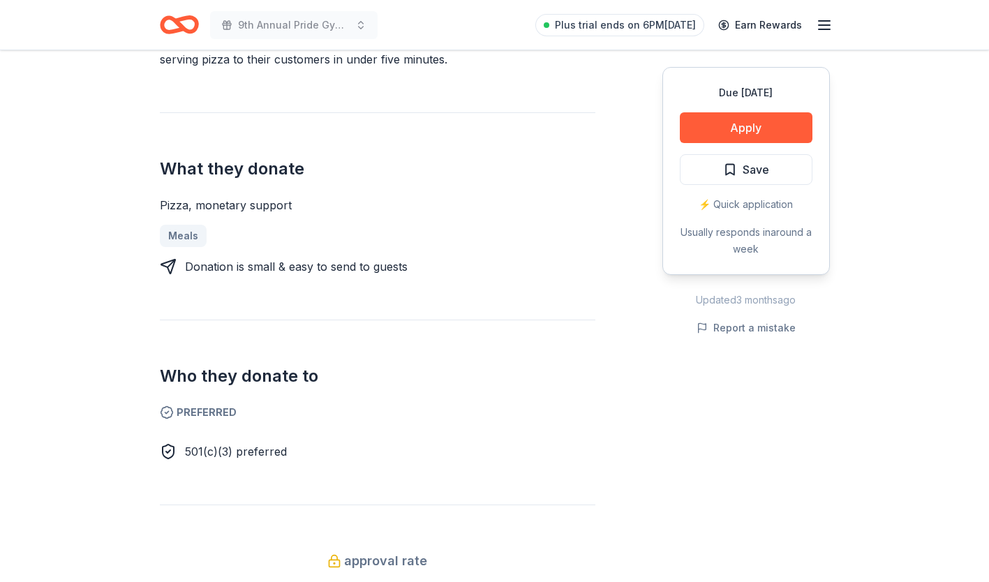
scroll to position [503, 0]
click at [724, 120] on button "Apply" at bounding box center [746, 127] width 133 height 31
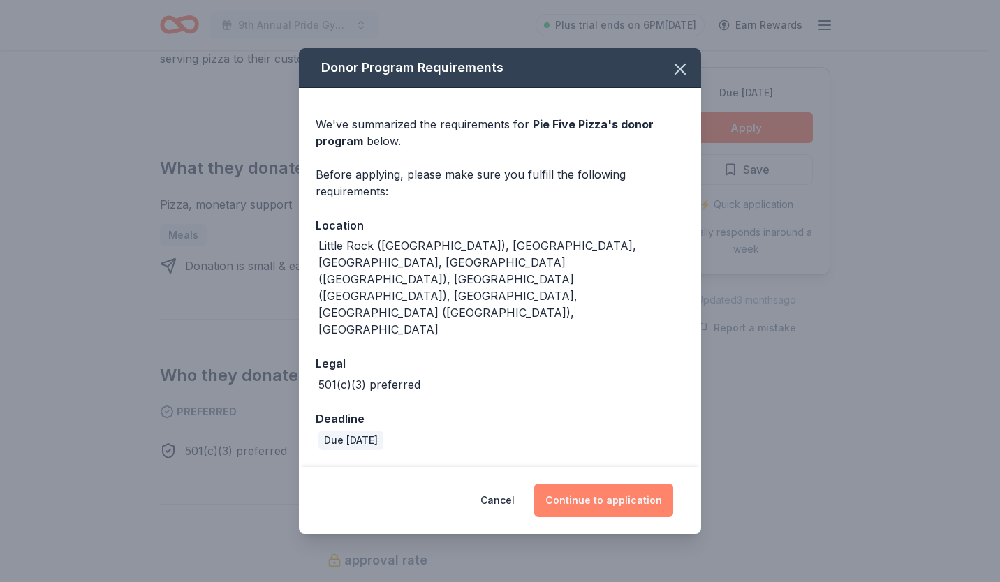
click at [598, 484] on button "Continue to application" at bounding box center [603, 501] width 139 height 34
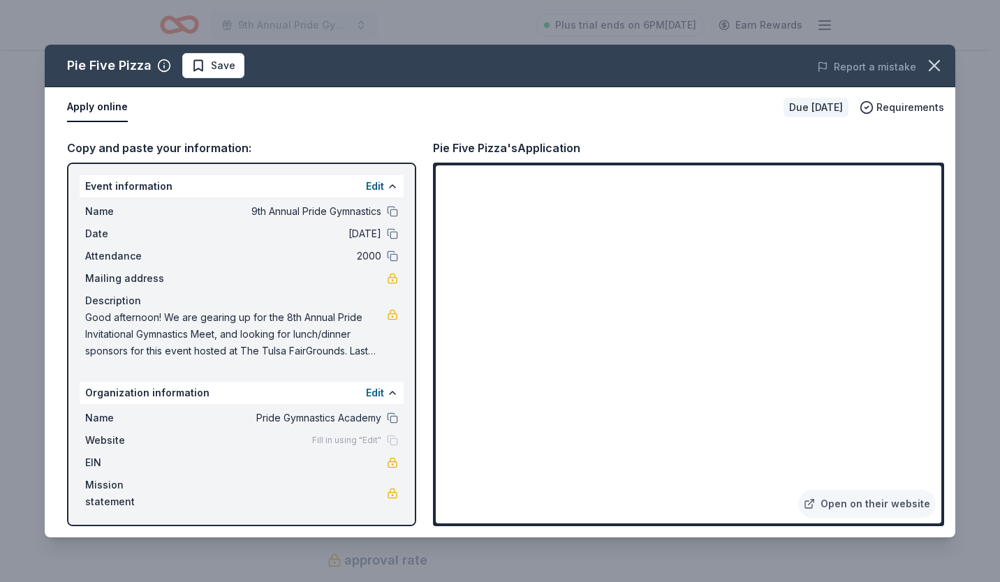
click at [873, 19] on div "Pie Five Pizza Save Report a mistake Apply online Due [DATE] Requirements Copy …" at bounding box center [500, 291] width 1000 height 582
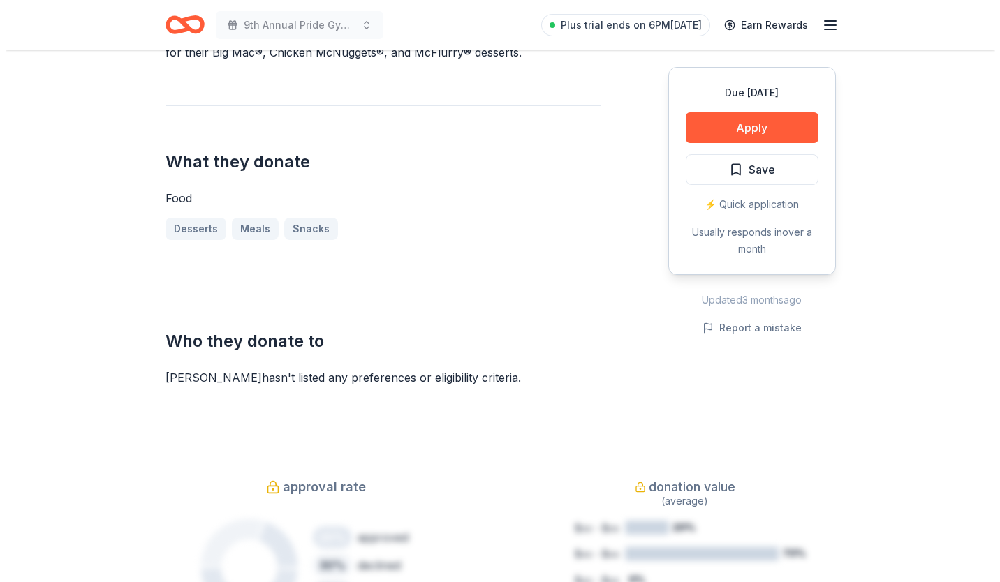
scroll to position [476, 0]
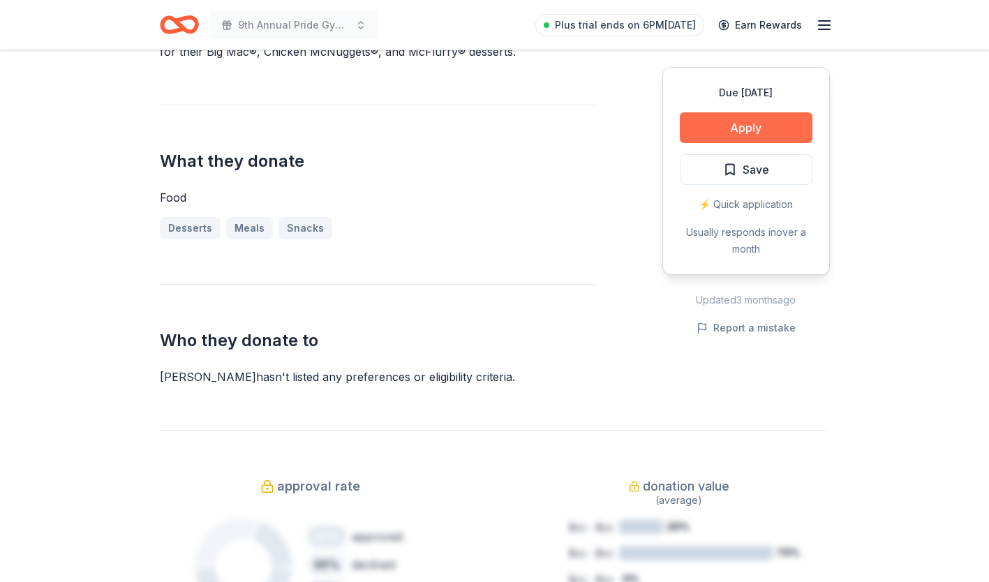
click at [731, 124] on button "Apply" at bounding box center [746, 127] width 133 height 31
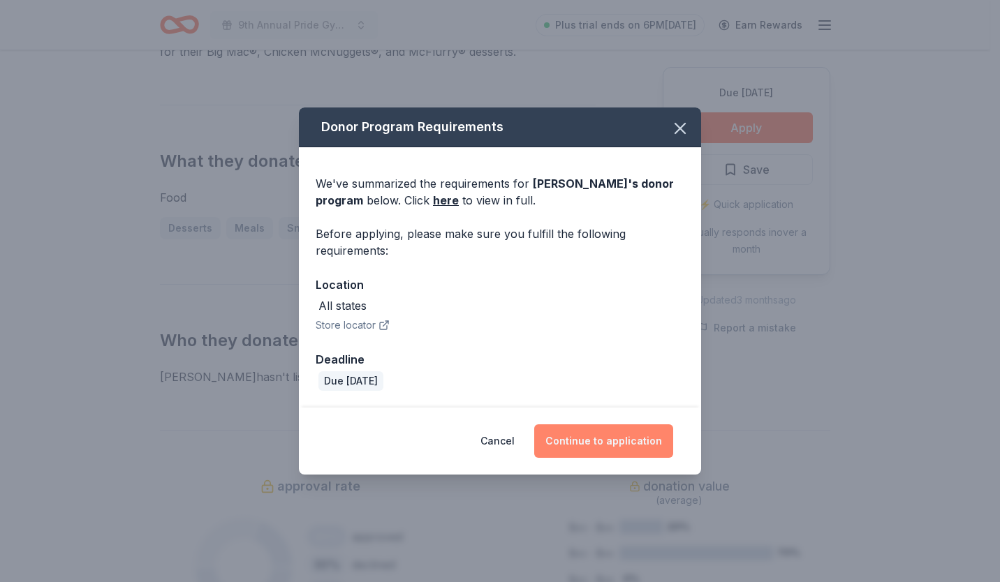
click at [588, 442] on button "Continue to application" at bounding box center [603, 441] width 139 height 34
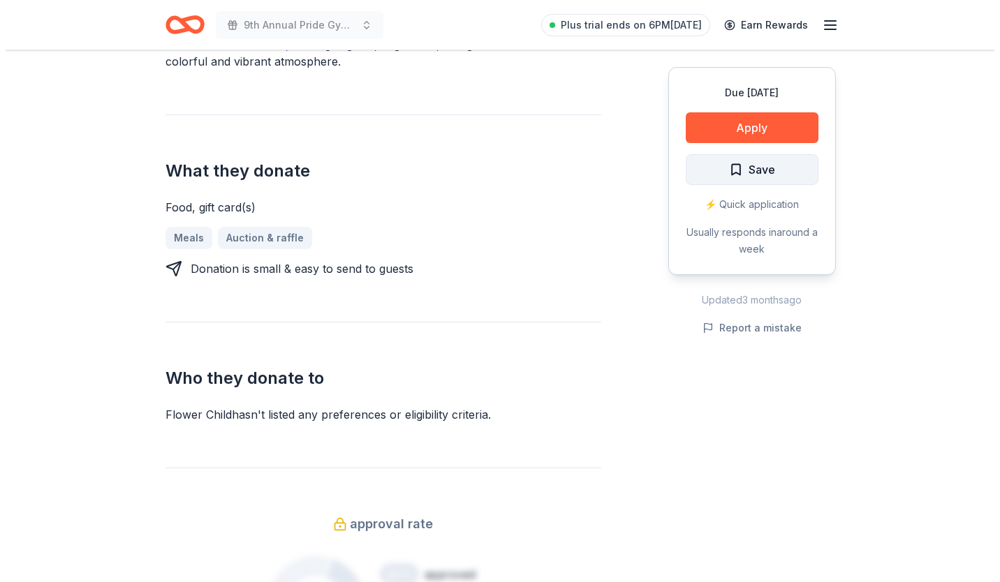
scroll to position [516, 0]
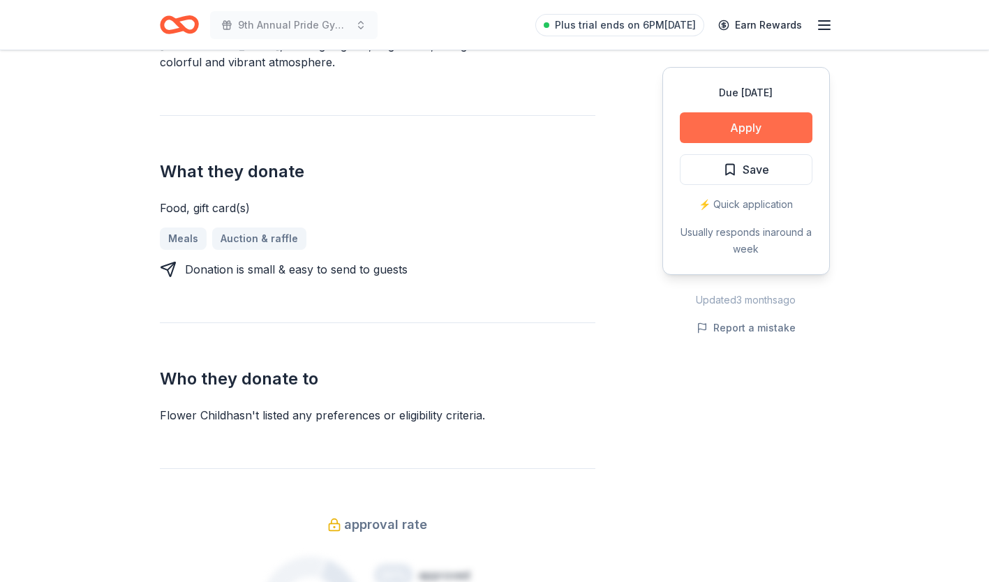
click at [721, 126] on button "Apply" at bounding box center [746, 127] width 133 height 31
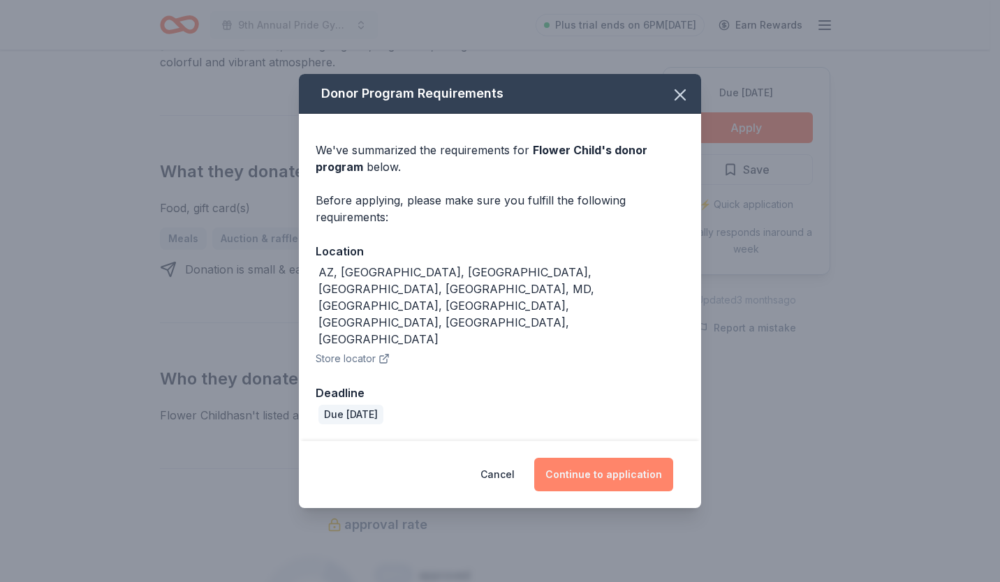
click at [580, 458] on button "Continue to application" at bounding box center [603, 475] width 139 height 34
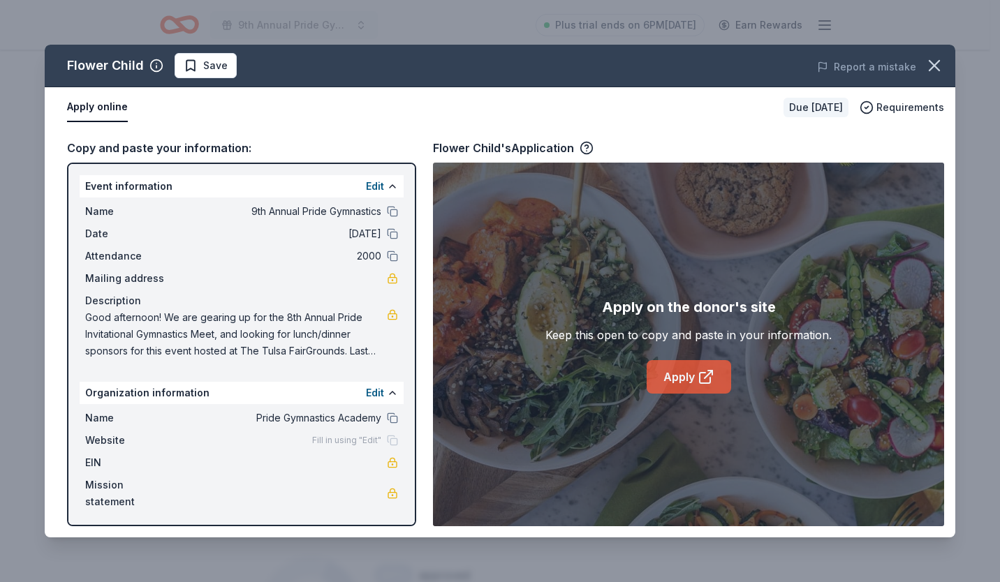
click at [686, 371] on link "Apply" at bounding box center [688, 377] width 84 height 34
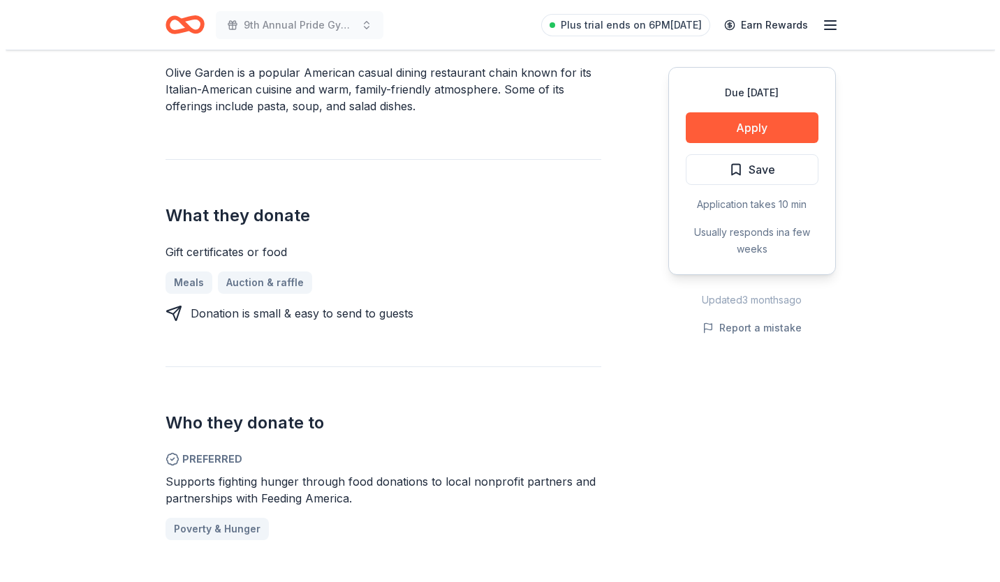
scroll to position [437, 0]
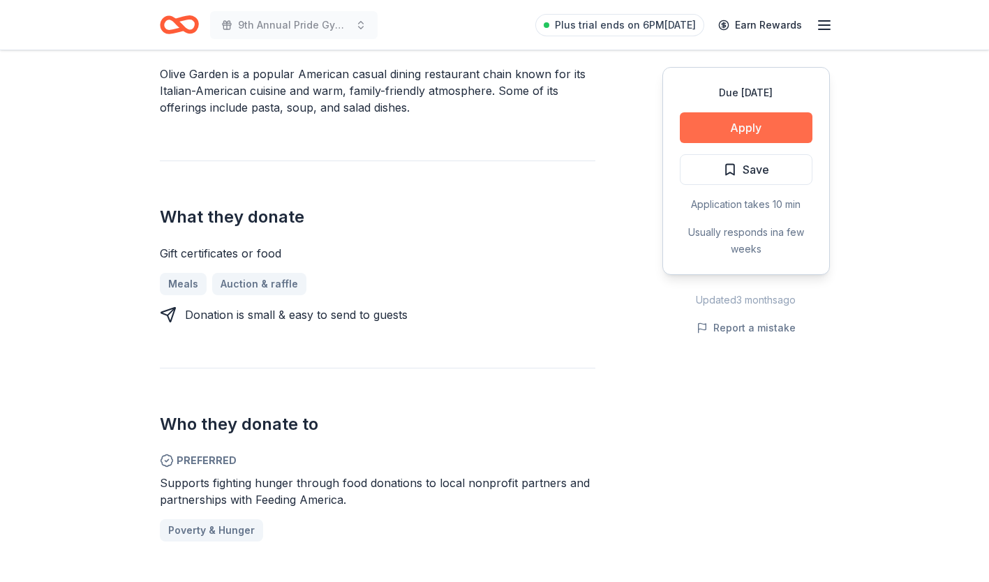
click at [734, 119] on button "Apply" at bounding box center [746, 127] width 133 height 31
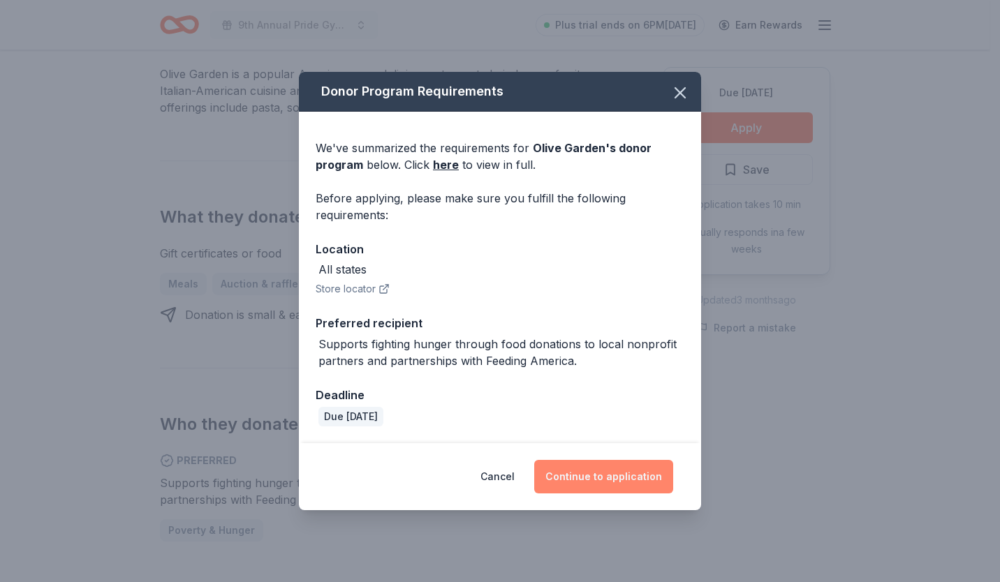
click at [595, 482] on button "Continue to application" at bounding box center [603, 477] width 139 height 34
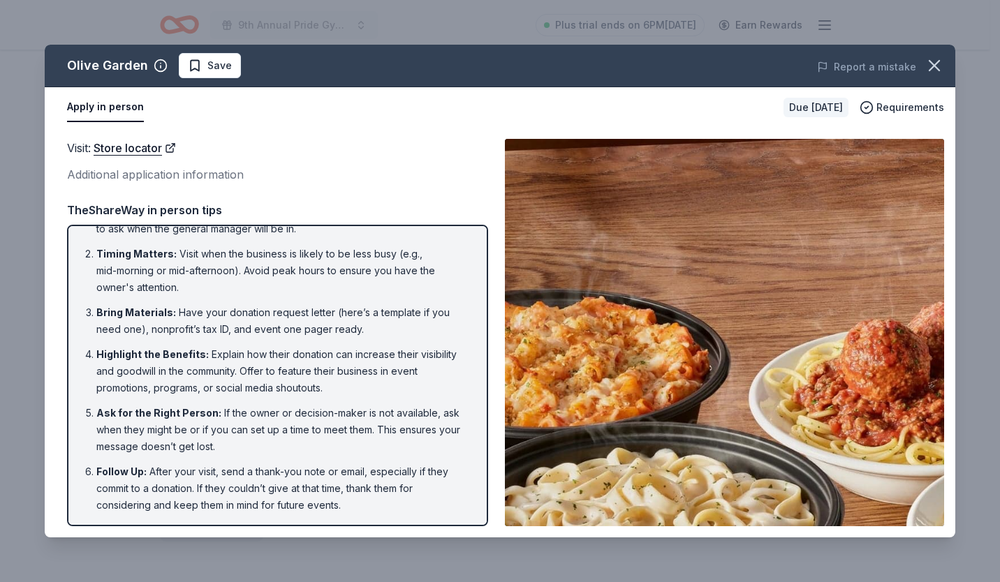
scroll to position [0, 0]
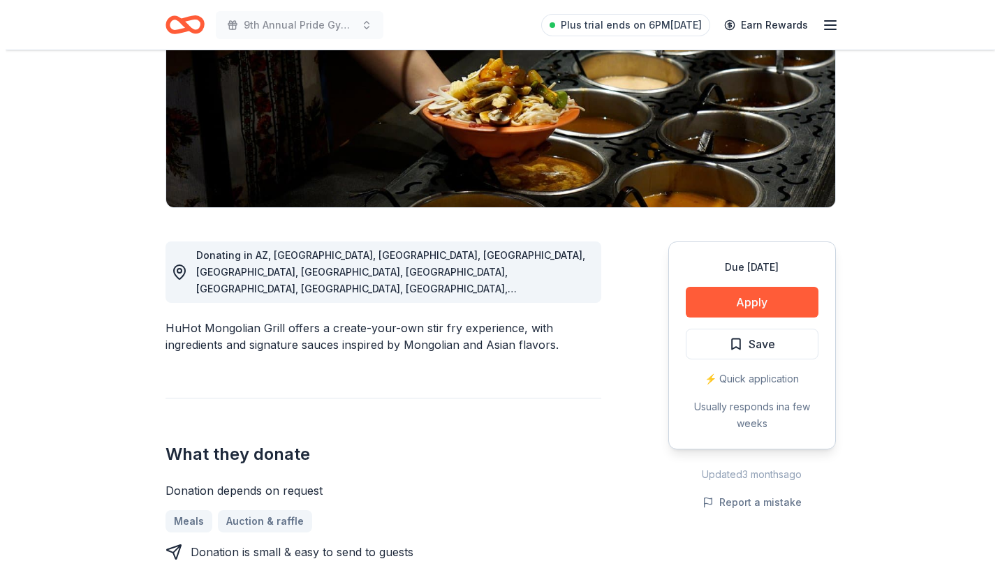
scroll to position [226, 0]
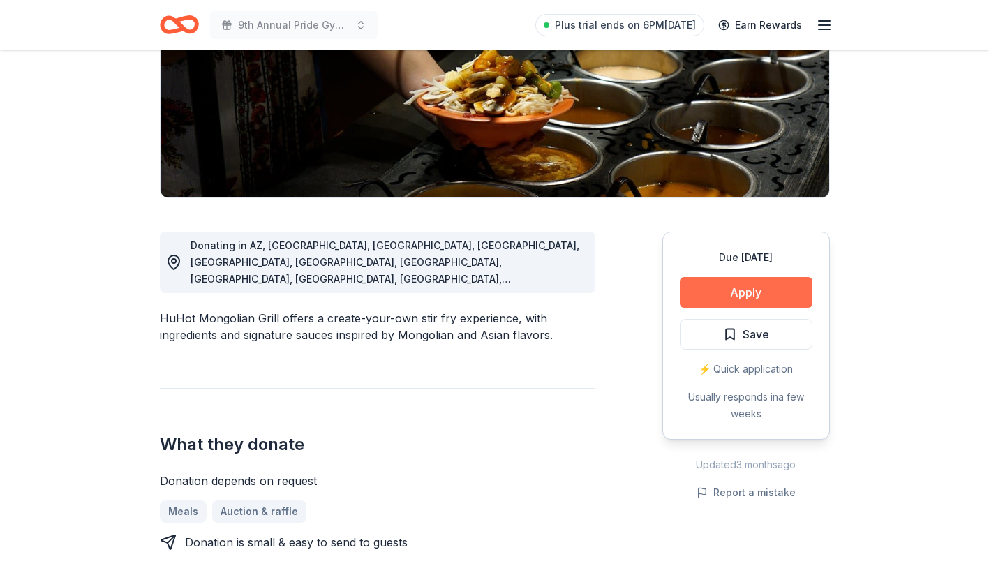
click at [729, 287] on button "Apply" at bounding box center [746, 292] width 133 height 31
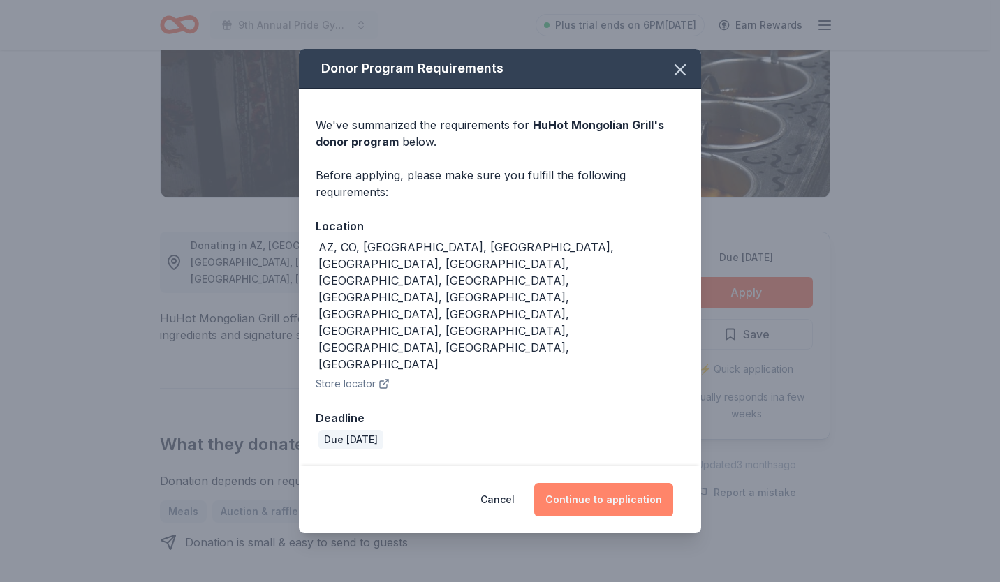
click at [596, 483] on button "Continue to application" at bounding box center [603, 500] width 139 height 34
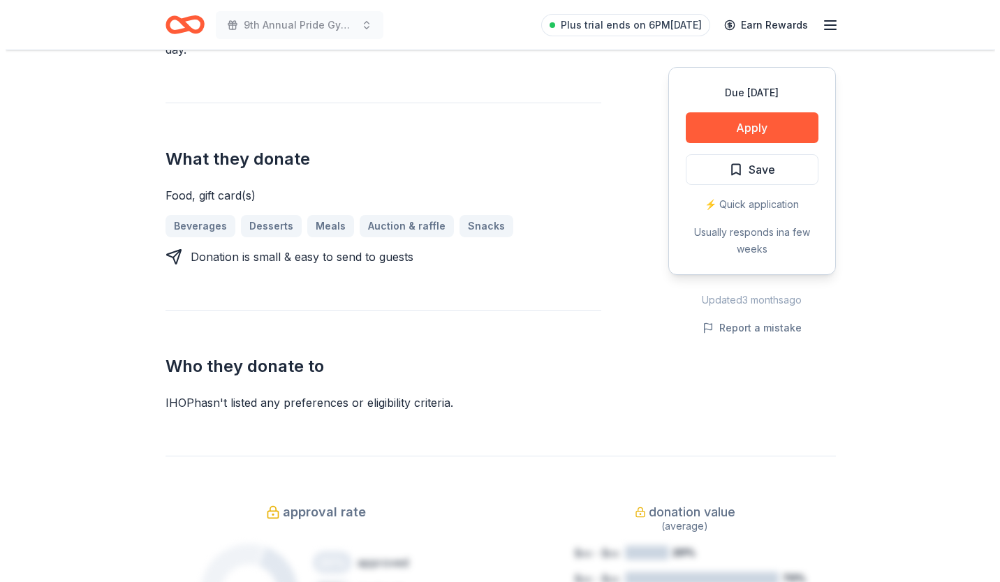
scroll to position [496, 0]
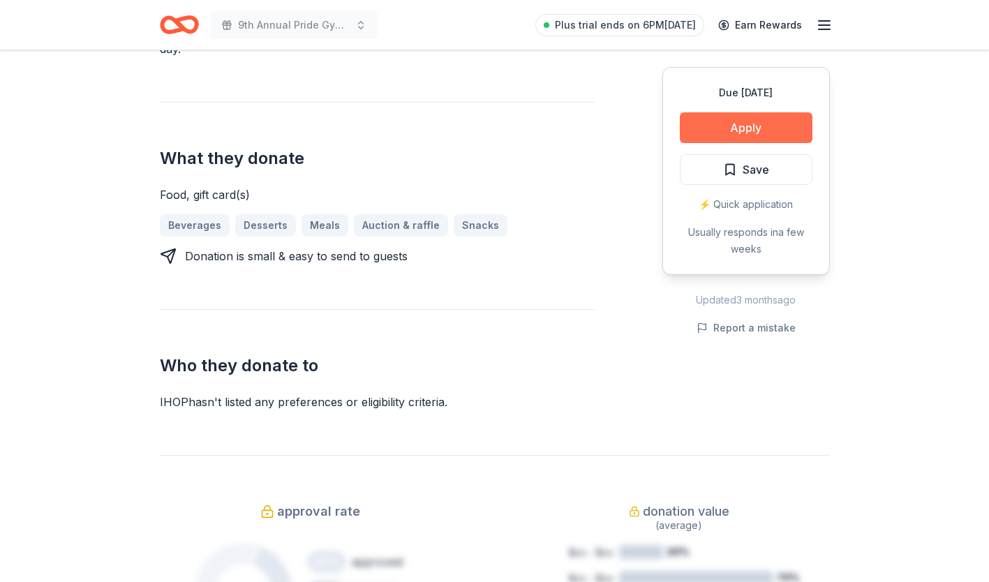
click at [748, 121] on button "Apply" at bounding box center [746, 127] width 133 height 31
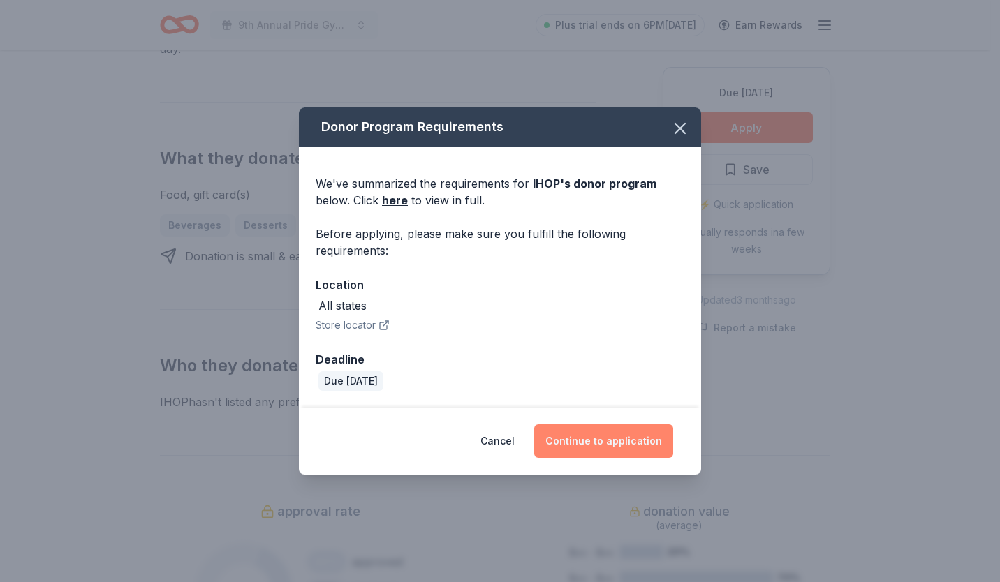
click at [586, 438] on button "Continue to application" at bounding box center [603, 441] width 139 height 34
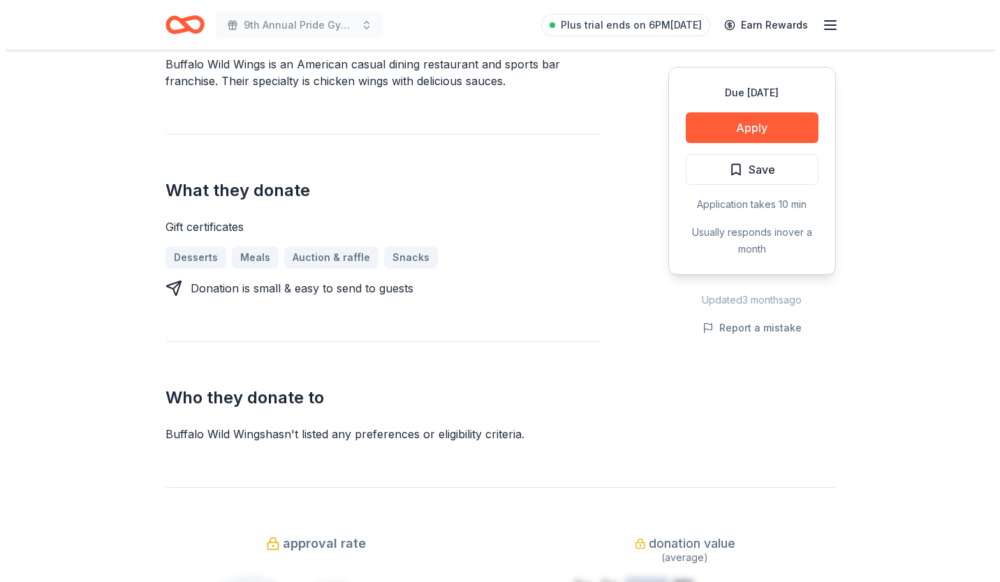
scroll to position [447, 0]
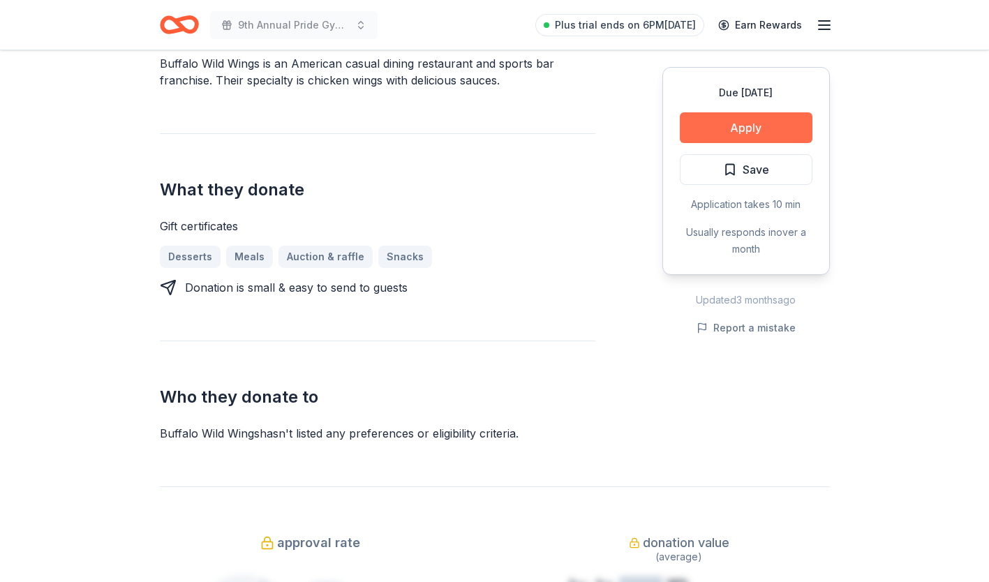
click at [742, 131] on button "Apply" at bounding box center [746, 127] width 133 height 31
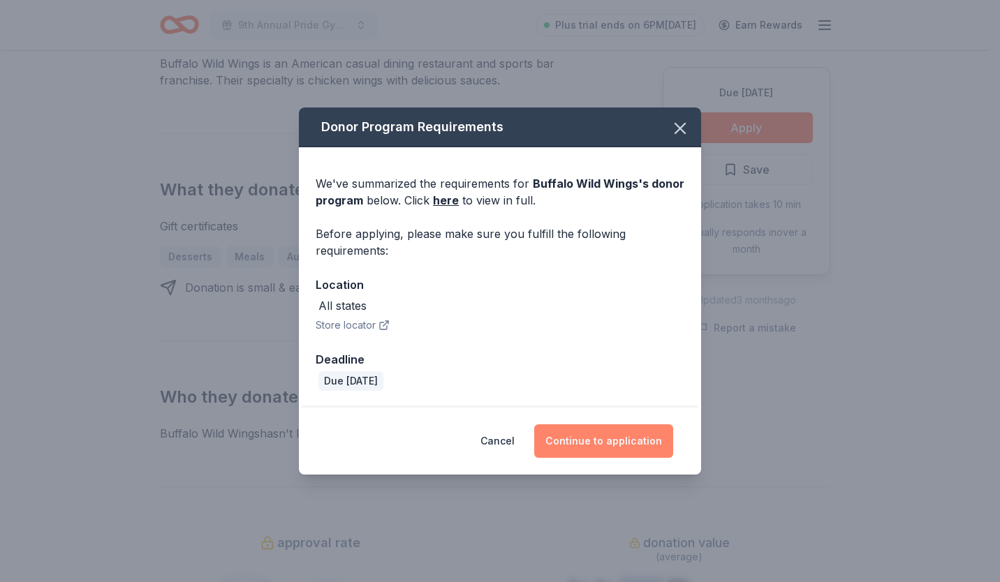
click at [607, 440] on button "Continue to application" at bounding box center [603, 441] width 139 height 34
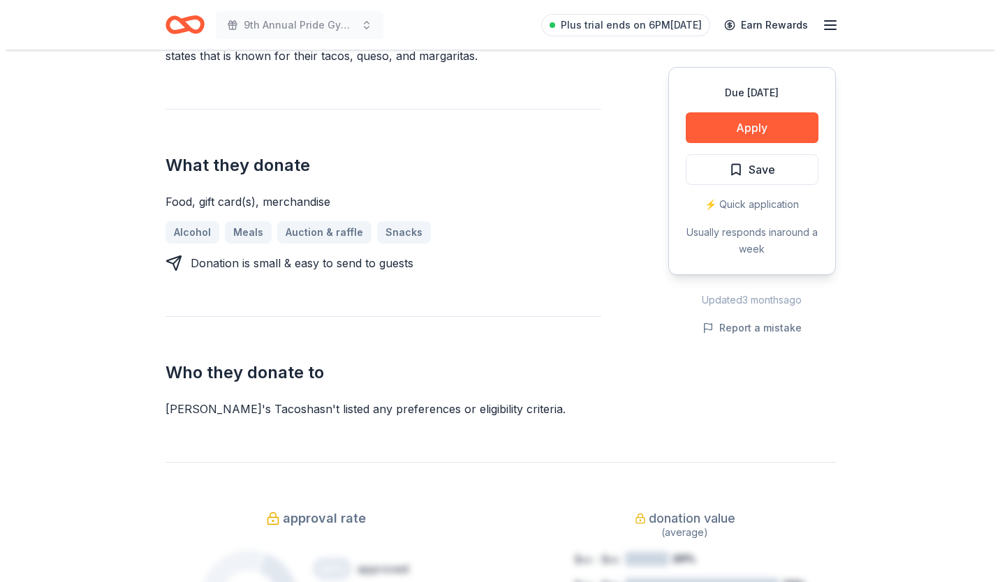
scroll to position [507, 0]
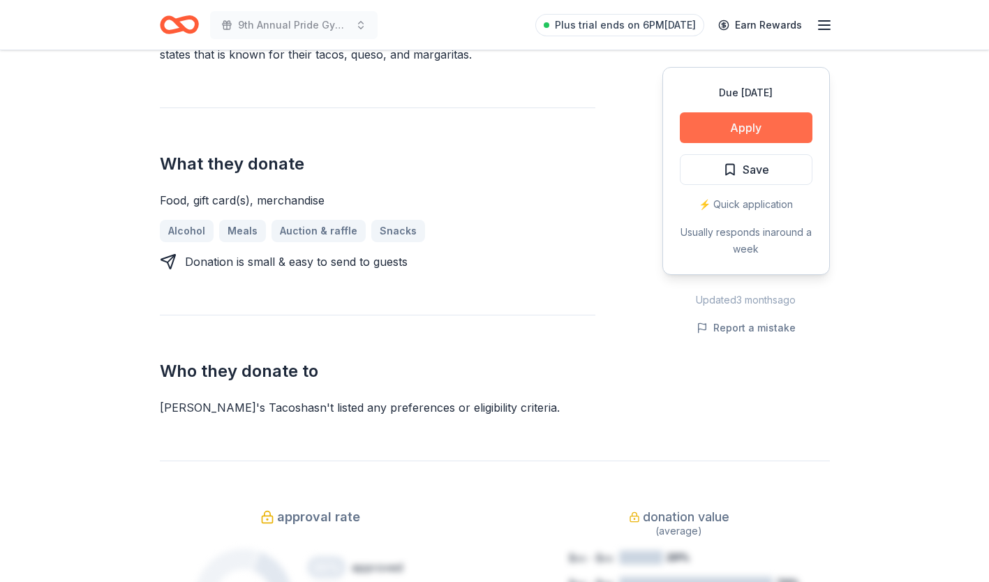
click at [752, 125] on button "Apply" at bounding box center [746, 127] width 133 height 31
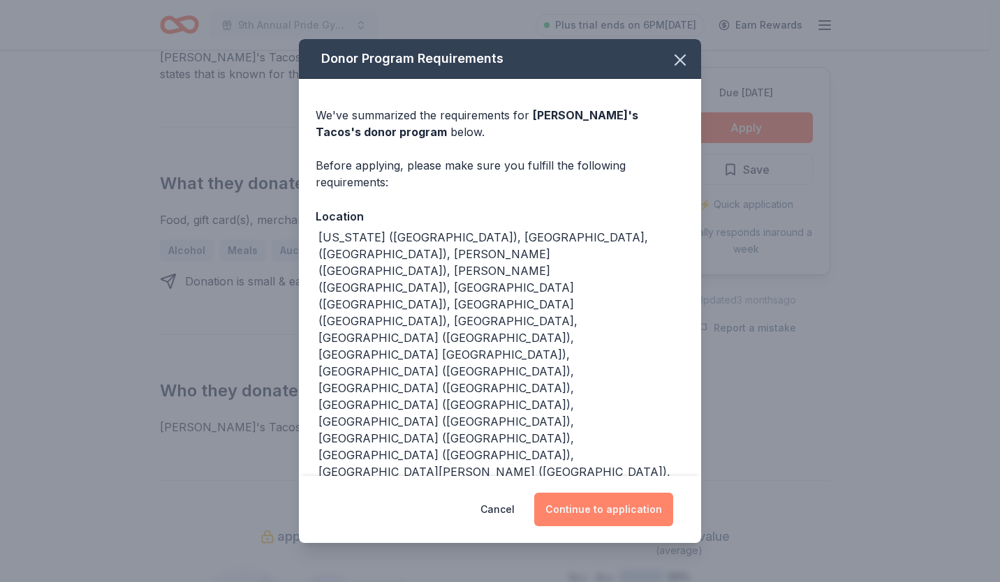
click at [598, 493] on button "Continue to application" at bounding box center [603, 510] width 139 height 34
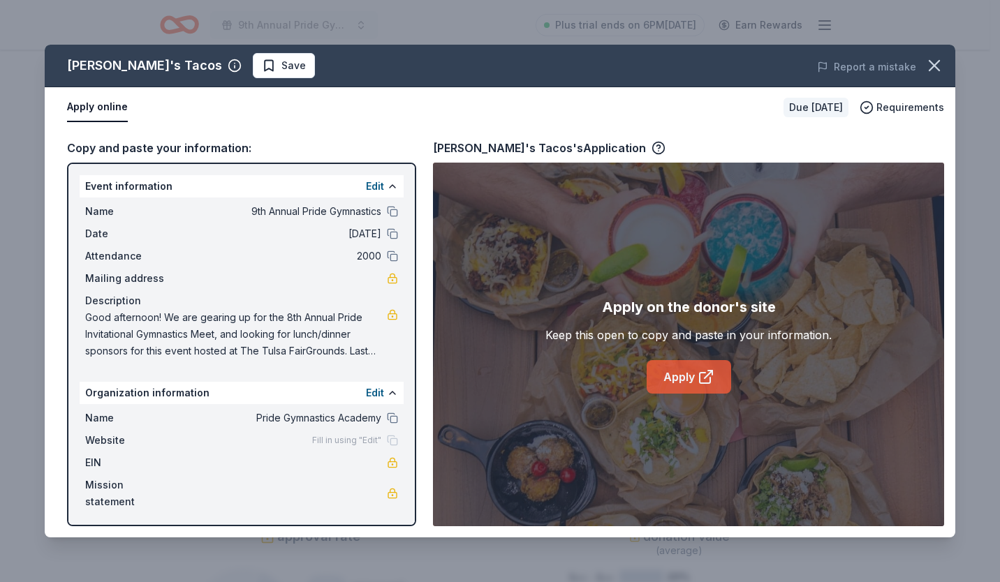
click at [689, 374] on link "Apply" at bounding box center [688, 377] width 84 height 34
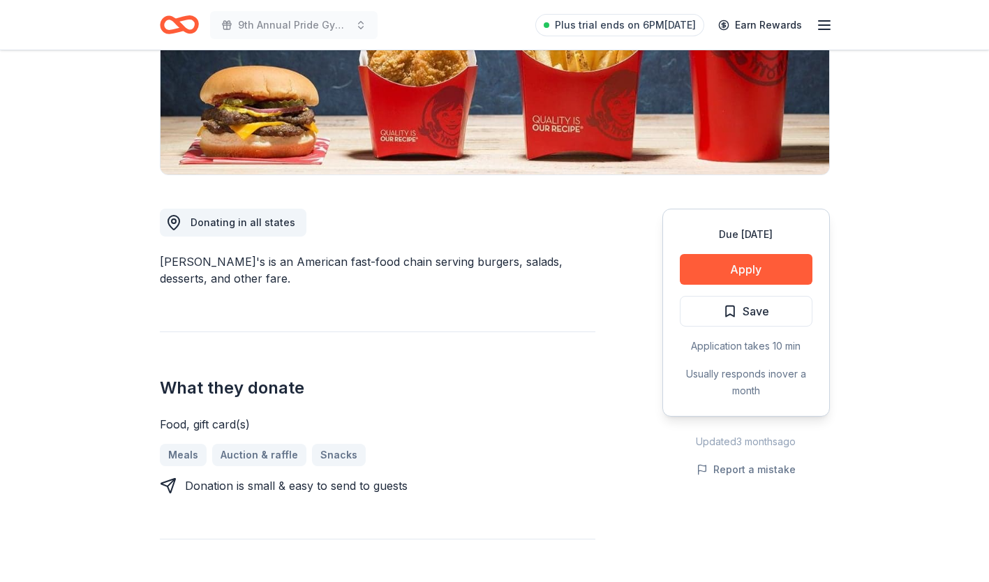
scroll to position [274, 0]
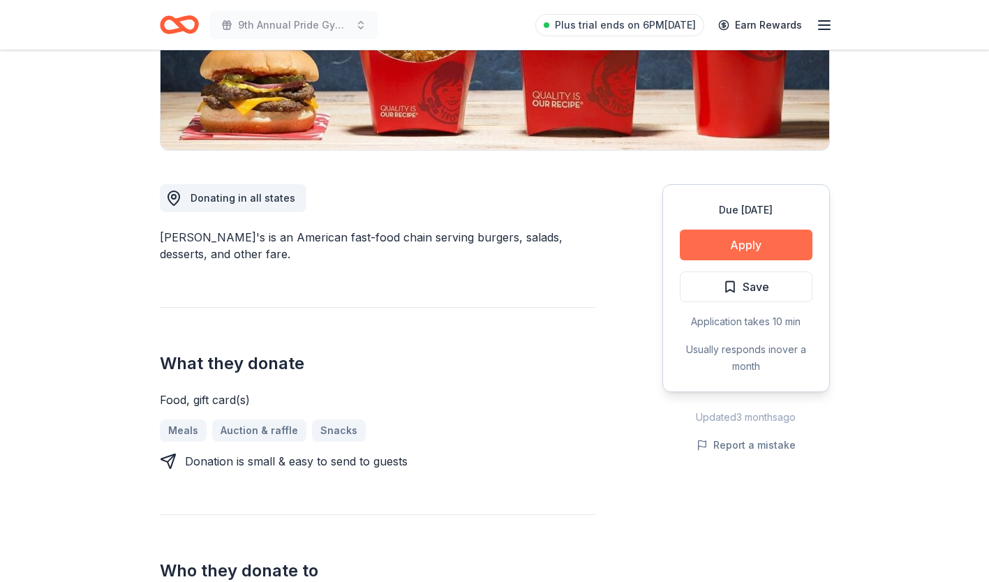
click at [746, 246] on button "Apply" at bounding box center [746, 245] width 133 height 31
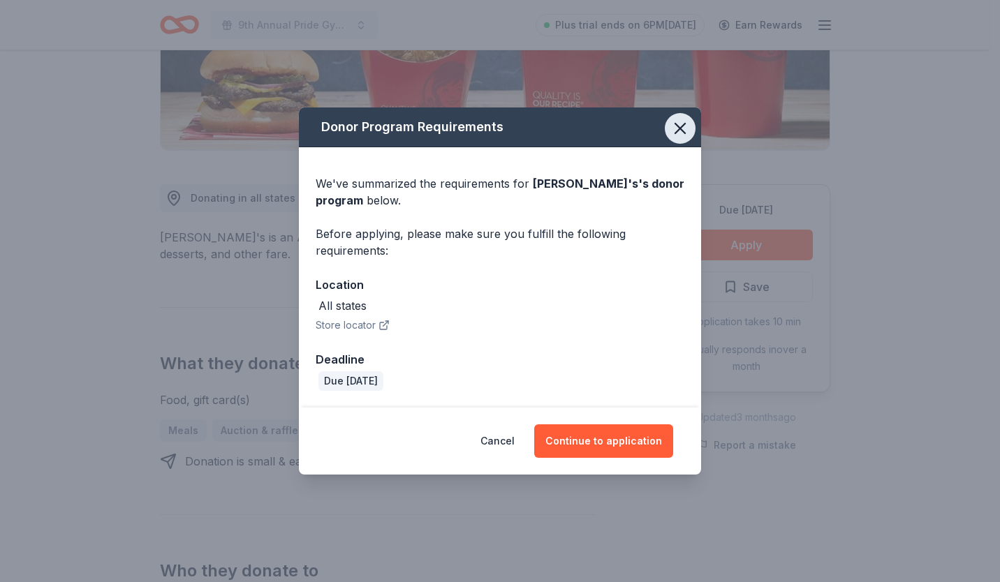
click at [680, 124] on icon "button" at bounding box center [680, 129] width 20 height 20
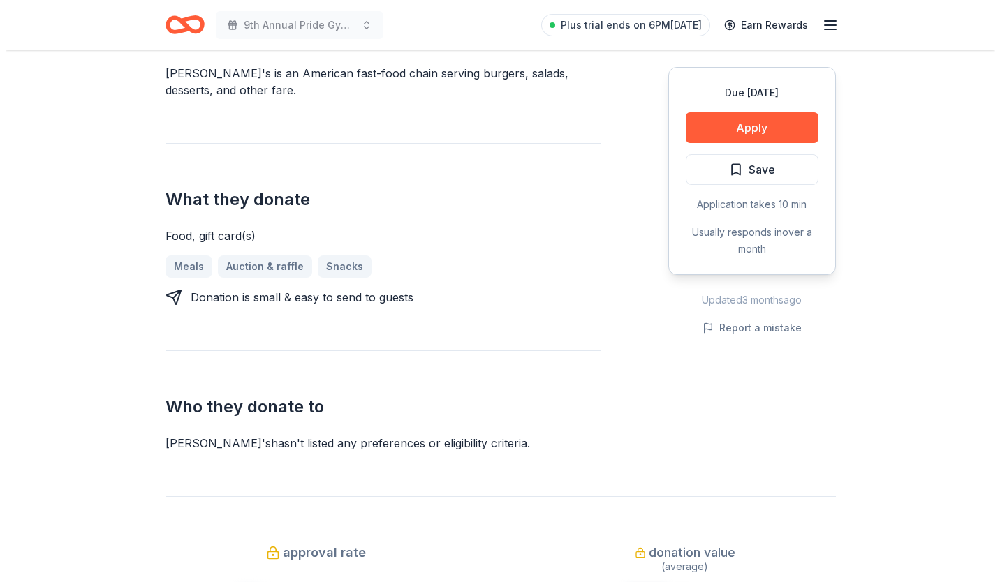
scroll to position [449, 0]
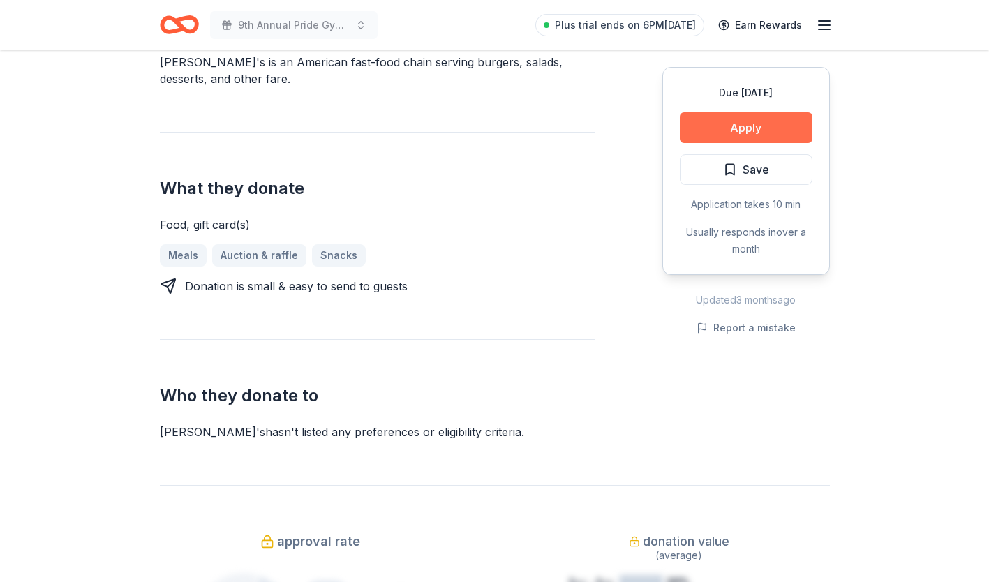
click at [752, 118] on button "Apply" at bounding box center [746, 127] width 133 height 31
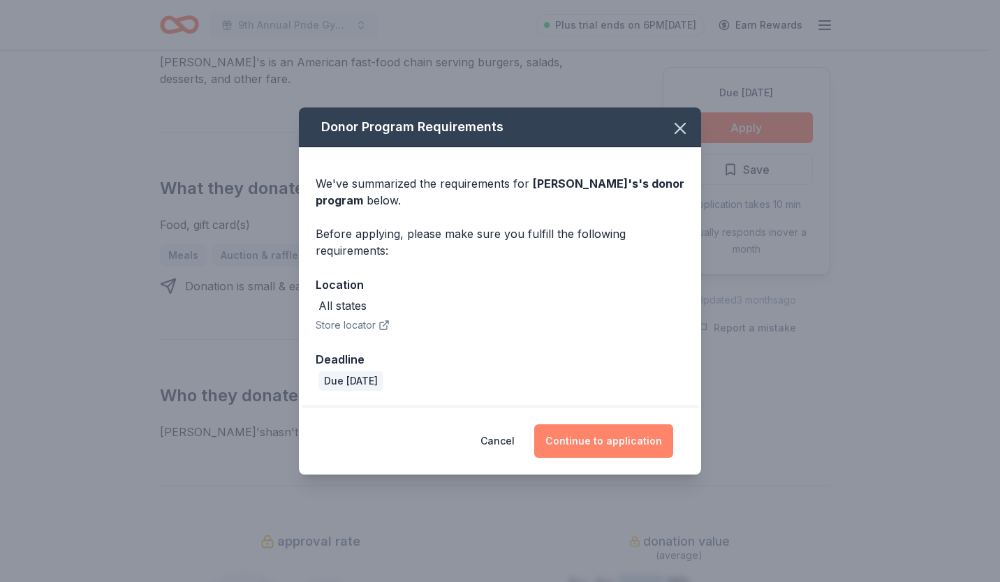
click at [599, 434] on button "Continue to application" at bounding box center [603, 441] width 139 height 34
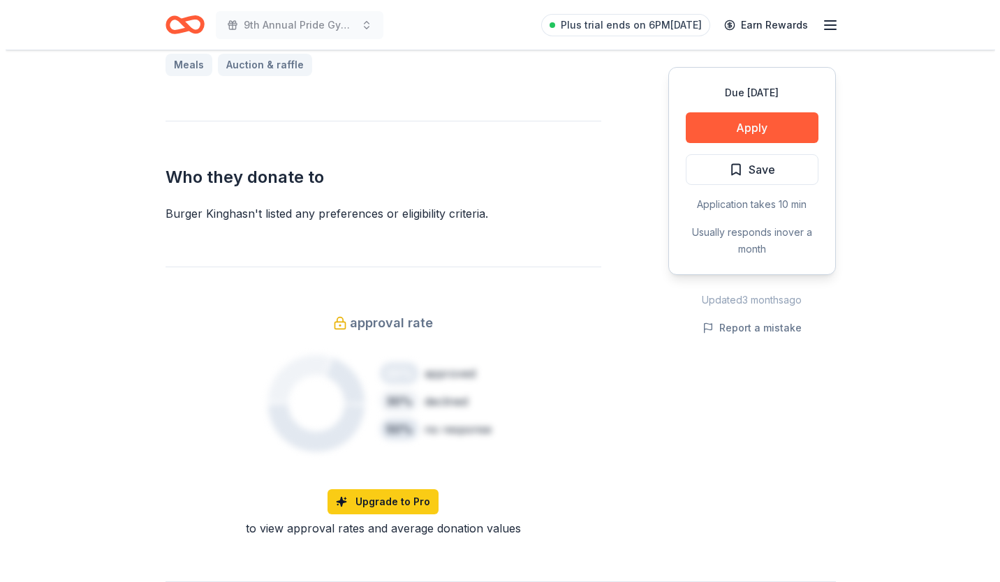
scroll to position [638, 0]
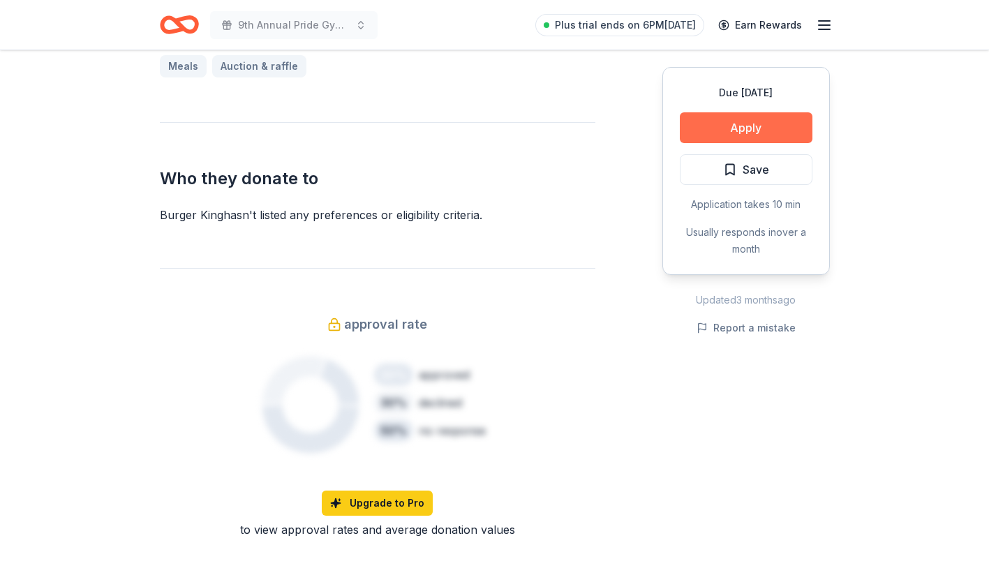
click at [750, 113] on button "Apply" at bounding box center [746, 127] width 133 height 31
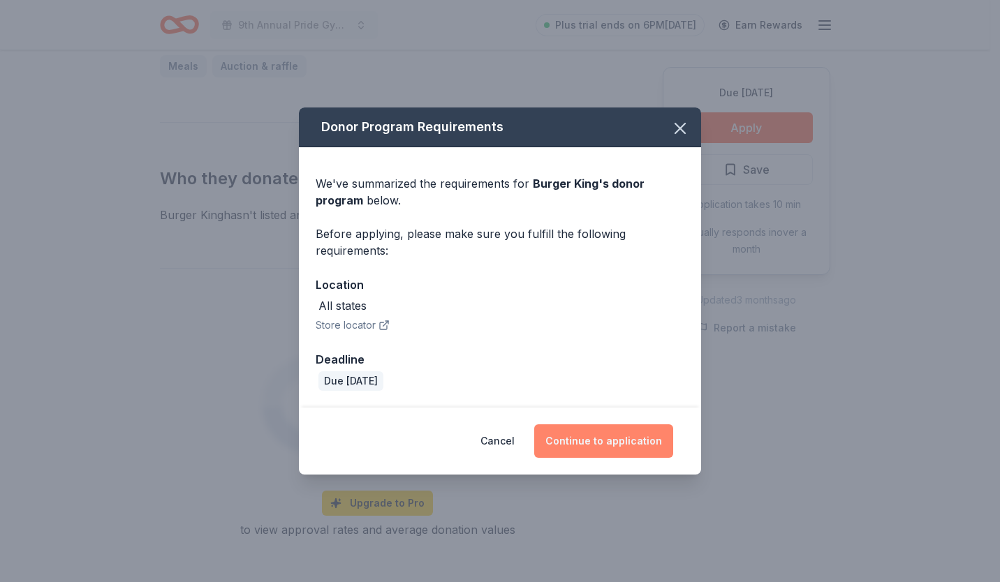
click at [614, 438] on button "Continue to application" at bounding box center [603, 441] width 139 height 34
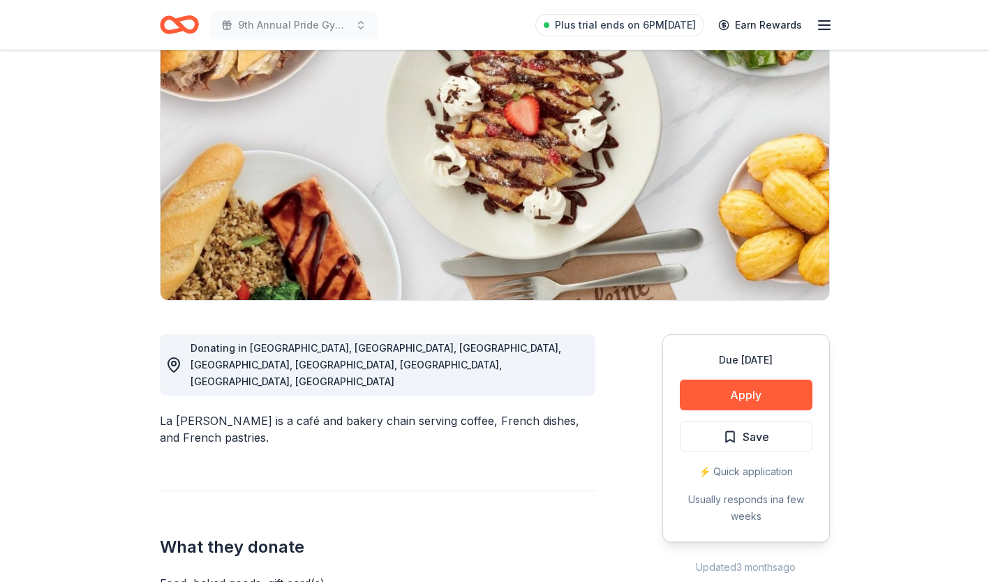
scroll to position [125, 0]
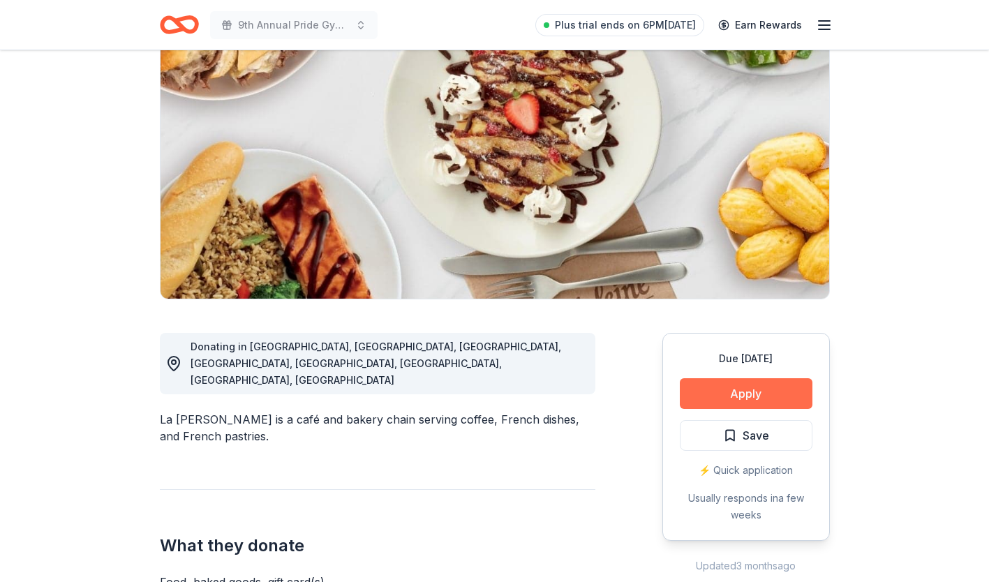
click at [733, 390] on button "Apply" at bounding box center [746, 393] width 133 height 31
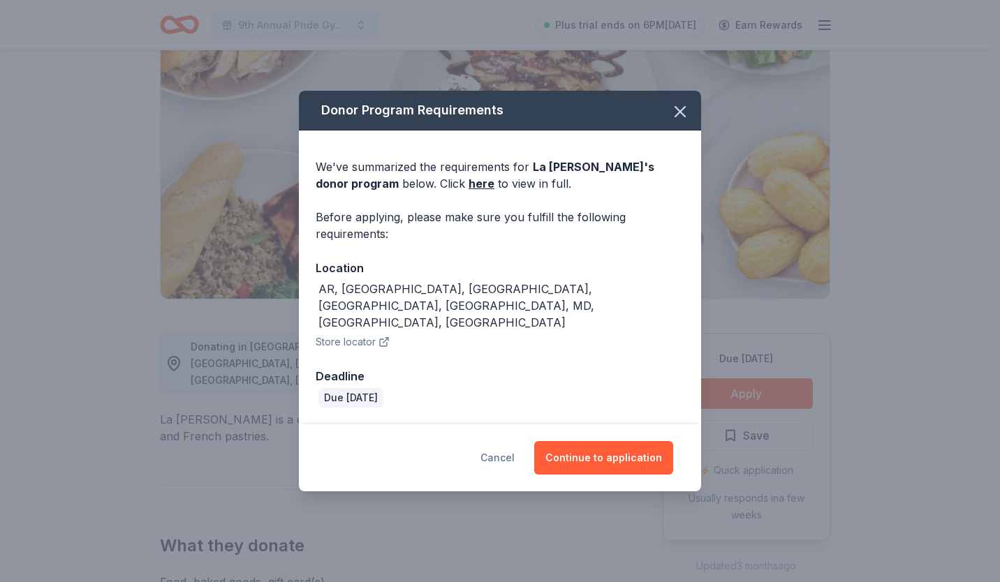
click at [499, 441] on button "Cancel" at bounding box center [497, 458] width 34 height 34
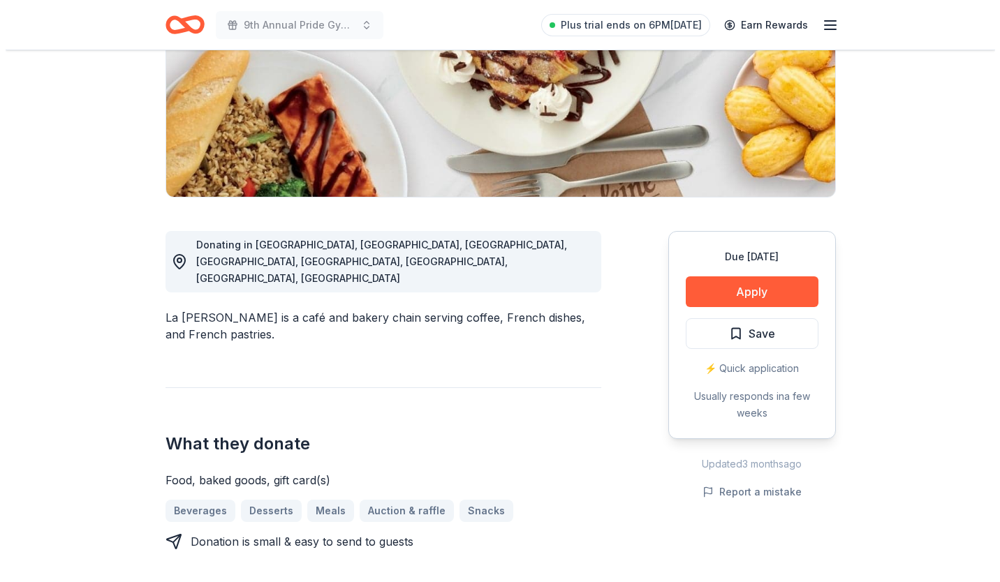
scroll to position [200, 0]
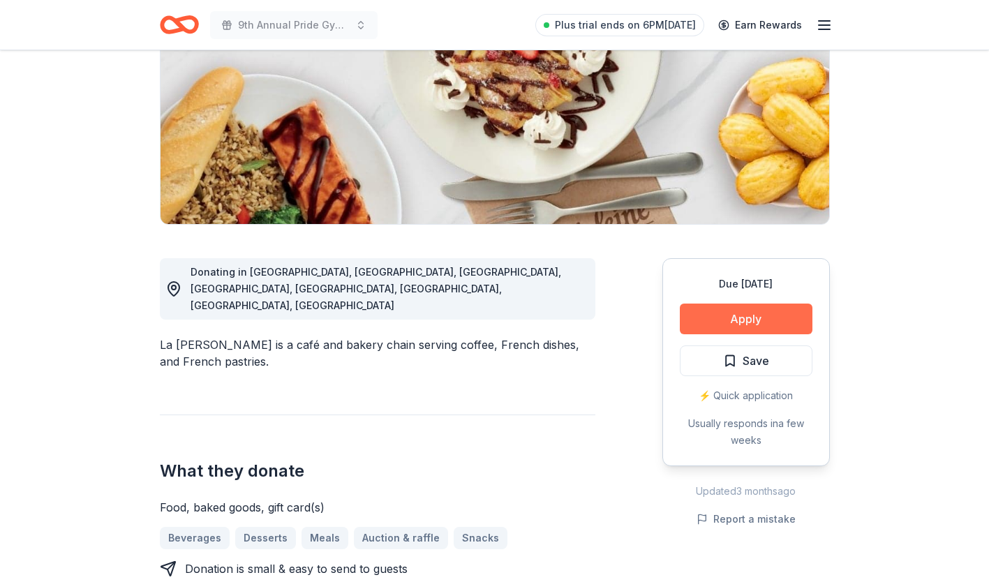
click at [746, 328] on button "Apply" at bounding box center [746, 319] width 133 height 31
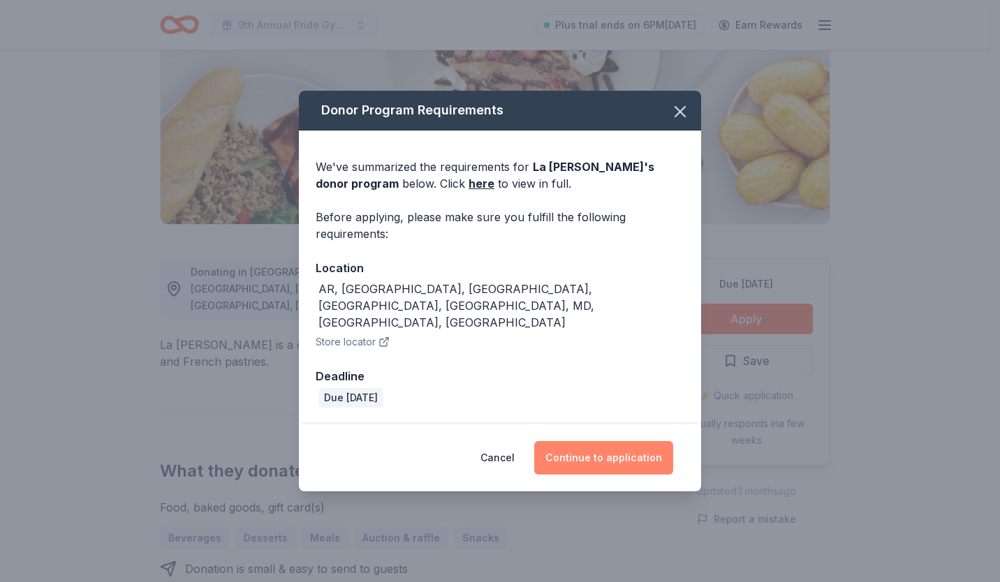
click at [604, 445] on button "Continue to application" at bounding box center [603, 458] width 139 height 34
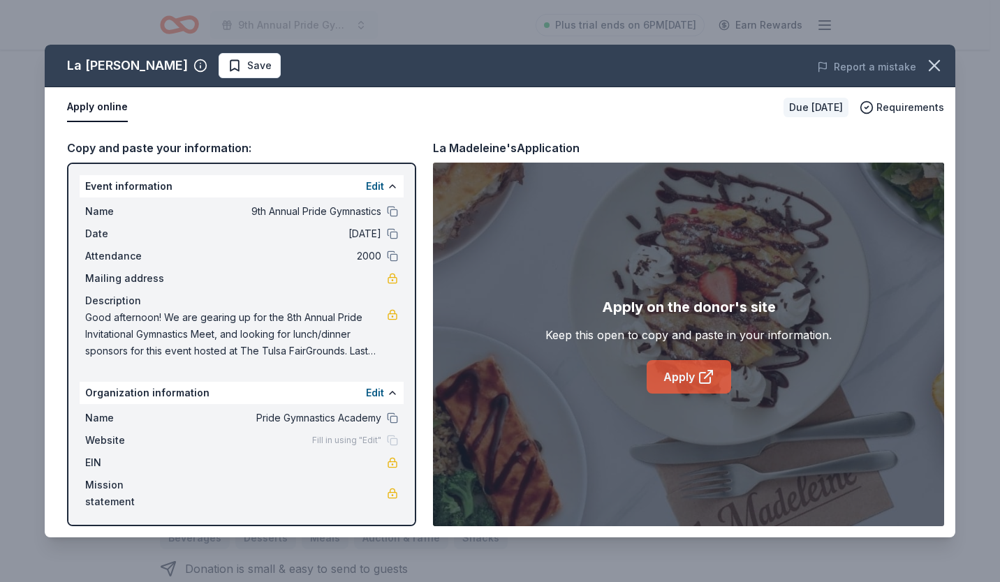
click at [690, 379] on link "Apply" at bounding box center [688, 377] width 84 height 34
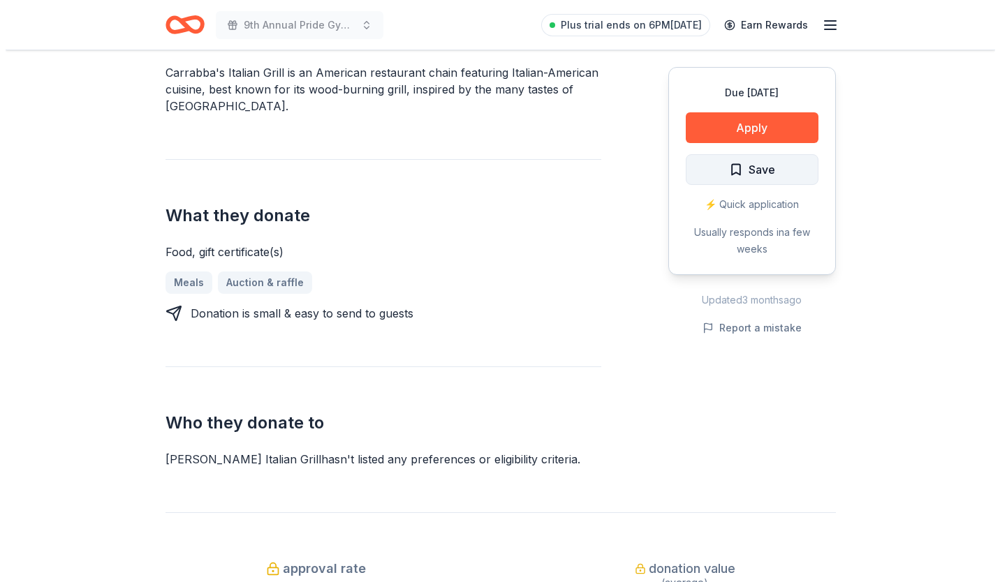
scroll to position [468, 0]
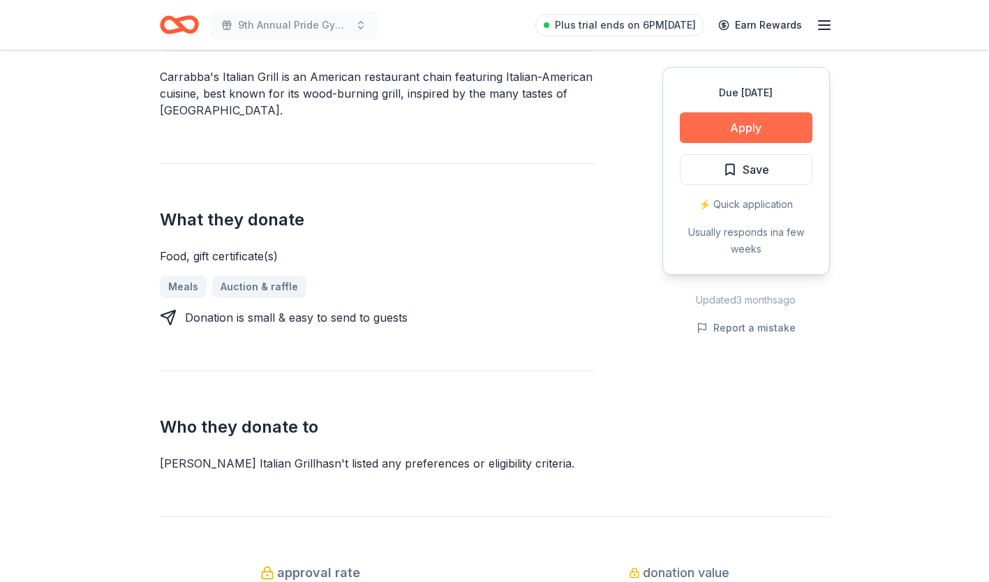
click at [753, 120] on button "Apply" at bounding box center [746, 127] width 133 height 31
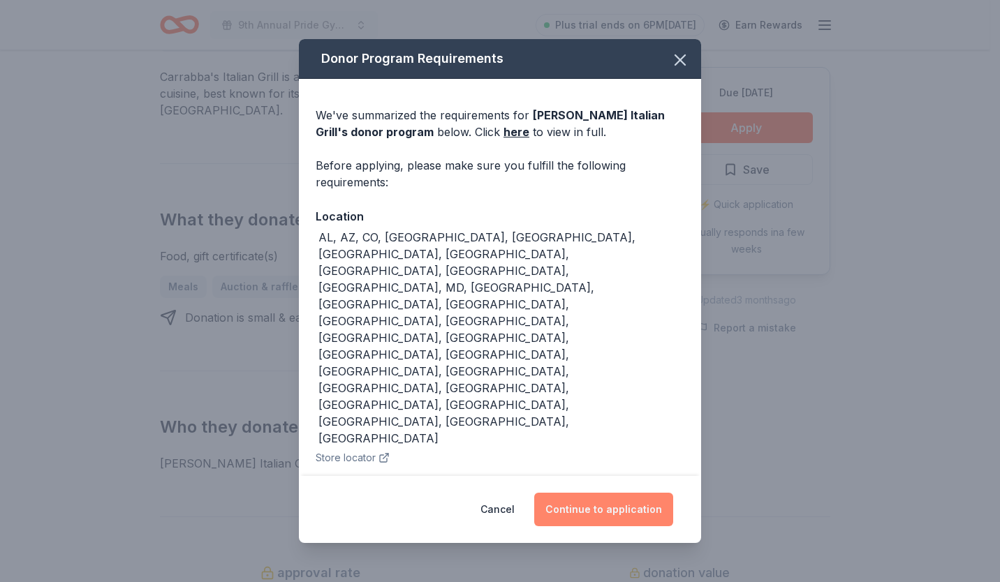
click at [598, 493] on button "Continue to application" at bounding box center [603, 510] width 139 height 34
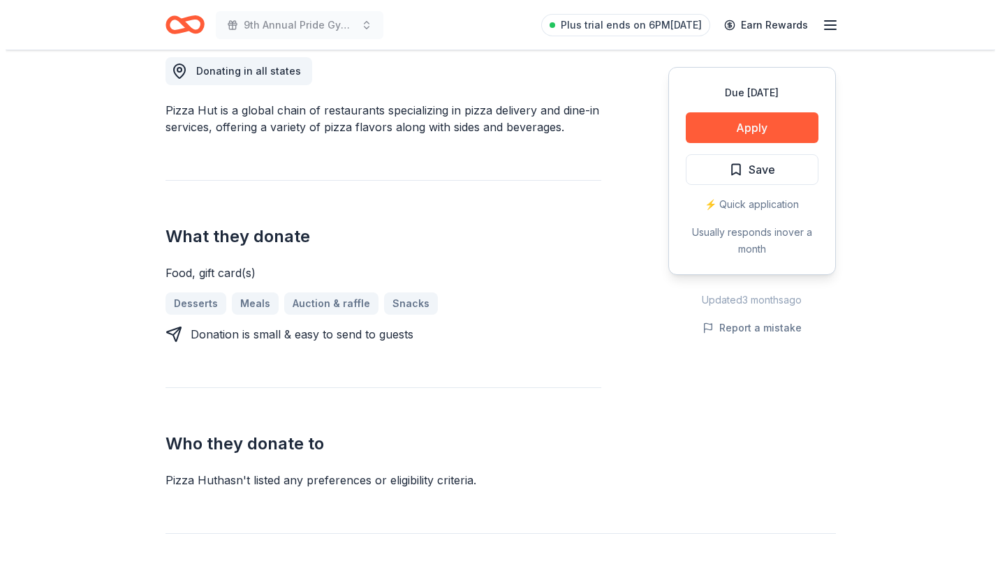
scroll to position [401, 0]
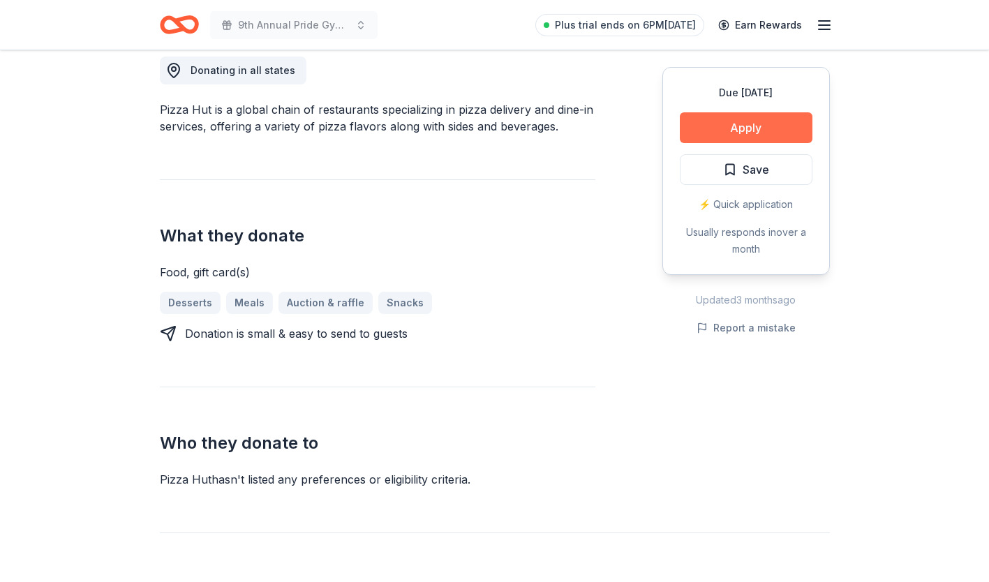
click at [727, 122] on button "Apply" at bounding box center [746, 127] width 133 height 31
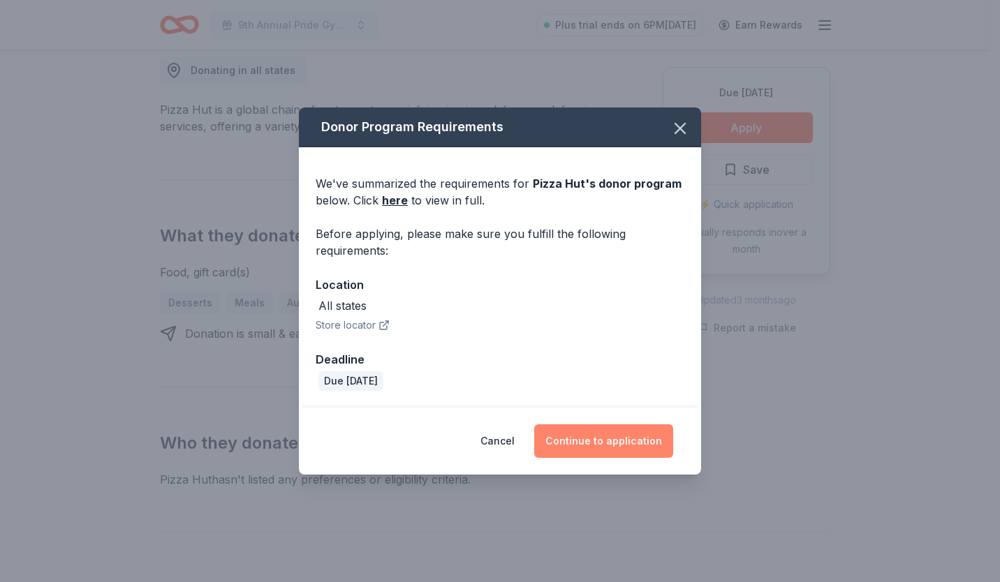
click at [575, 436] on button "Continue to application" at bounding box center [603, 441] width 139 height 34
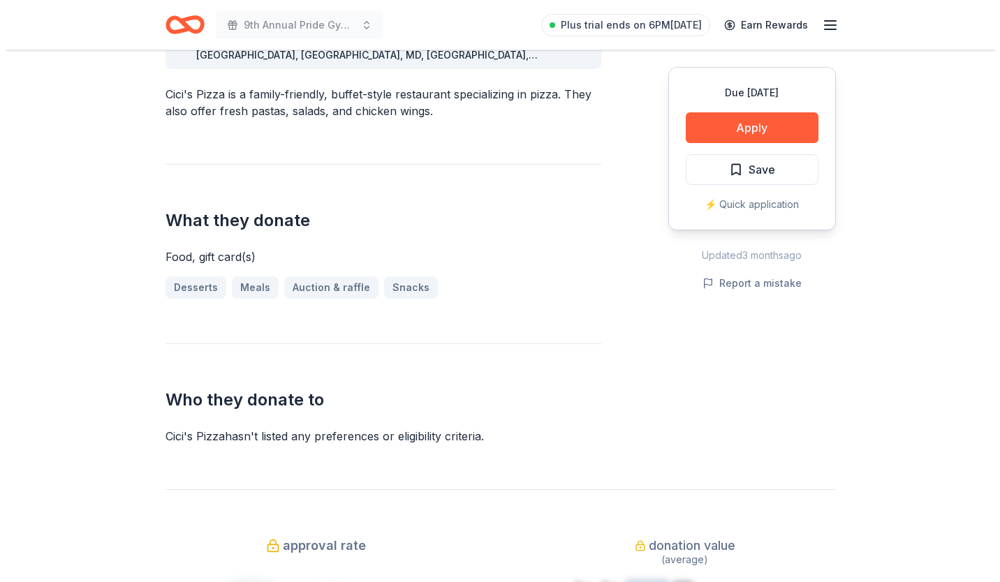
scroll to position [451, 0]
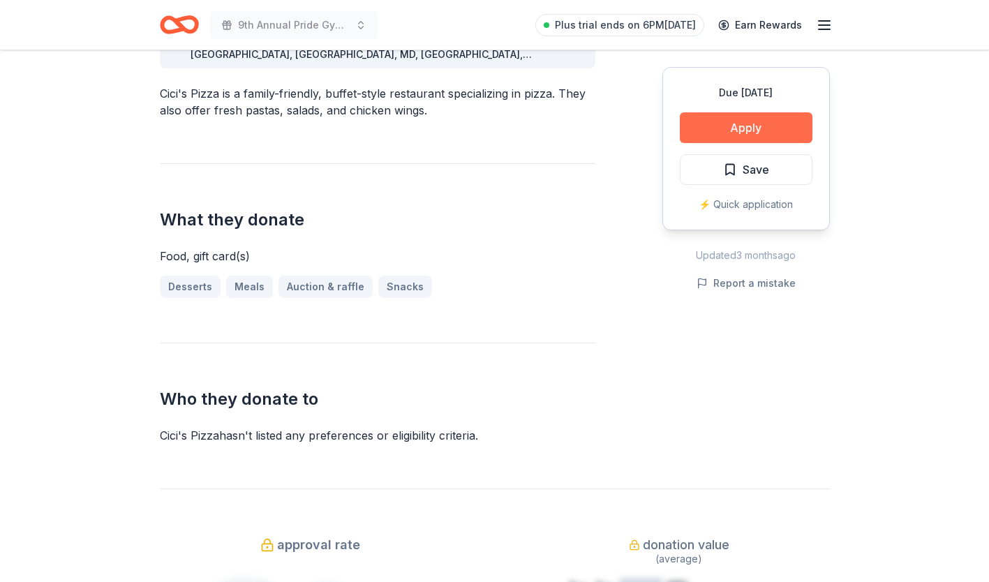
click at [725, 120] on button "Apply" at bounding box center [746, 127] width 133 height 31
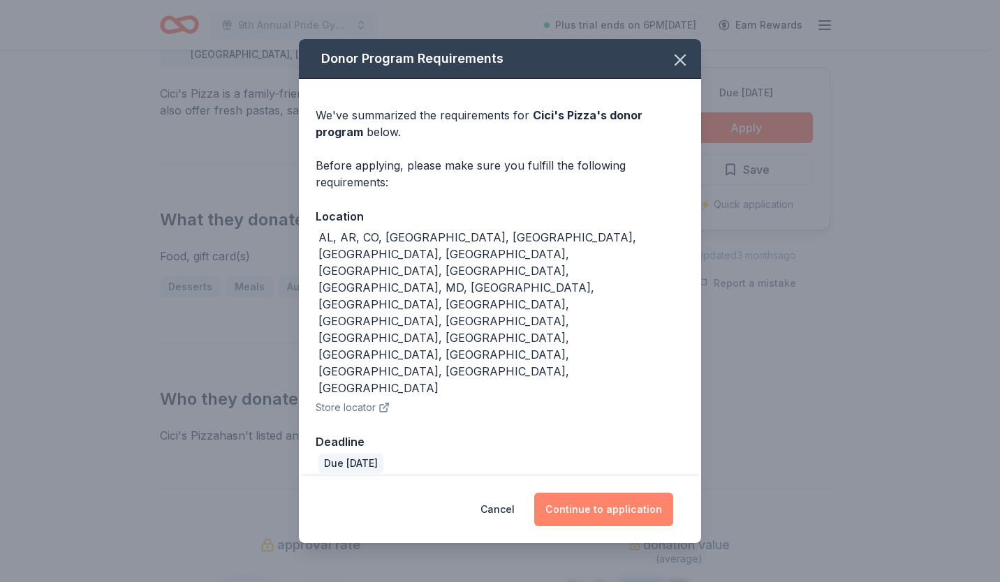
click at [612, 493] on button "Continue to application" at bounding box center [603, 510] width 139 height 34
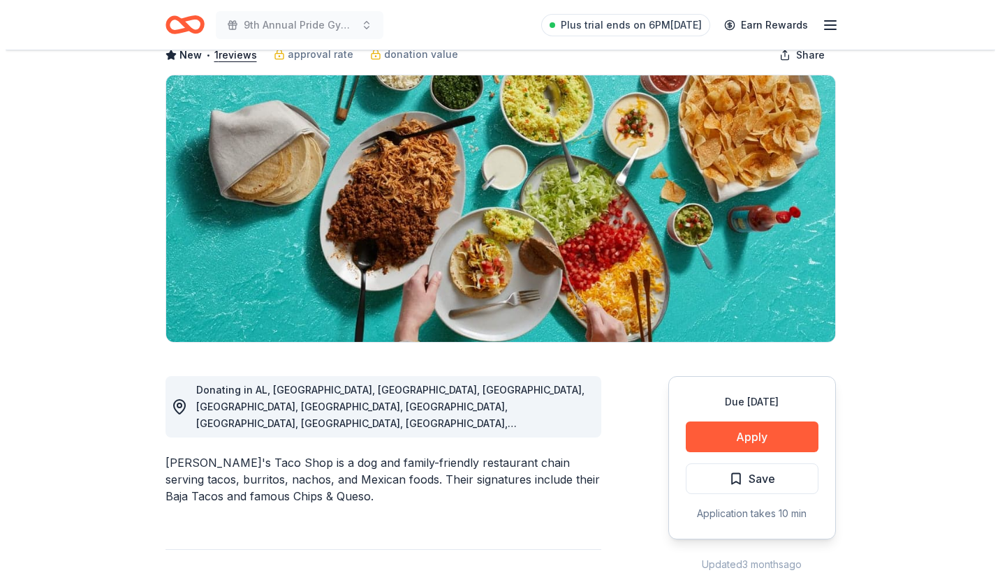
scroll to position [96, 0]
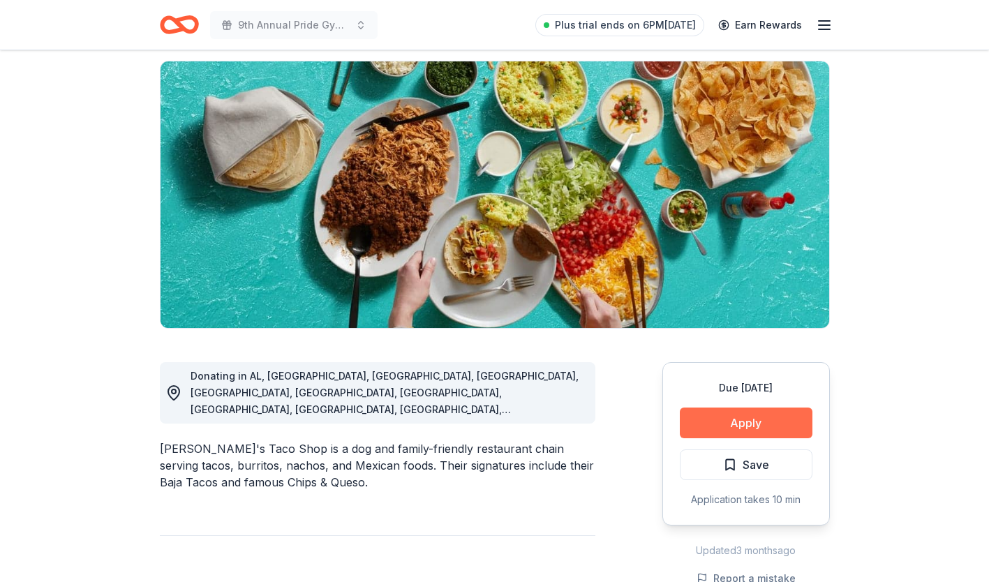
click at [716, 412] on button "Apply" at bounding box center [746, 423] width 133 height 31
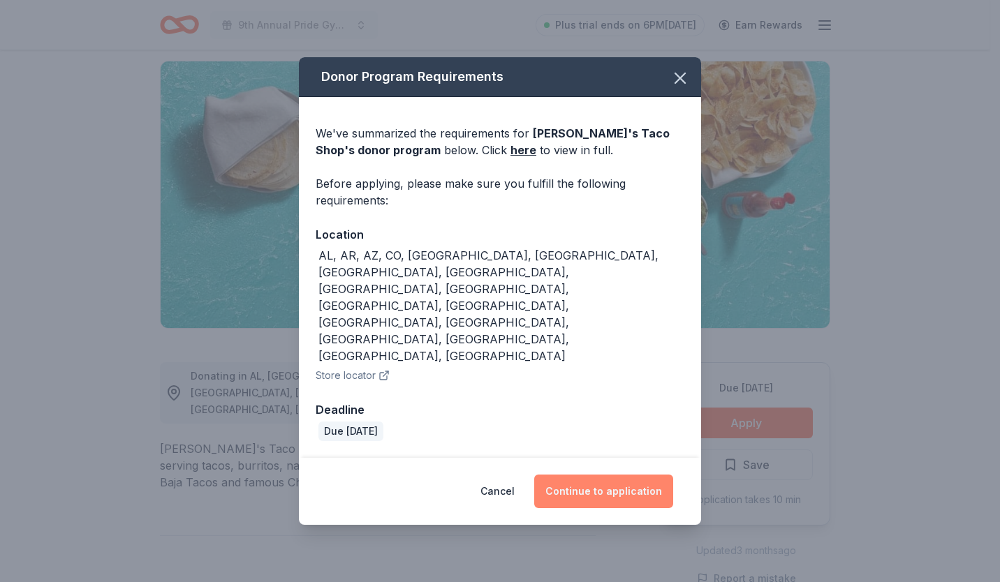
click at [596, 475] on button "Continue to application" at bounding box center [603, 492] width 139 height 34
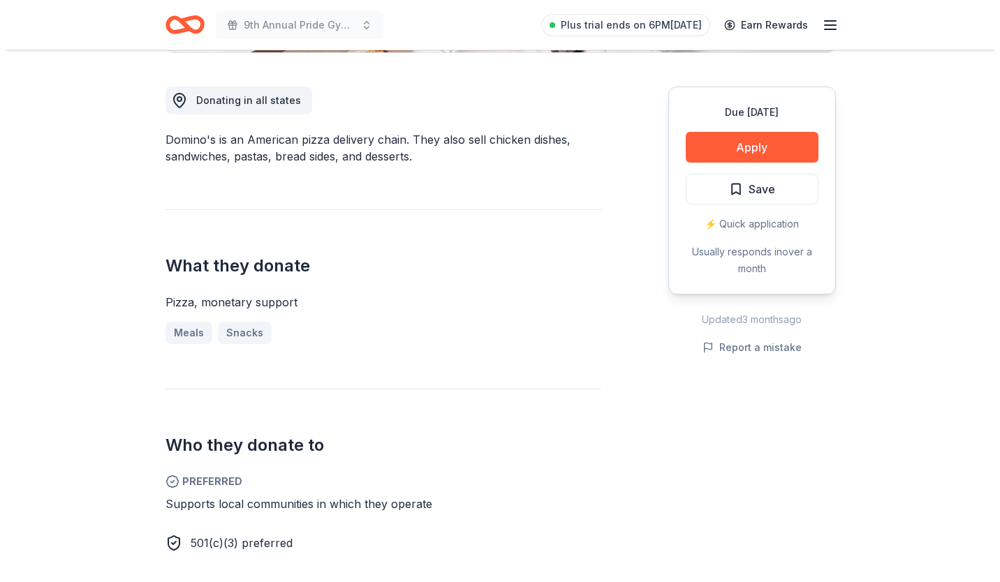
scroll to position [373, 0]
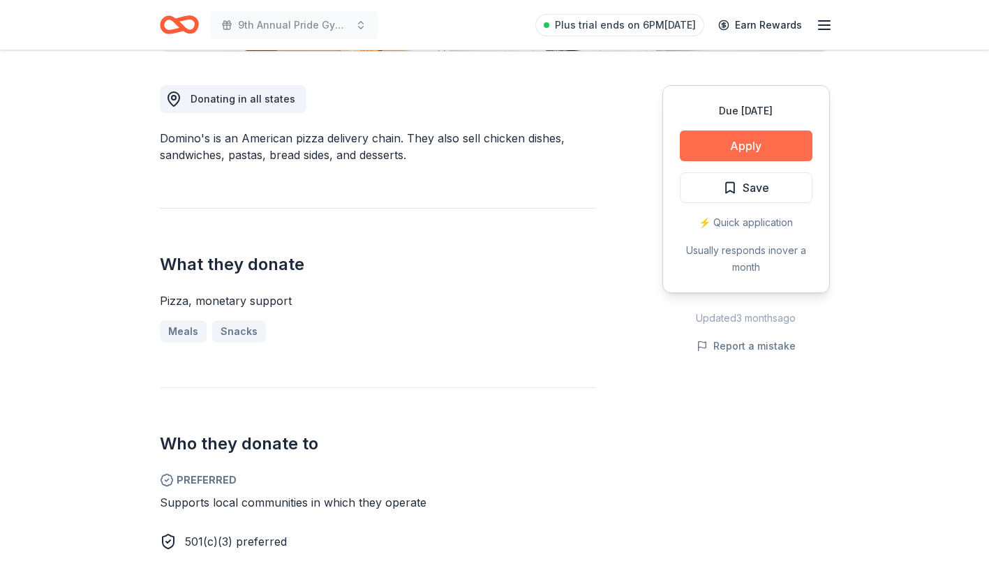
click at [748, 144] on button "Apply" at bounding box center [746, 146] width 133 height 31
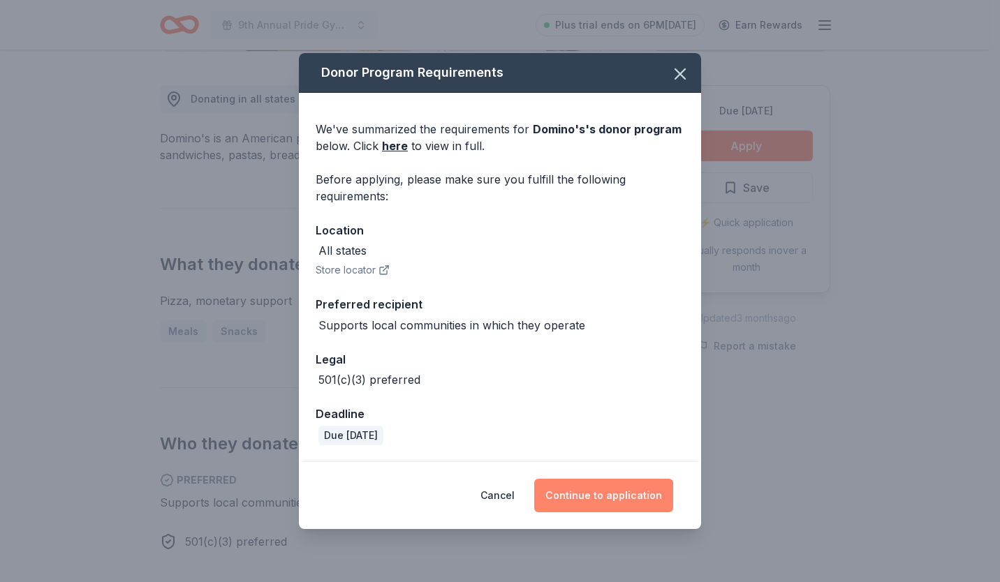
click at [562, 509] on button "Continue to application" at bounding box center [603, 496] width 139 height 34
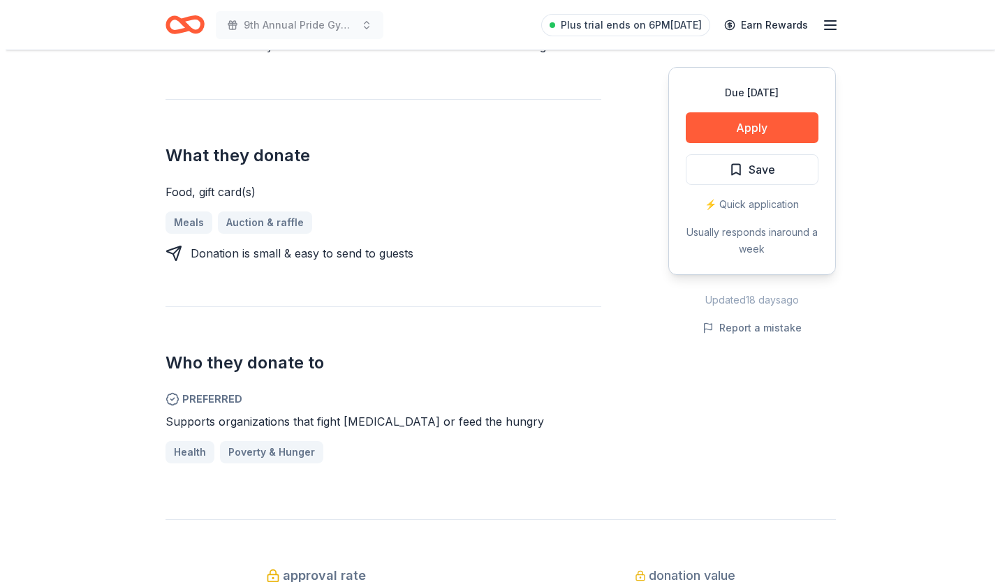
scroll to position [540, 0]
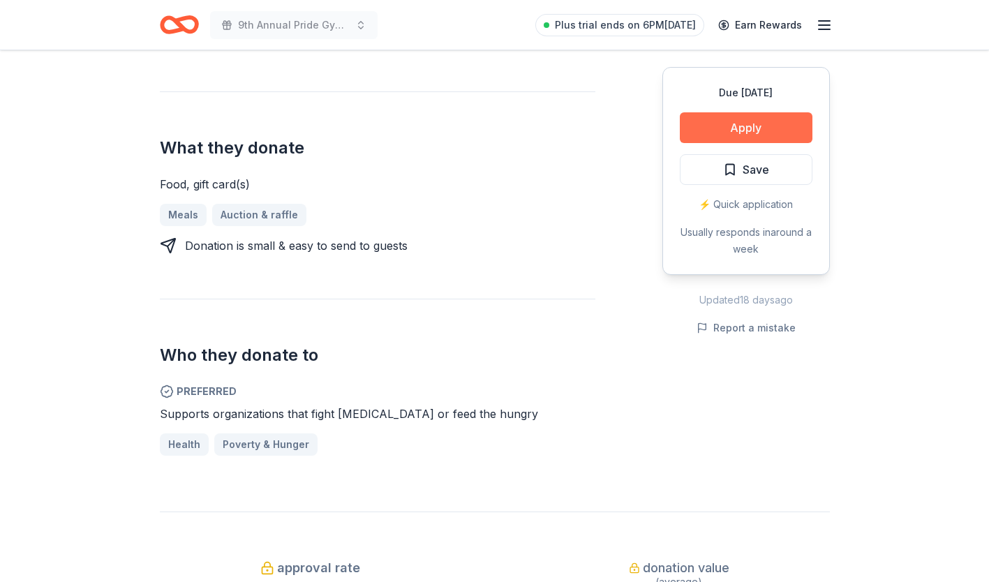
click at [740, 128] on button "Apply" at bounding box center [746, 127] width 133 height 31
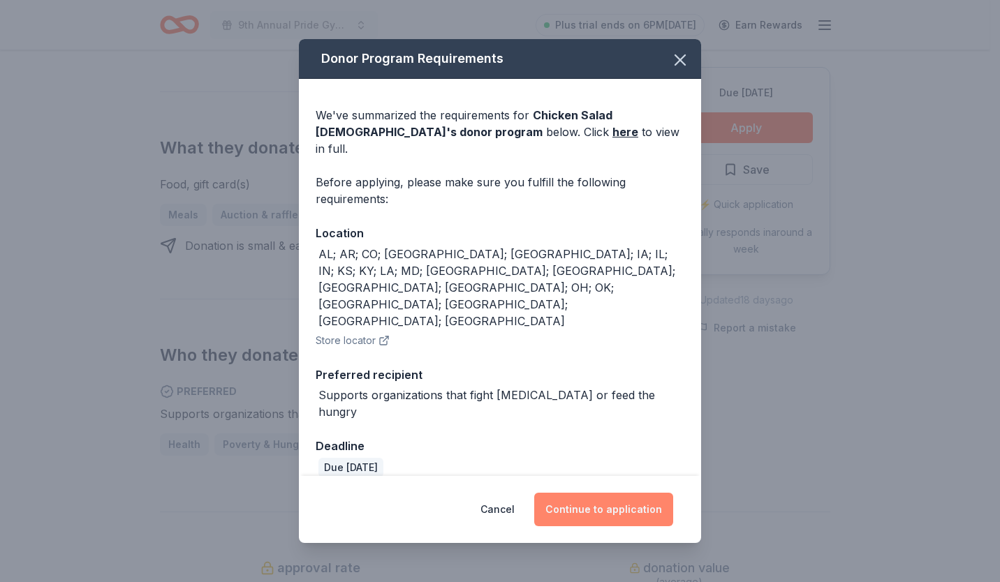
click at [572, 493] on button "Continue to application" at bounding box center [603, 510] width 139 height 34
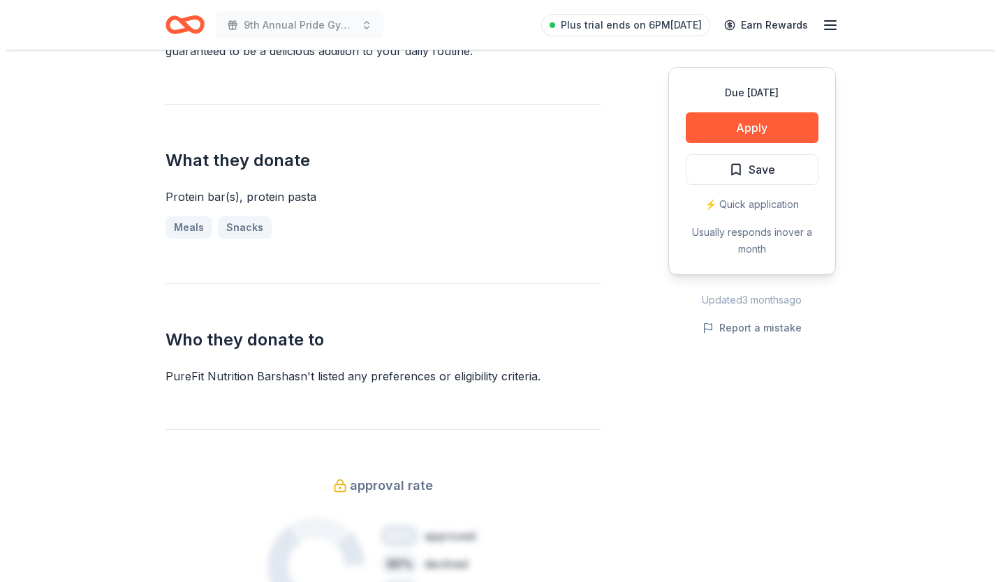
scroll to position [490, 0]
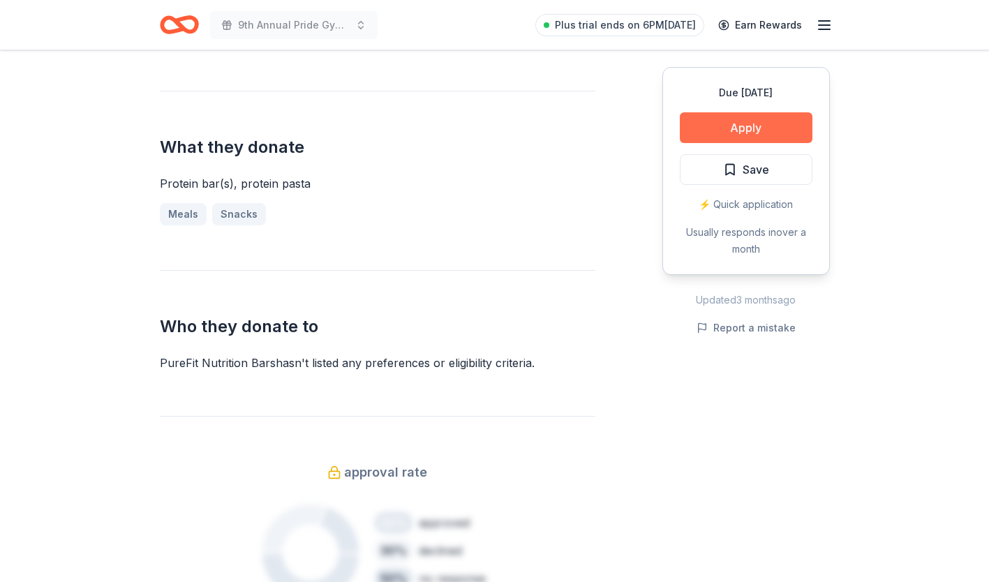
click at [730, 128] on button "Apply" at bounding box center [746, 127] width 133 height 31
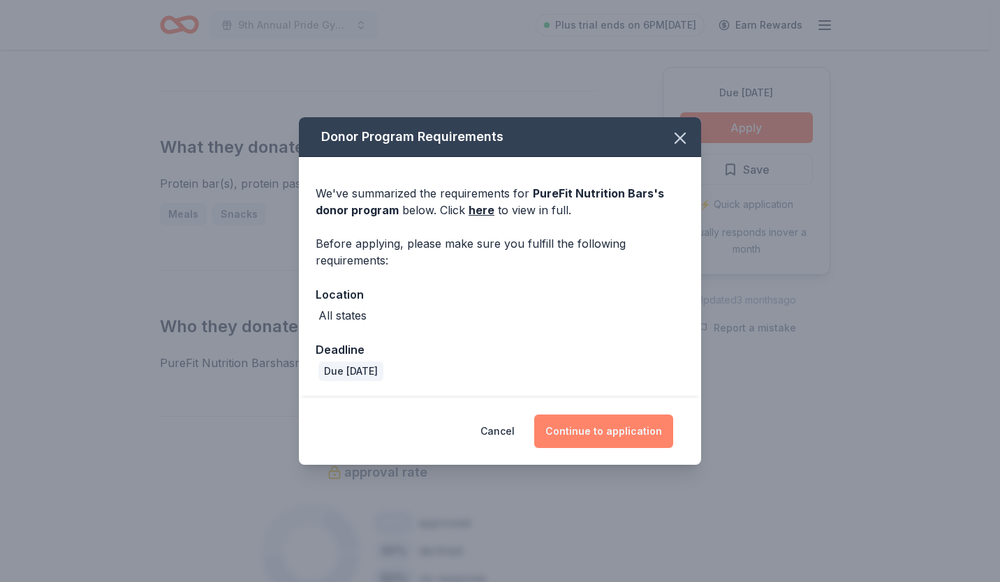
click at [563, 428] on button "Continue to application" at bounding box center [603, 432] width 139 height 34
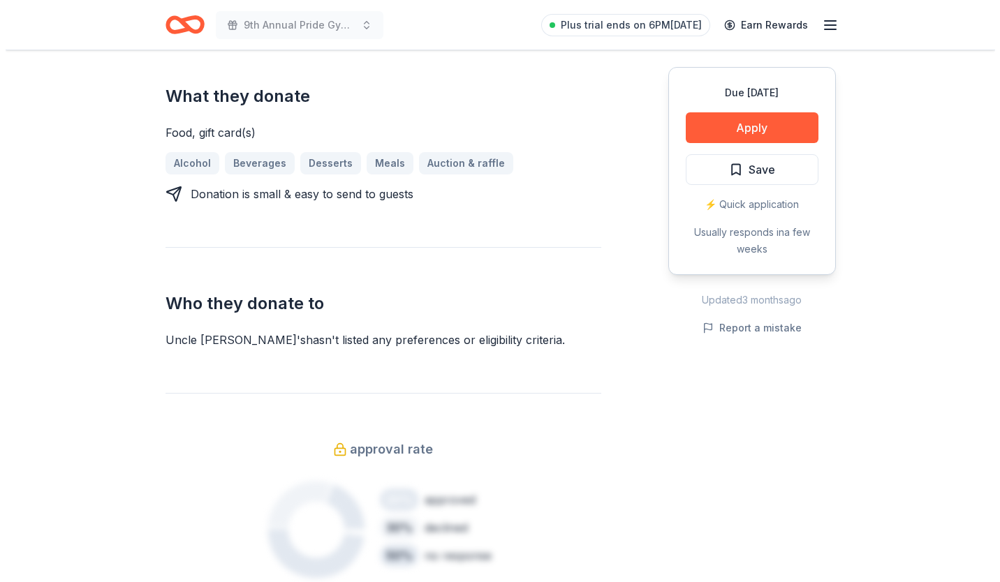
scroll to position [579, 0]
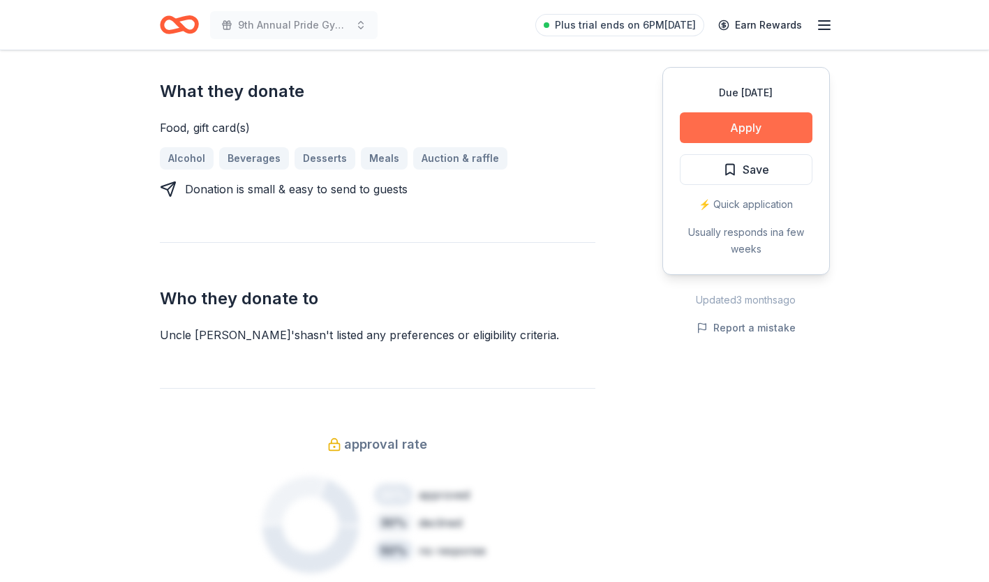
click at [731, 126] on button "Apply" at bounding box center [746, 127] width 133 height 31
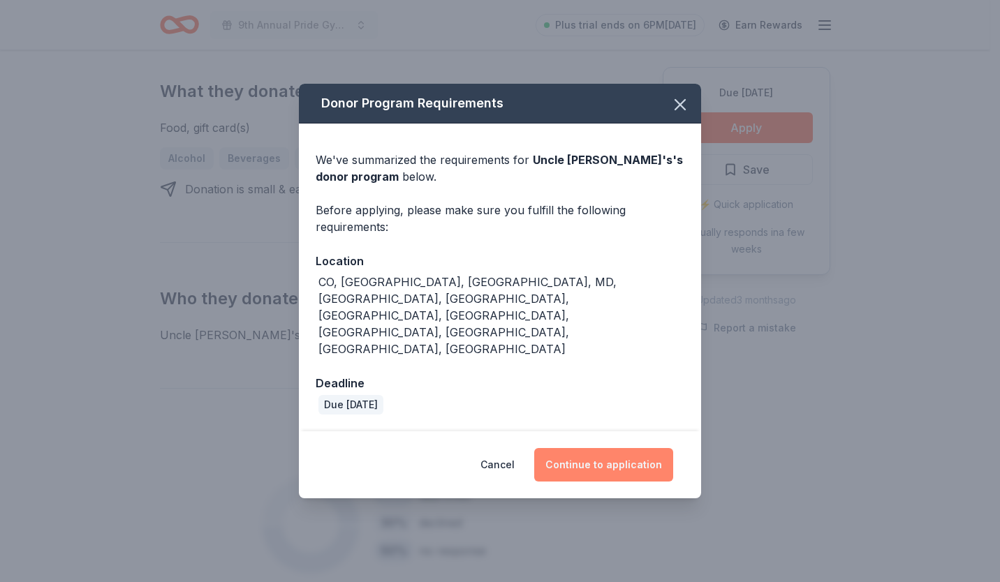
click at [588, 448] on button "Continue to application" at bounding box center [603, 465] width 139 height 34
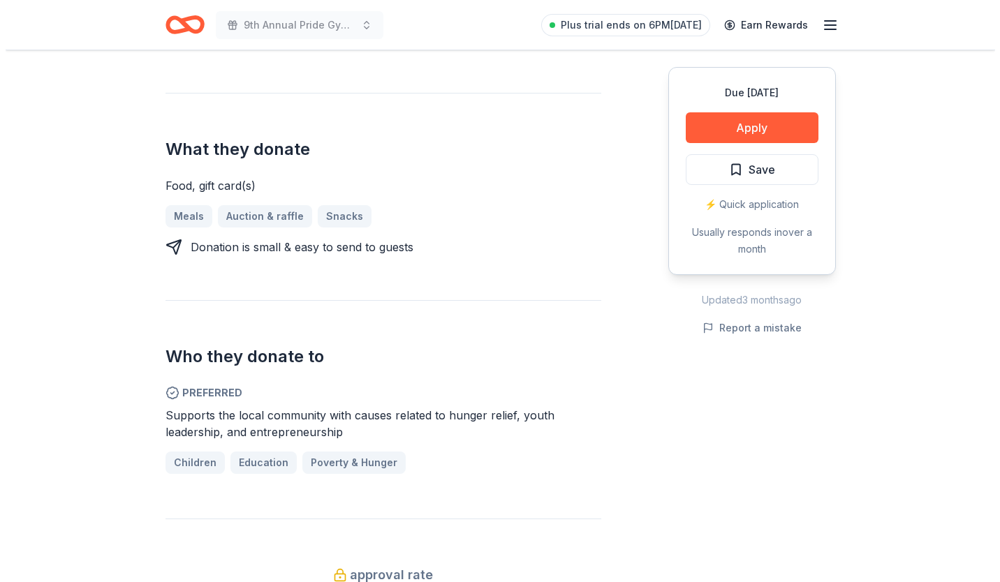
scroll to position [504, 0]
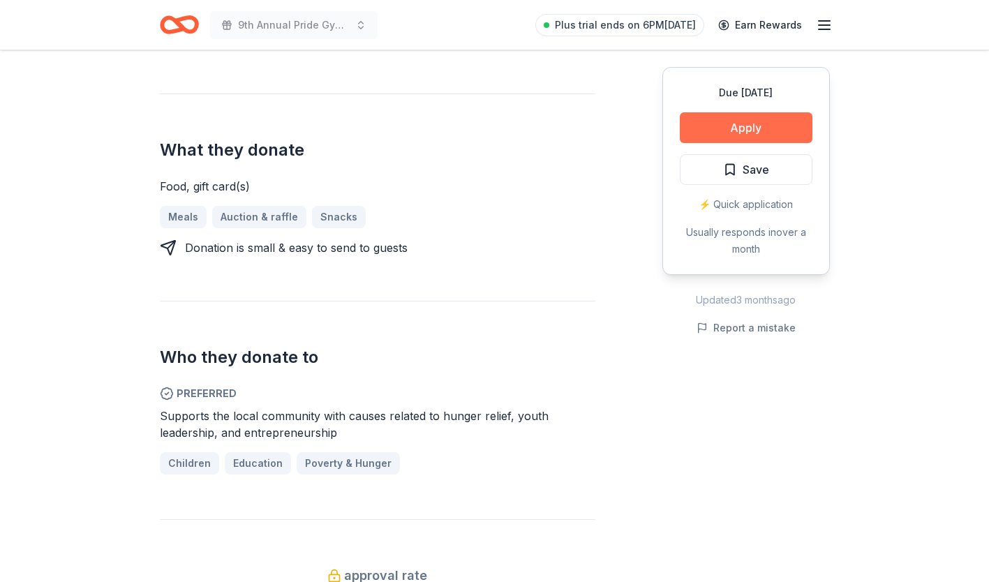
click at [731, 131] on button "Apply" at bounding box center [746, 127] width 133 height 31
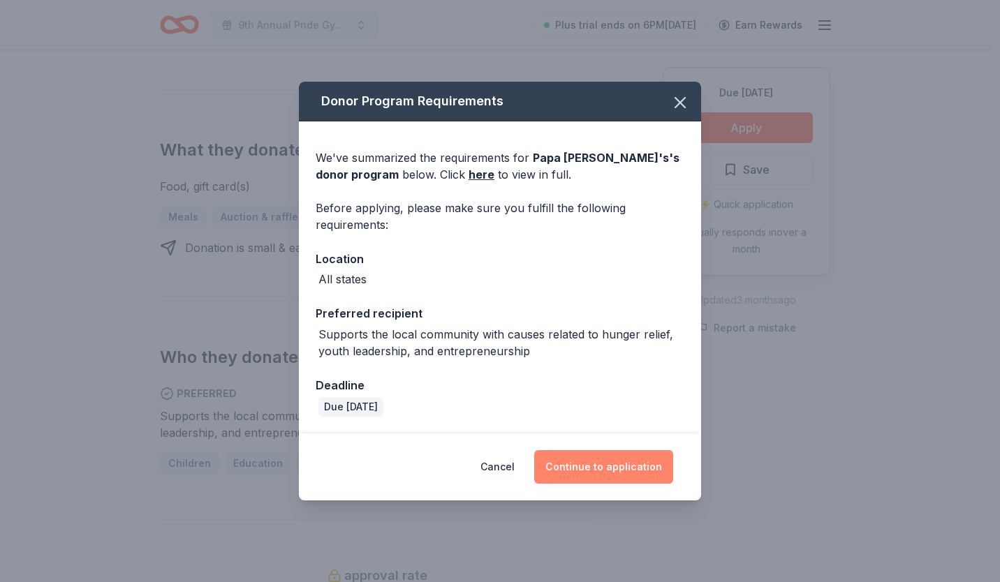
click at [580, 463] on button "Continue to application" at bounding box center [603, 467] width 139 height 34
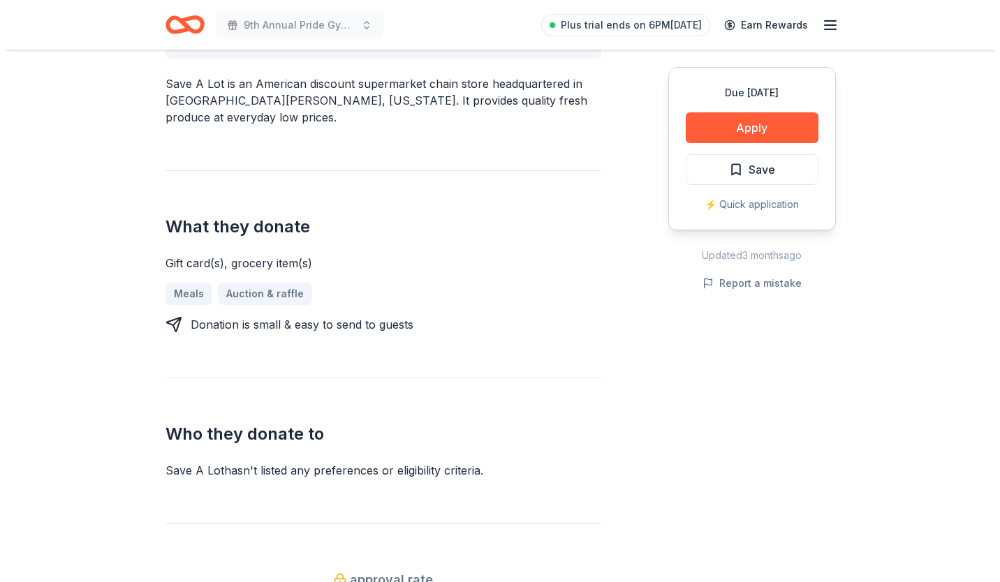
scroll to position [460, 0]
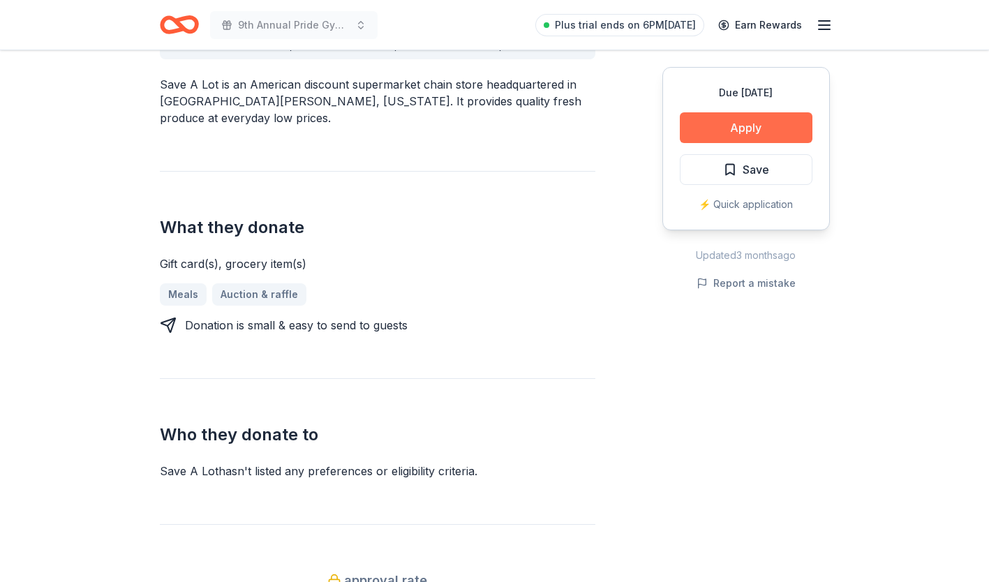
click at [735, 126] on button "Apply" at bounding box center [746, 127] width 133 height 31
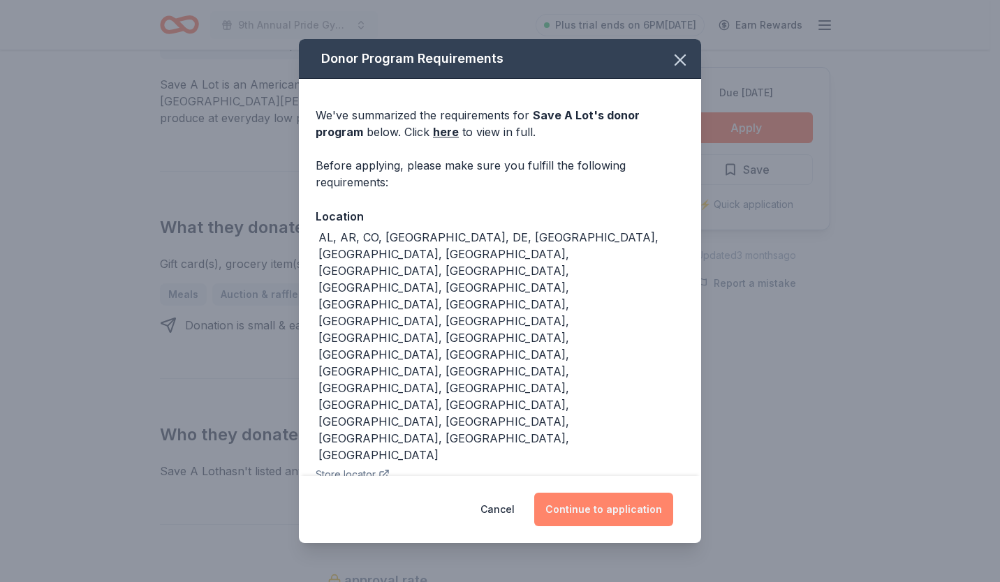
click at [572, 493] on button "Continue to application" at bounding box center [603, 510] width 139 height 34
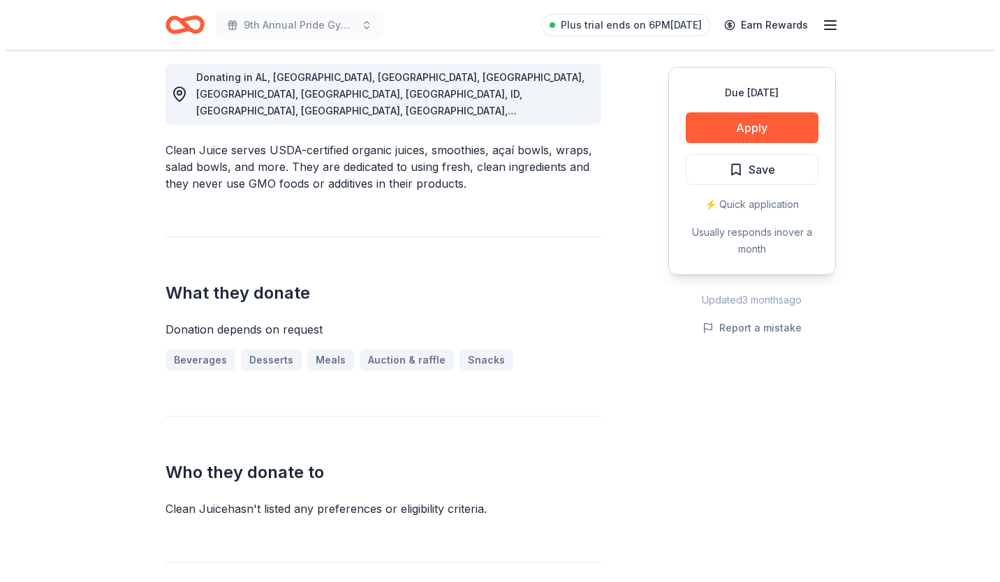
scroll to position [396, 0]
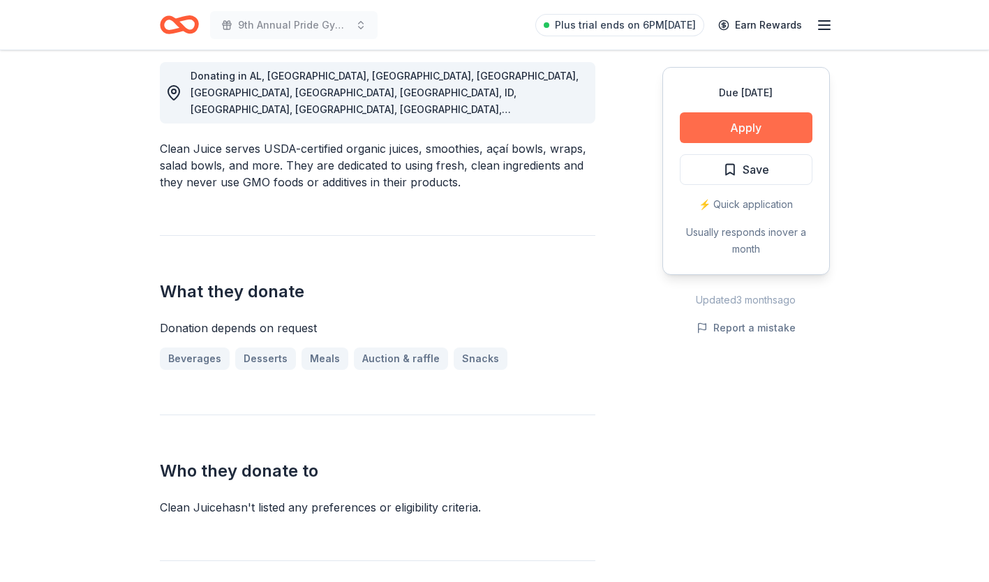
click at [746, 126] on button "Apply" at bounding box center [746, 127] width 133 height 31
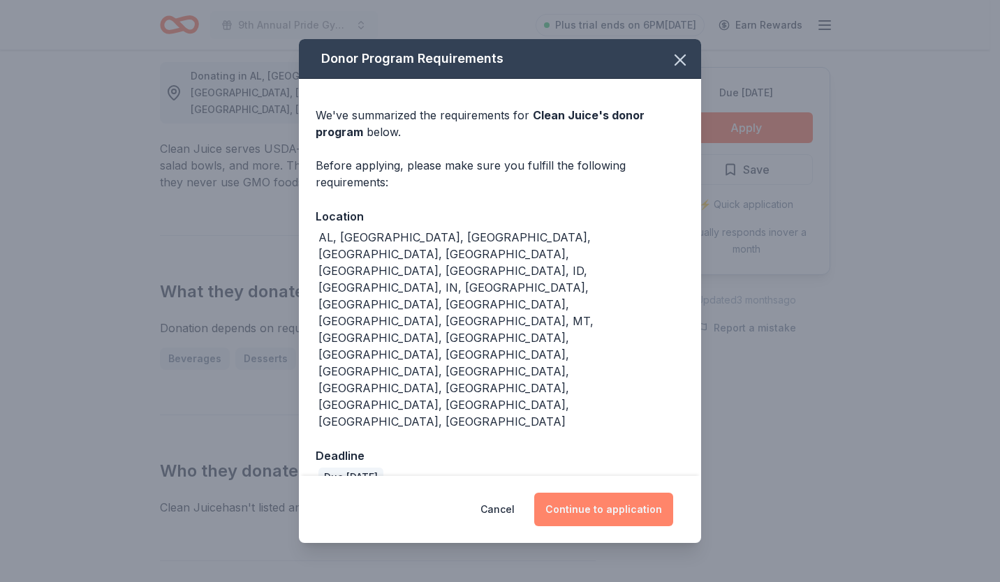
click at [586, 493] on button "Continue to application" at bounding box center [603, 510] width 139 height 34
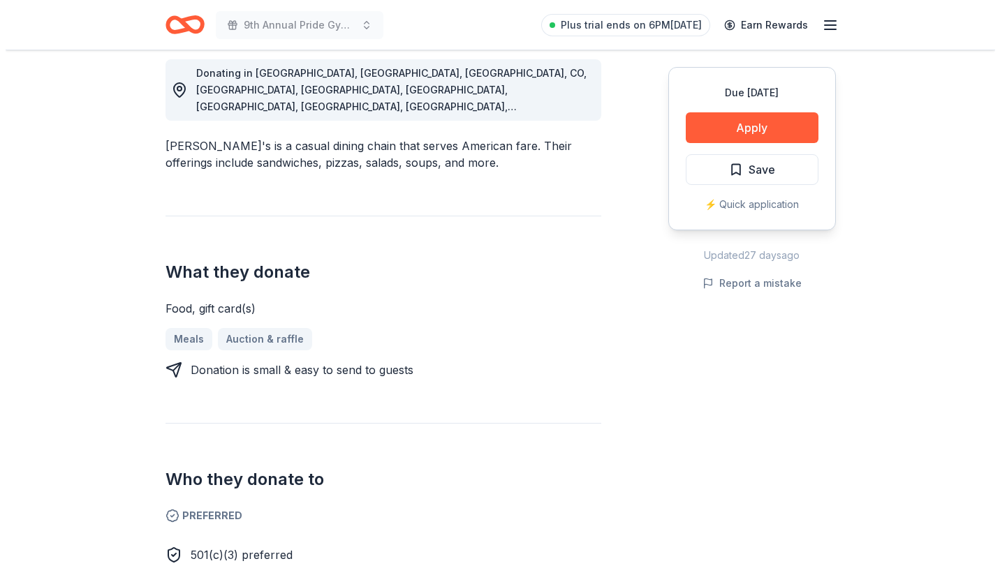
scroll to position [426, 0]
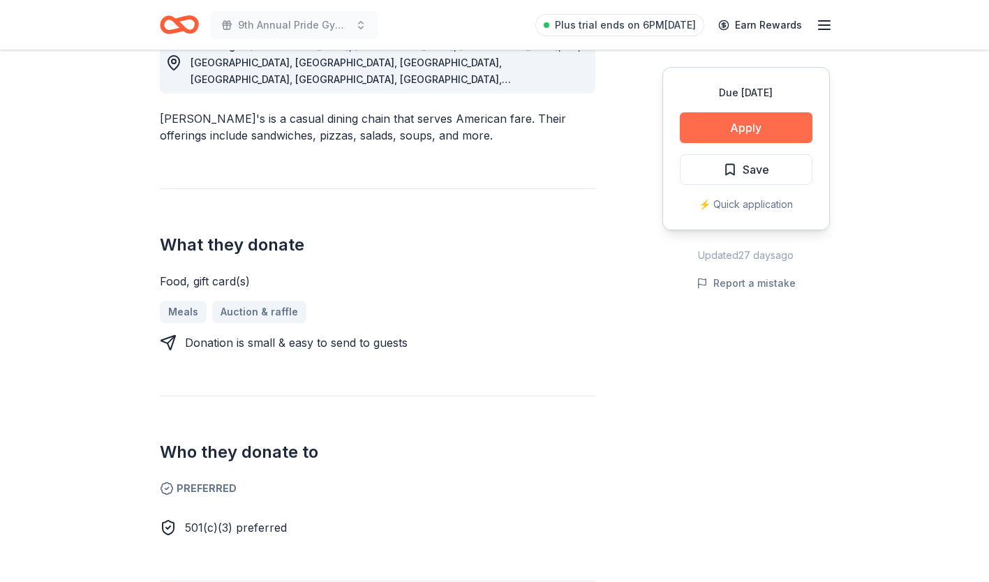
click at [754, 122] on button "Apply" at bounding box center [746, 127] width 133 height 31
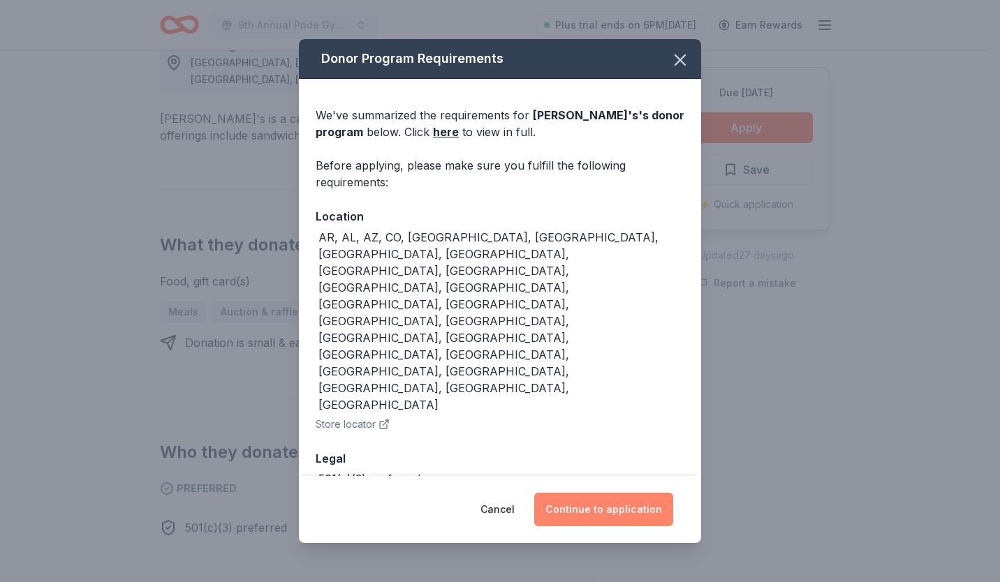
click at [600, 493] on button "Continue to application" at bounding box center [603, 510] width 139 height 34
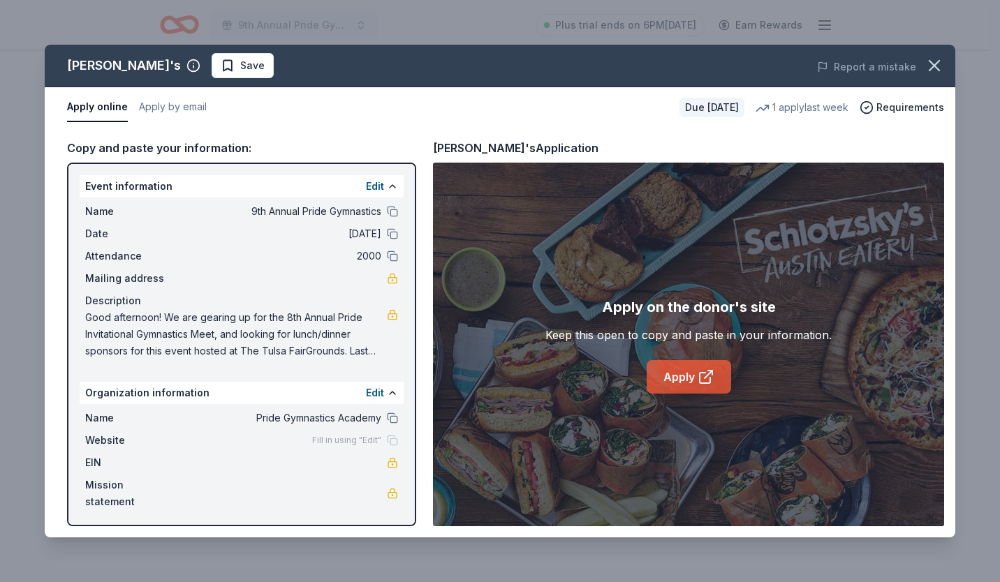
click at [674, 378] on link "Apply" at bounding box center [688, 377] width 84 height 34
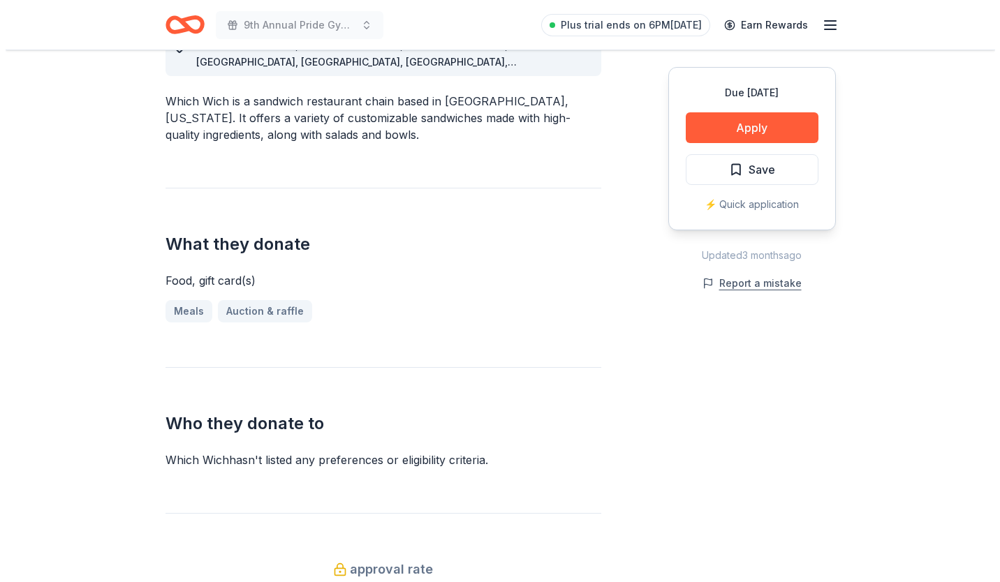
scroll to position [445, 0]
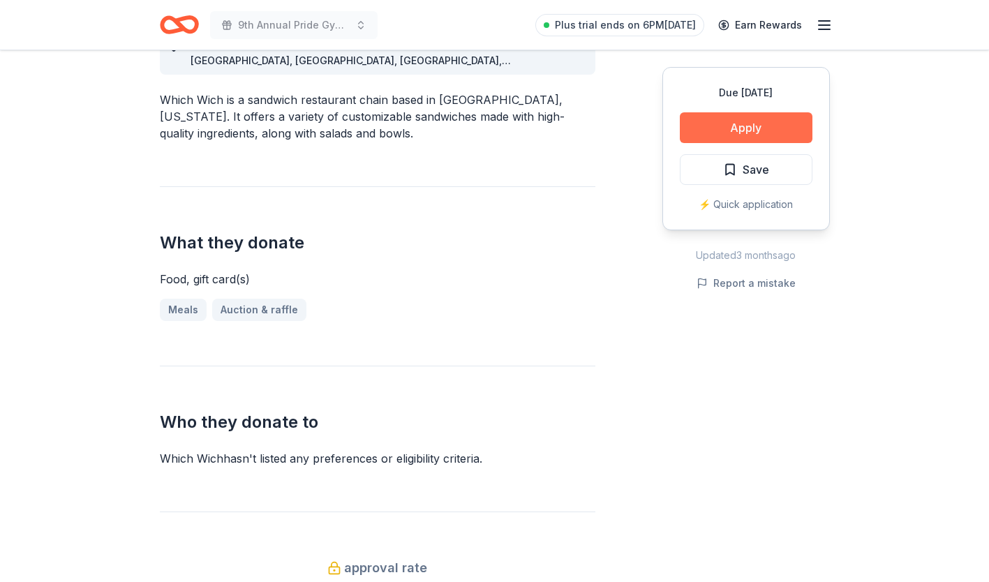
click at [752, 131] on button "Apply" at bounding box center [746, 127] width 133 height 31
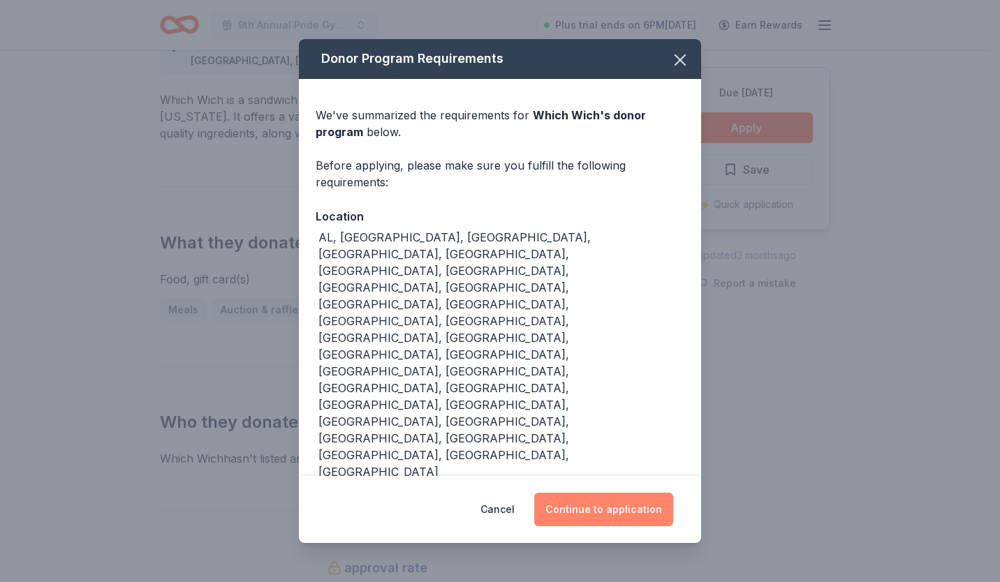
click at [582, 493] on button "Continue to application" at bounding box center [603, 510] width 139 height 34
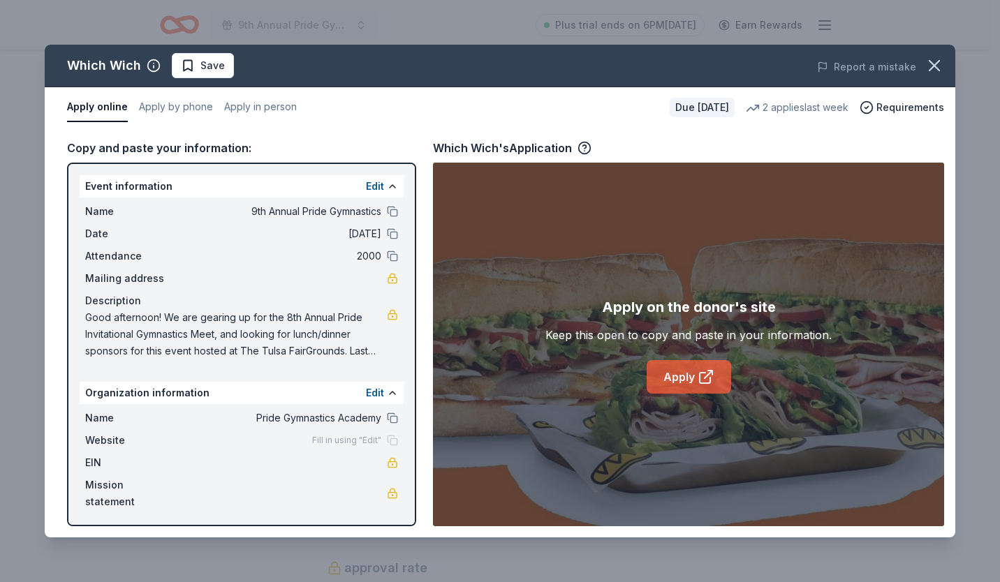
click at [676, 372] on link "Apply" at bounding box center [688, 377] width 84 height 34
